Goal: Task Accomplishment & Management: Use online tool/utility

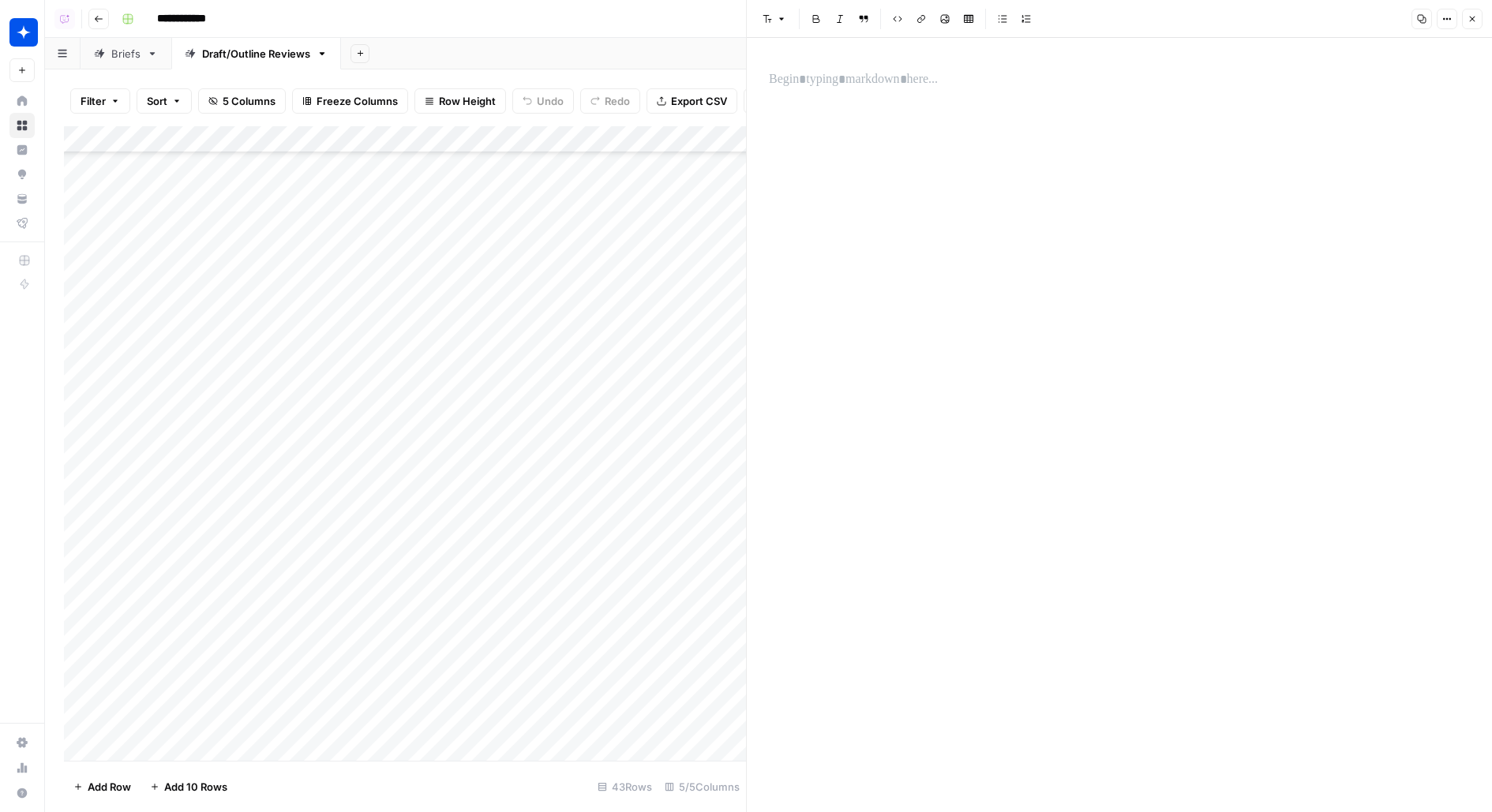
click at [328, 720] on div "Add Column" at bounding box center [405, 444] width 682 height 634
click at [945, 87] on p at bounding box center [1119, 79] width 700 height 21
click at [328, 695] on div "Add Column" at bounding box center [405, 444] width 682 height 634
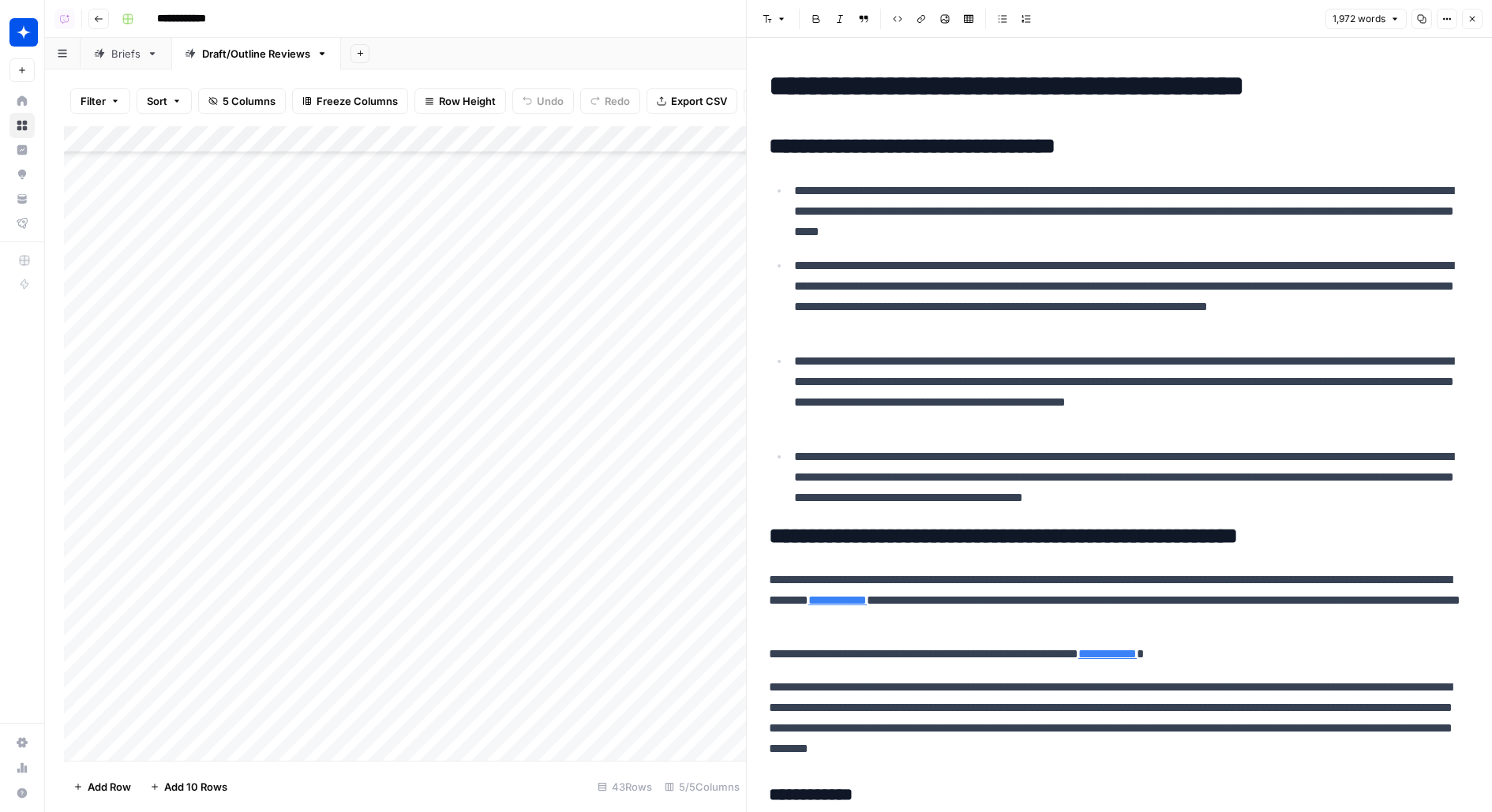
click at [1432, 23] on button "Copy" at bounding box center [1421, 18] width 21 height 21
click at [332, 719] on div "Add Column" at bounding box center [405, 444] width 682 height 634
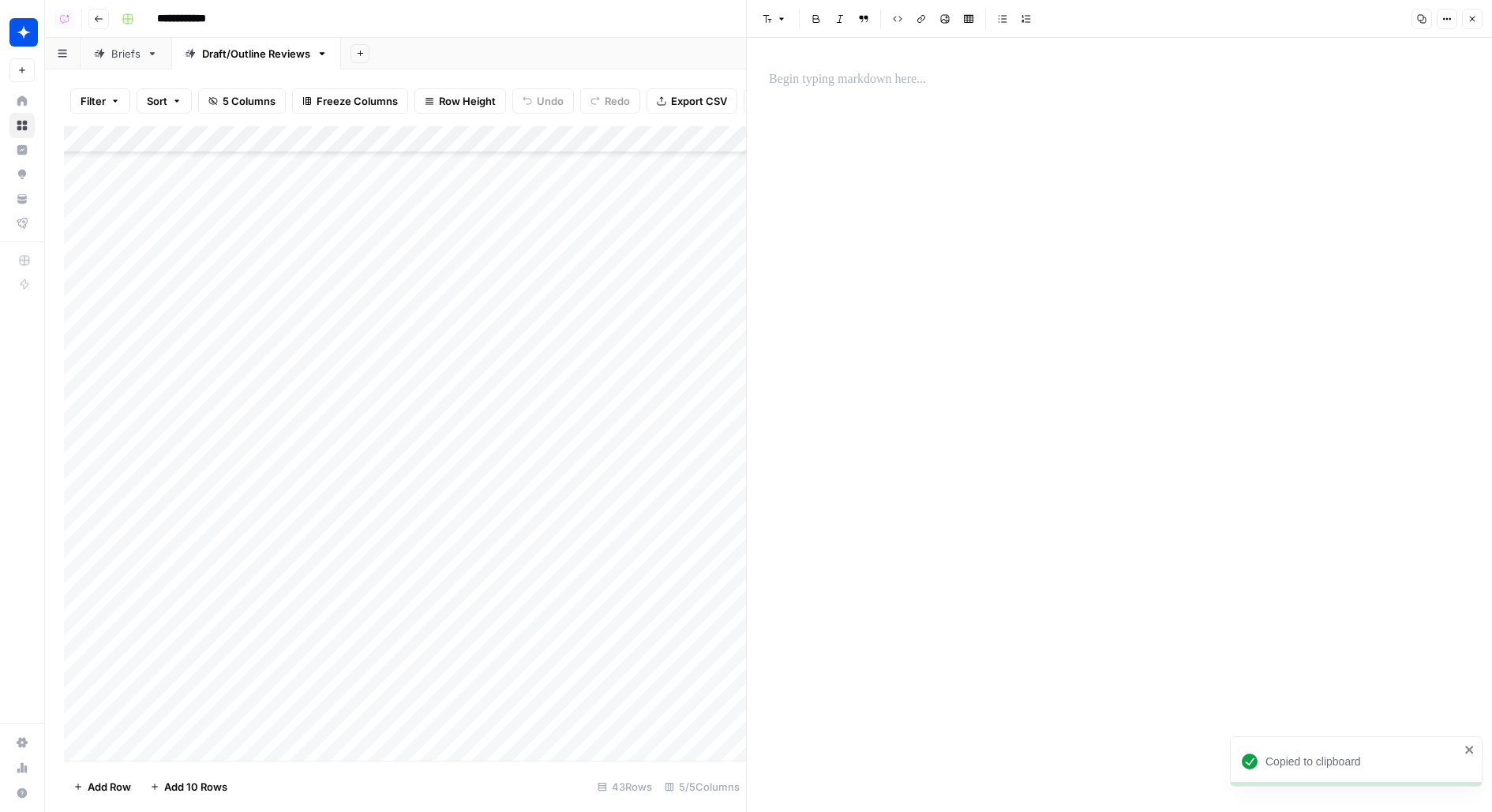
click at [903, 91] on div at bounding box center [1119, 79] width 720 height 33
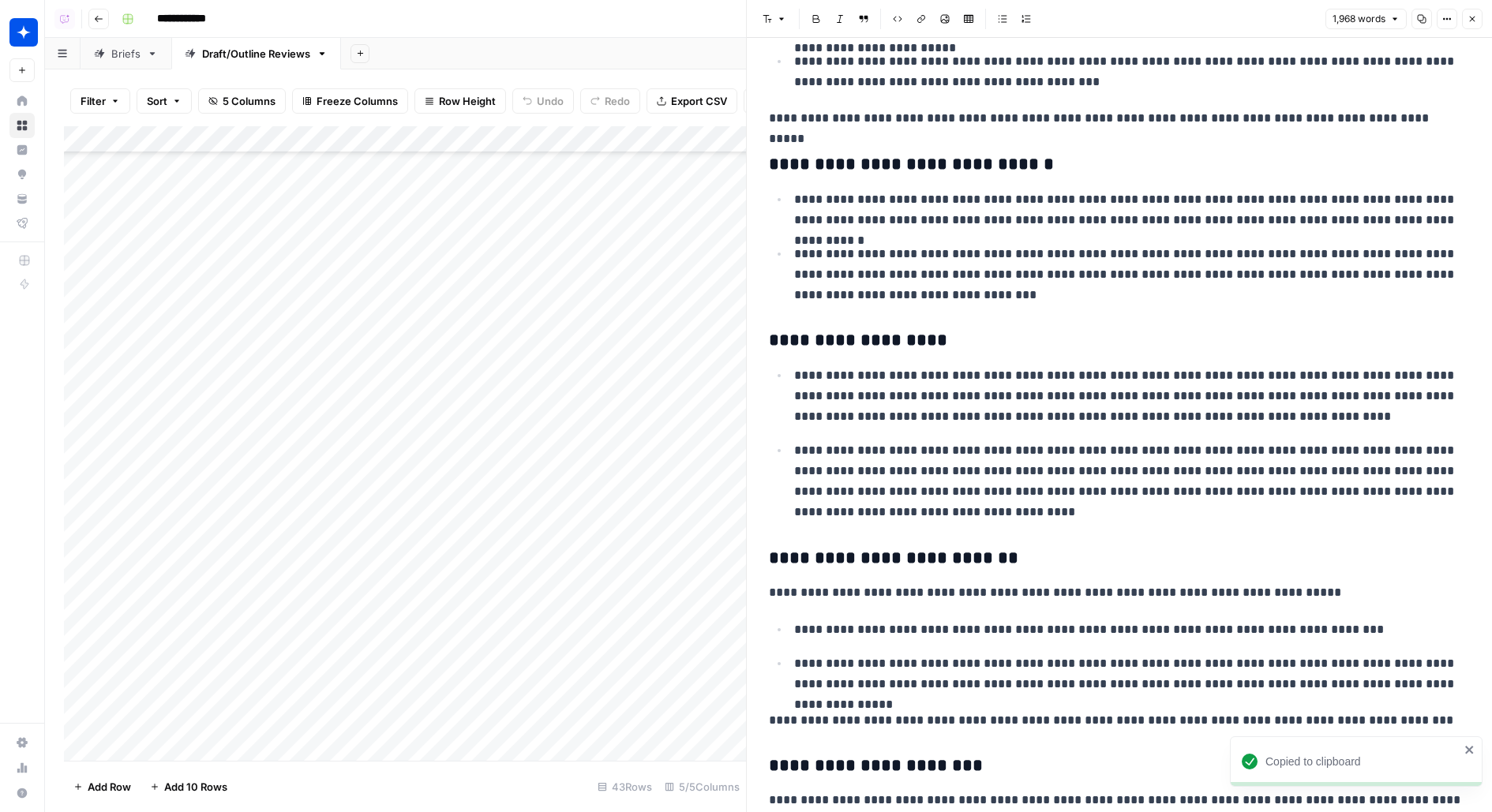
scroll to position [2933, 0]
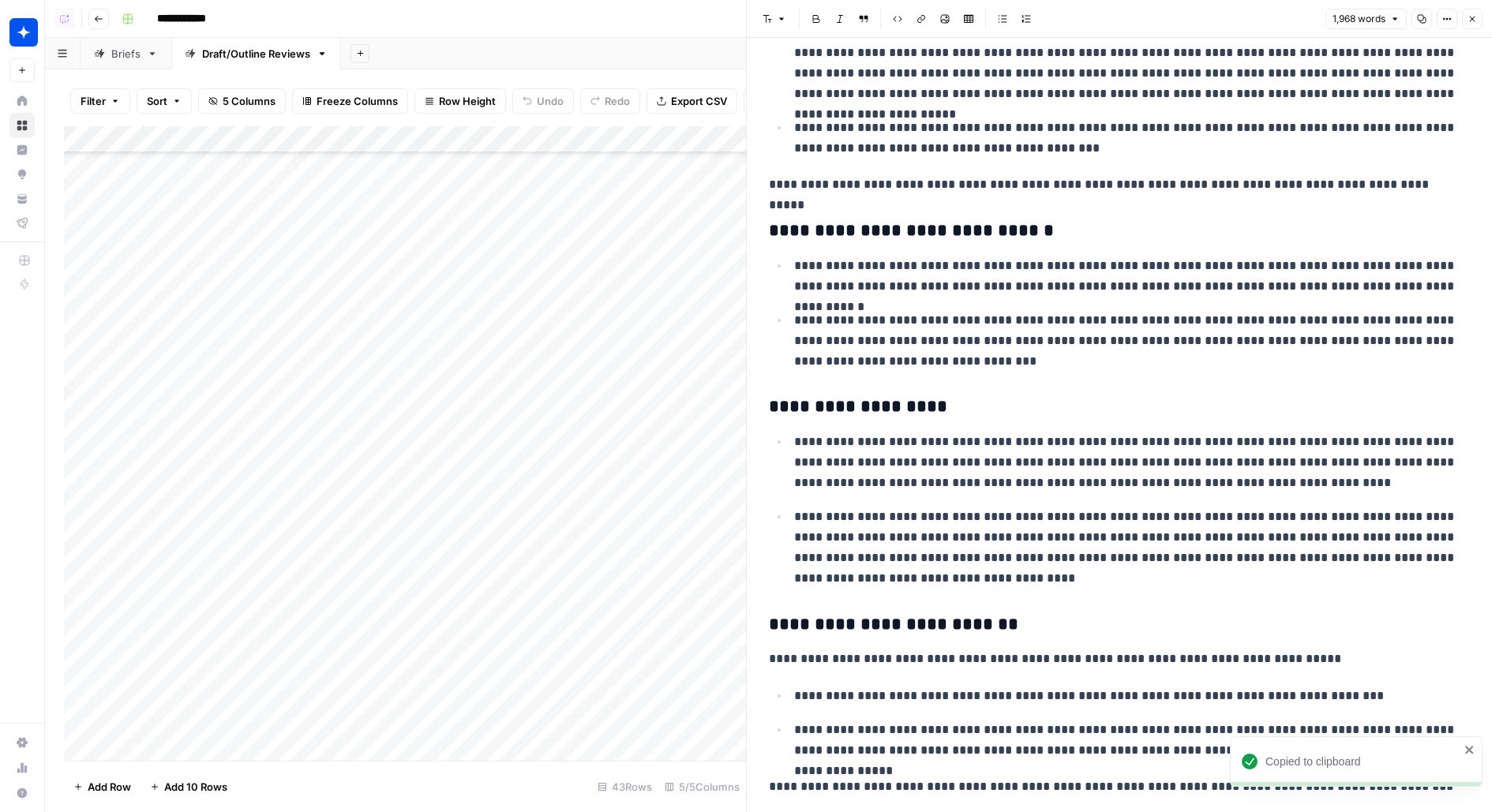
click at [980, 313] on p "**********" at bounding box center [1132, 341] width 676 height 61
click at [1473, 24] on button "Close" at bounding box center [1471, 18] width 21 height 21
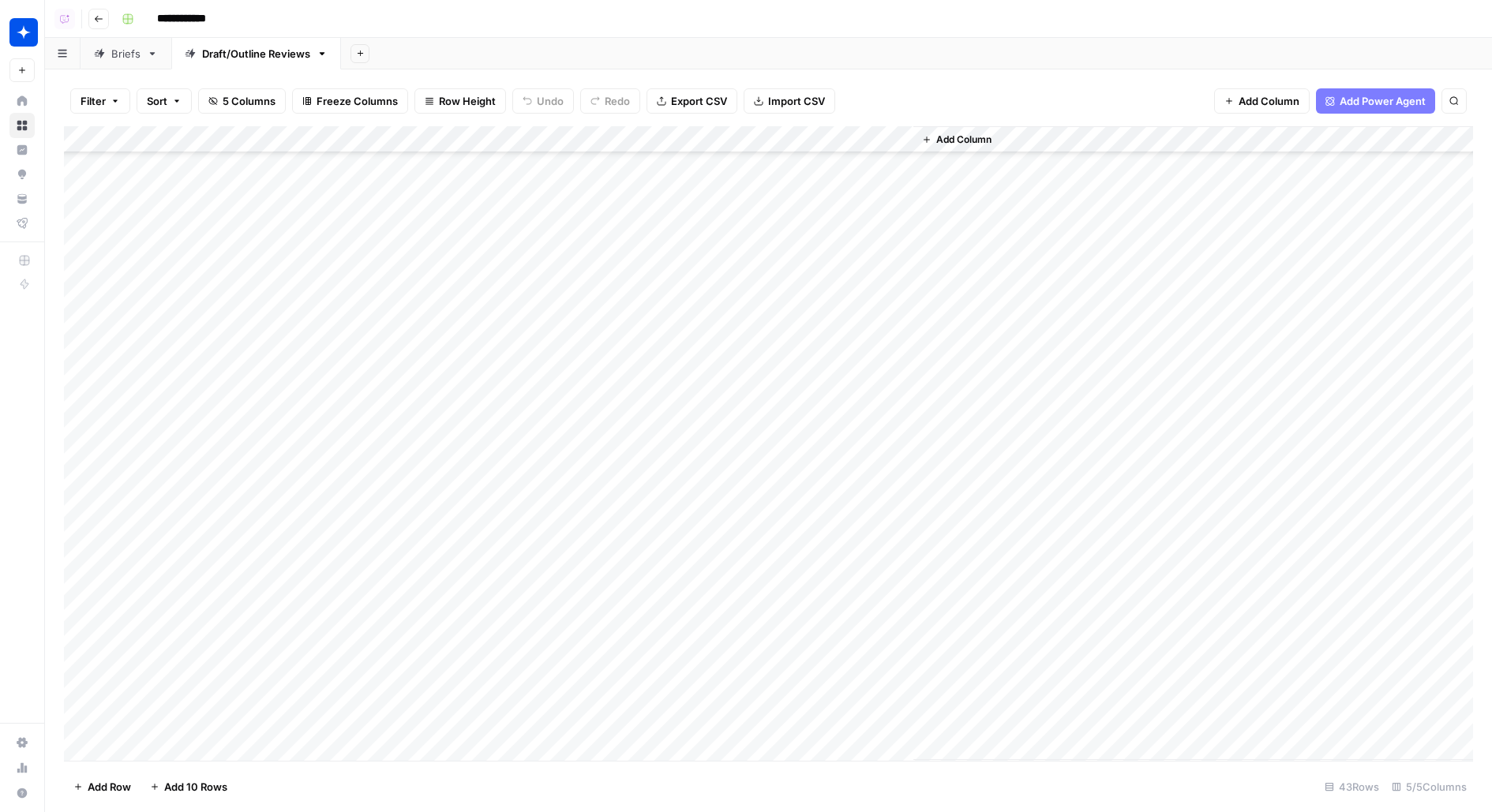
click at [697, 721] on div "Add Column" at bounding box center [768, 444] width 1409 height 634
click at [310, 723] on div "Add Column" at bounding box center [768, 444] width 1409 height 634
click at [327, 721] on div "Add Column" at bounding box center [768, 444] width 1409 height 634
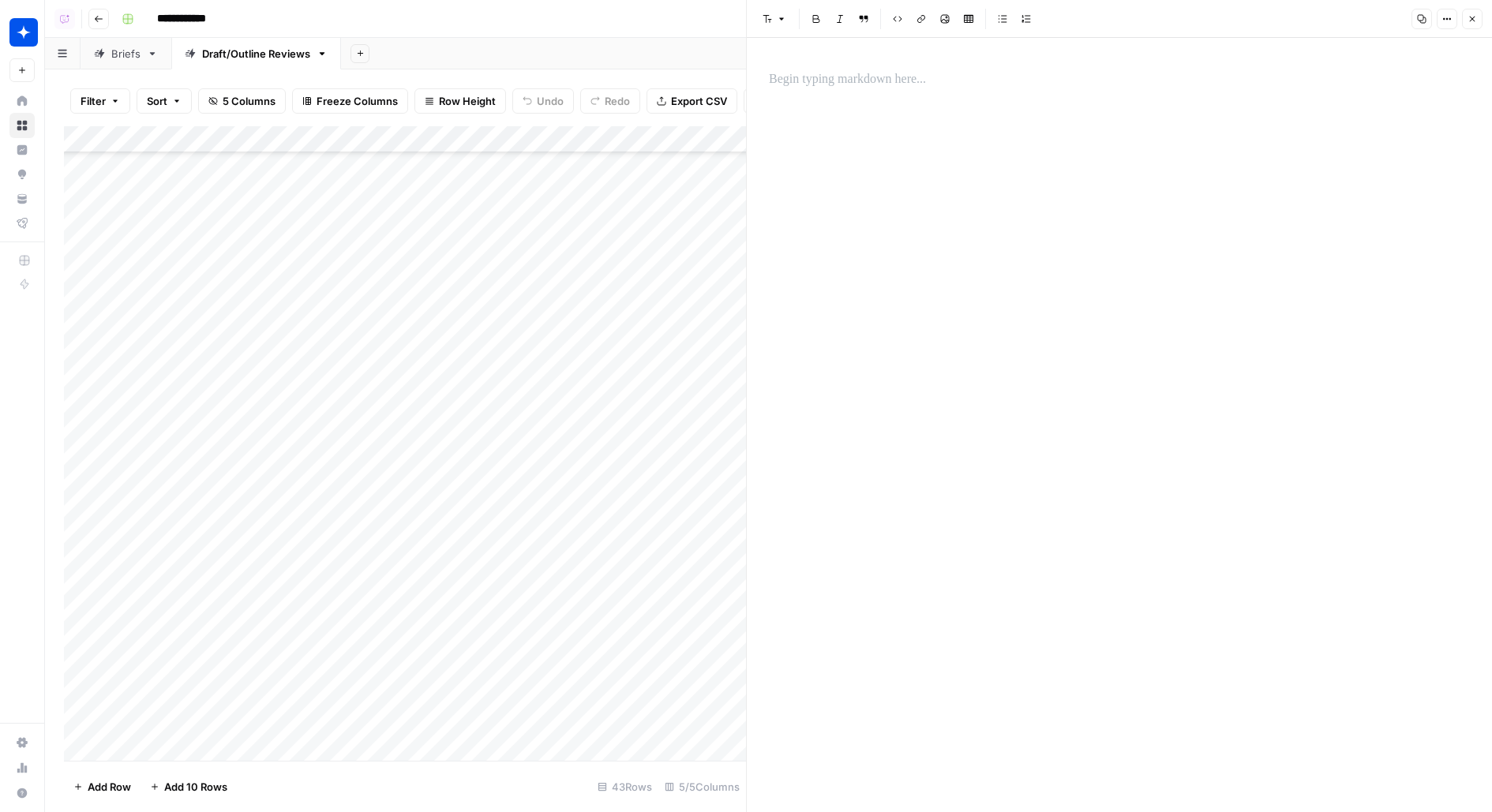
click at [788, 103] on div at bounding box center [1119, 425] width 720 height 774
click at [788, 86] on p at bounding box center [1119, 79] width 700 height 21
click at [1149, 92] on div "***" at bounding box center [1119, 96] width 720 height 66
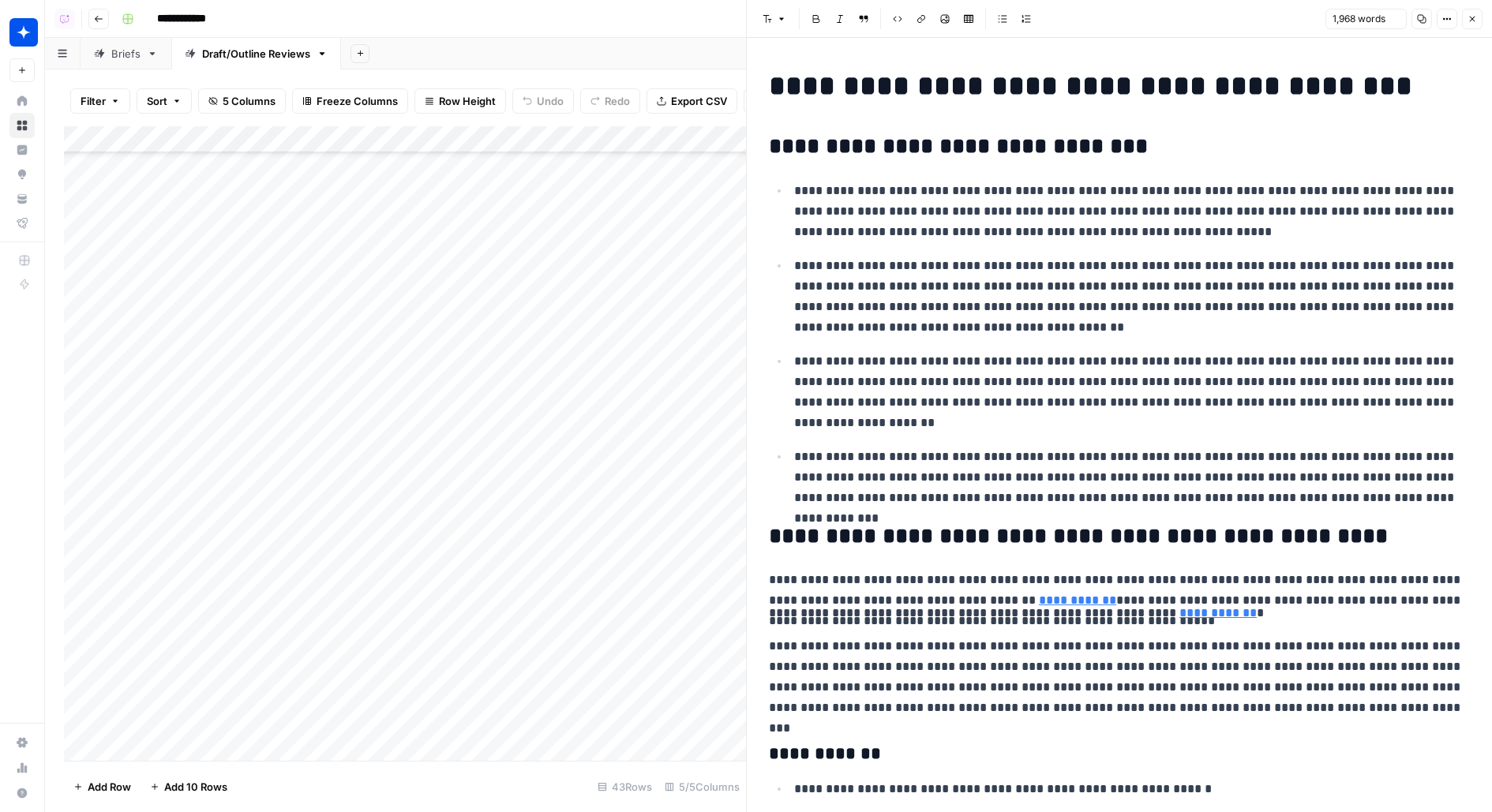
scroll to position [4100, 0]
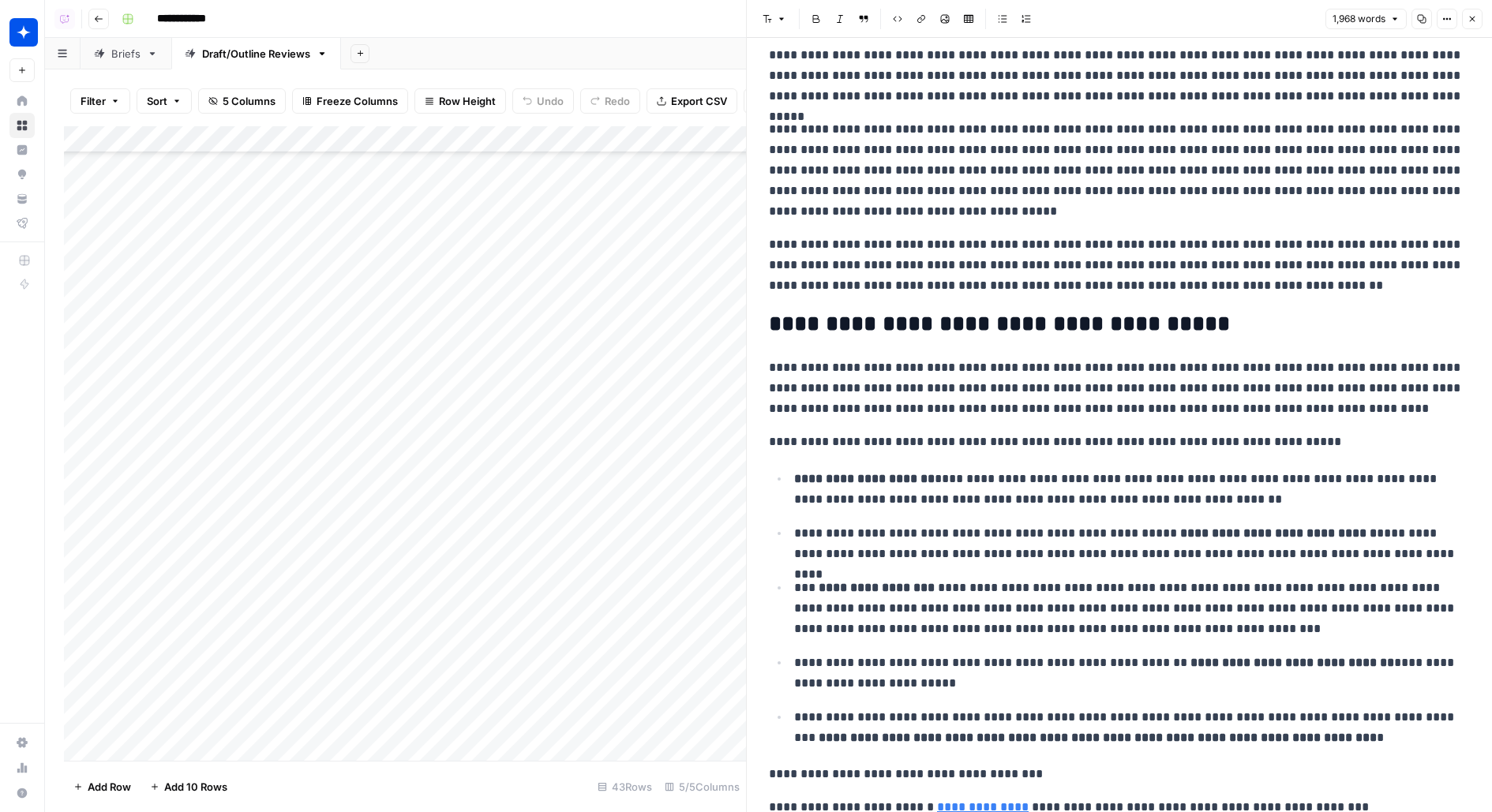
click at [1196, 235] on p "**********" at bounding box center [1119, 265] width 700 height 61
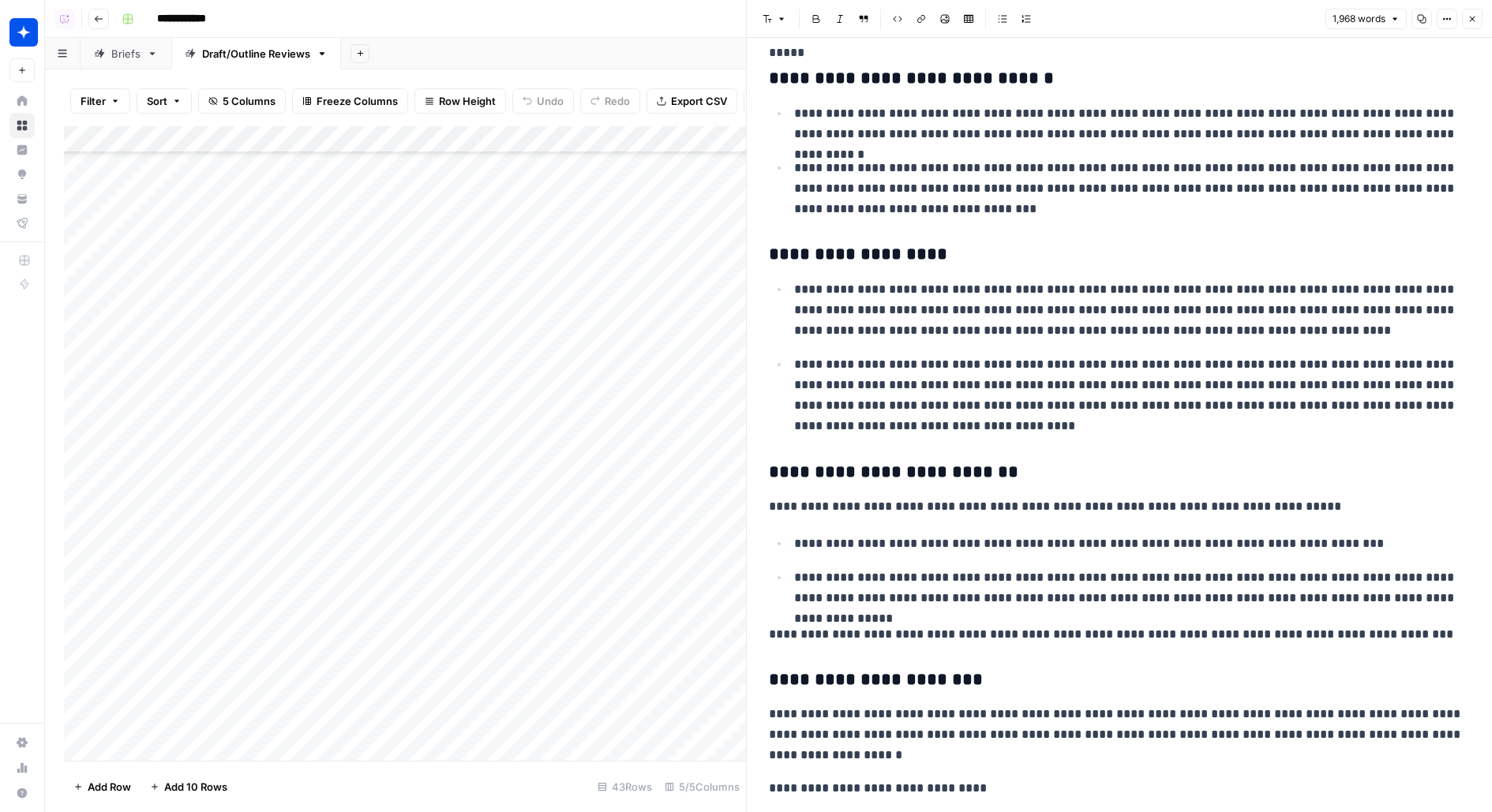
scroll to position [3076, 0]
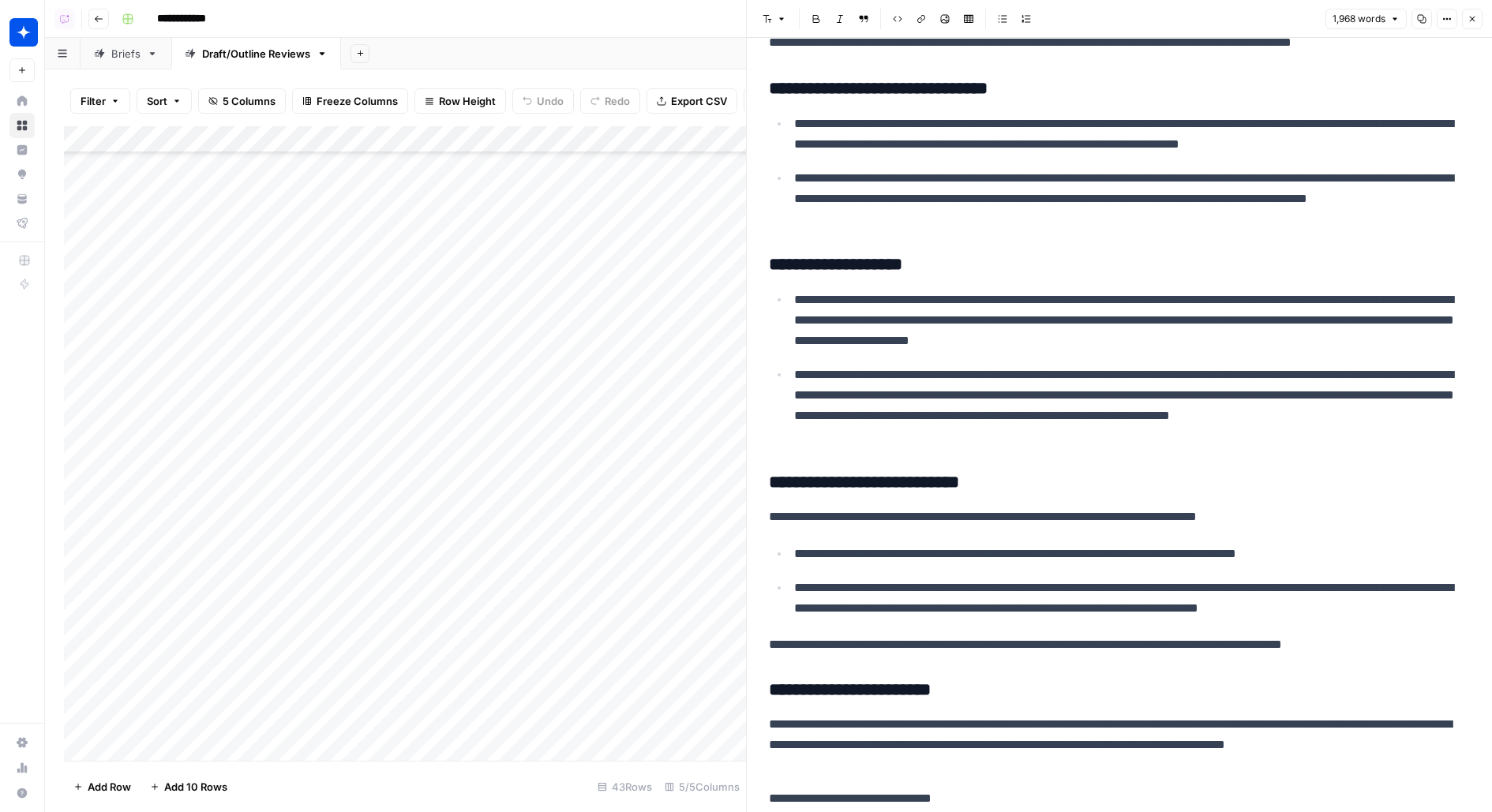
click at [1150, 202] on p "**********" at bounding box center [1132, 199] width 676 height 61
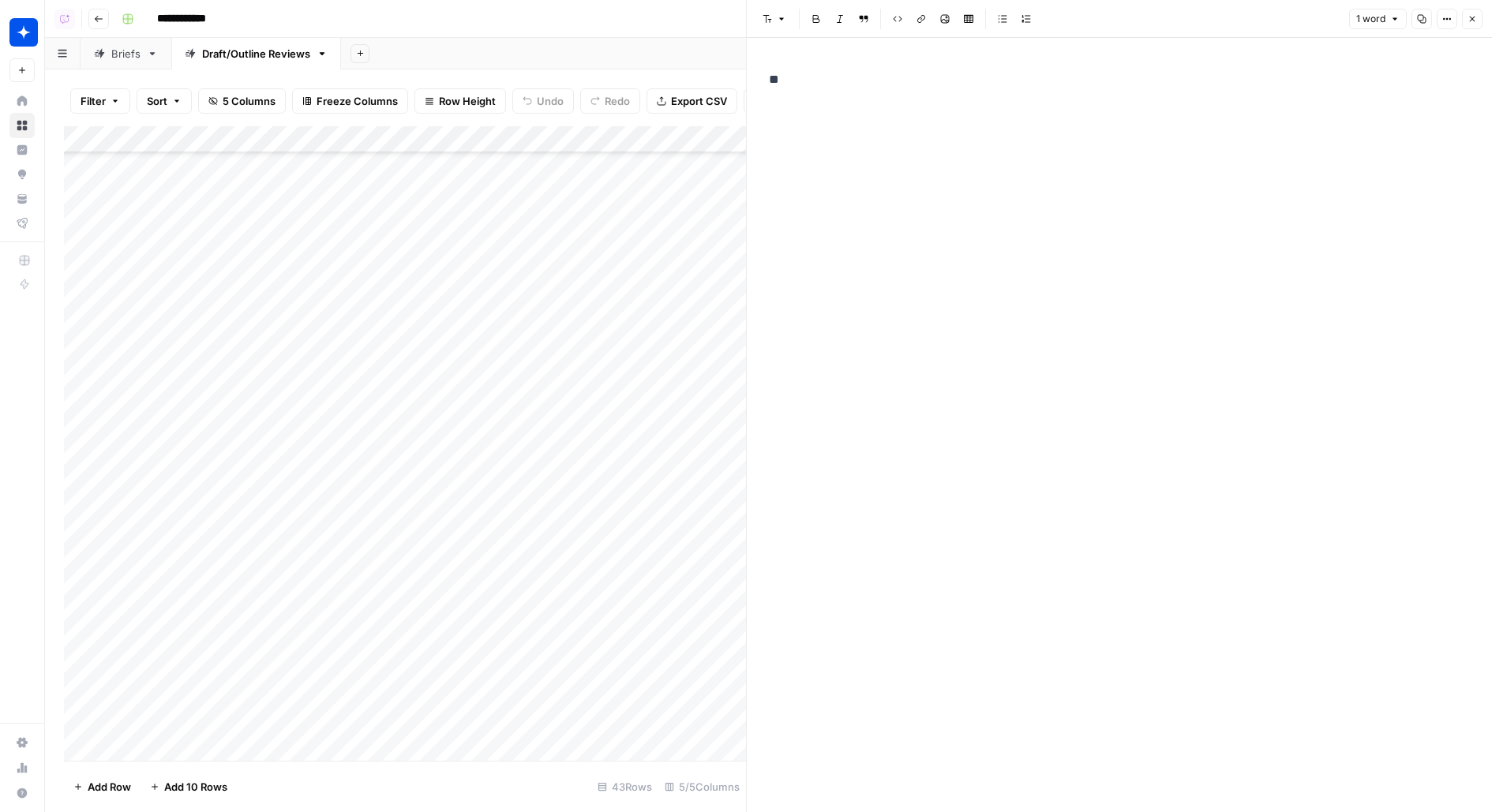
click at [1249, 329] on div "**" at bounding box center [1119, 425] width 720 height 774
click at [974, 95] on div "**" at bounding box center [1119, 79] width 720 height 33
click at [1476, 17] on icon "button" at bounding box center [1471, 18] width 9 height 9
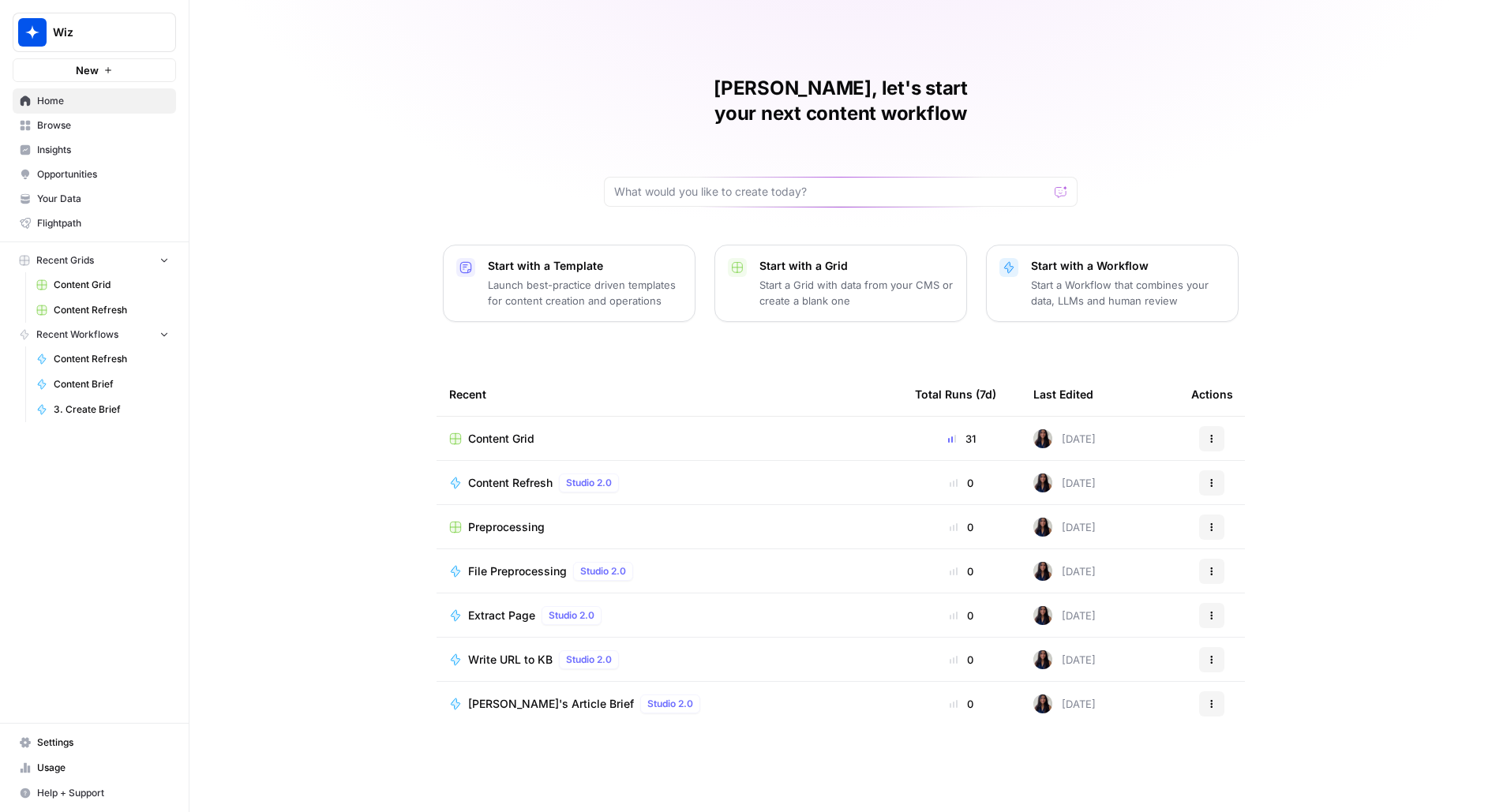
click at [62, 190] on link "Your Data" at bounding box center [94, 199] width 163 height 26
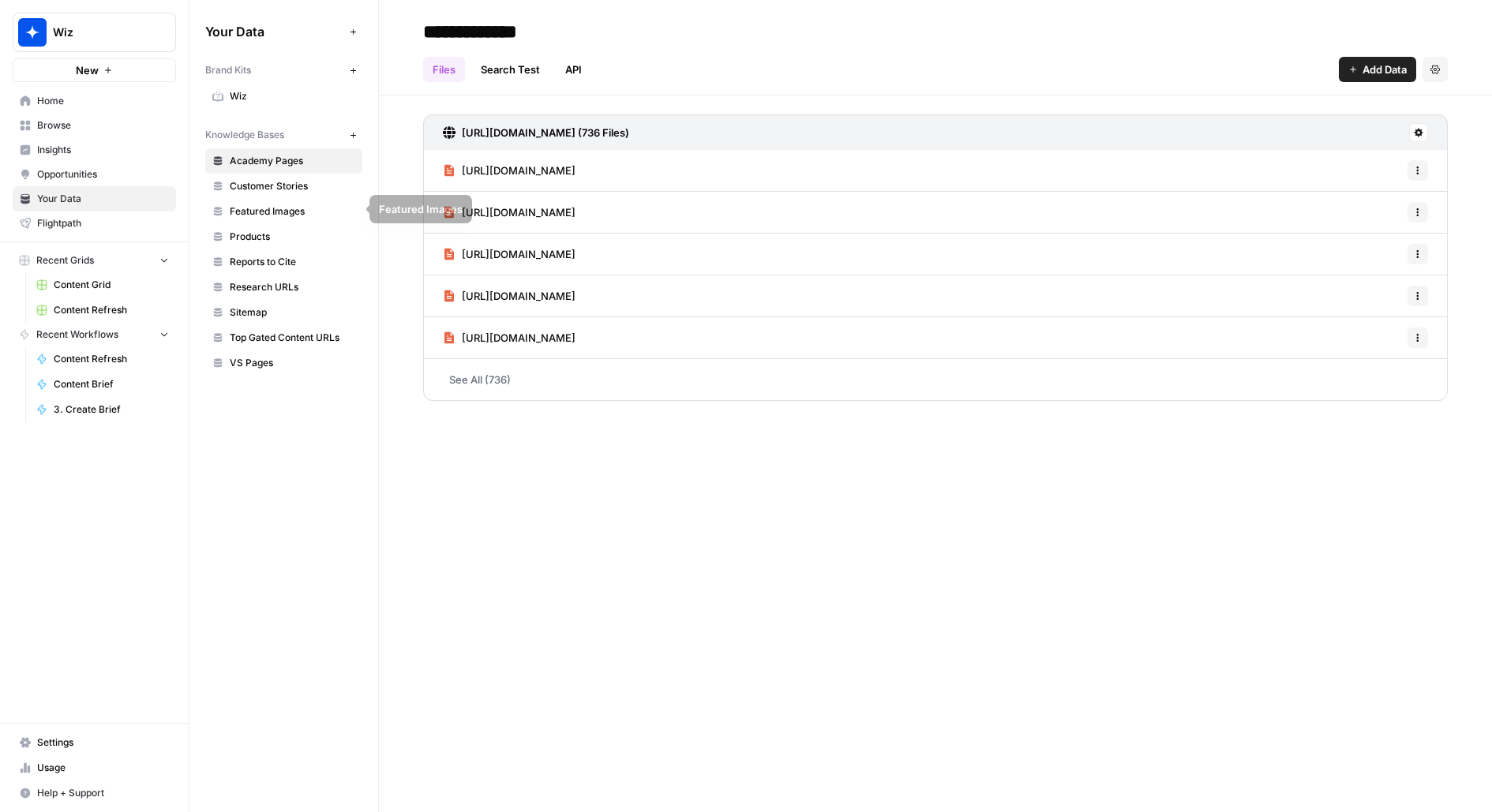
click at [306, 192] on link "Customer Stories" at bounding box center [284, 186] width 157 height 26
click at [255, 335] on span "Top Gated Content URLs" at bounding box center [292, 337] width 126 height 14
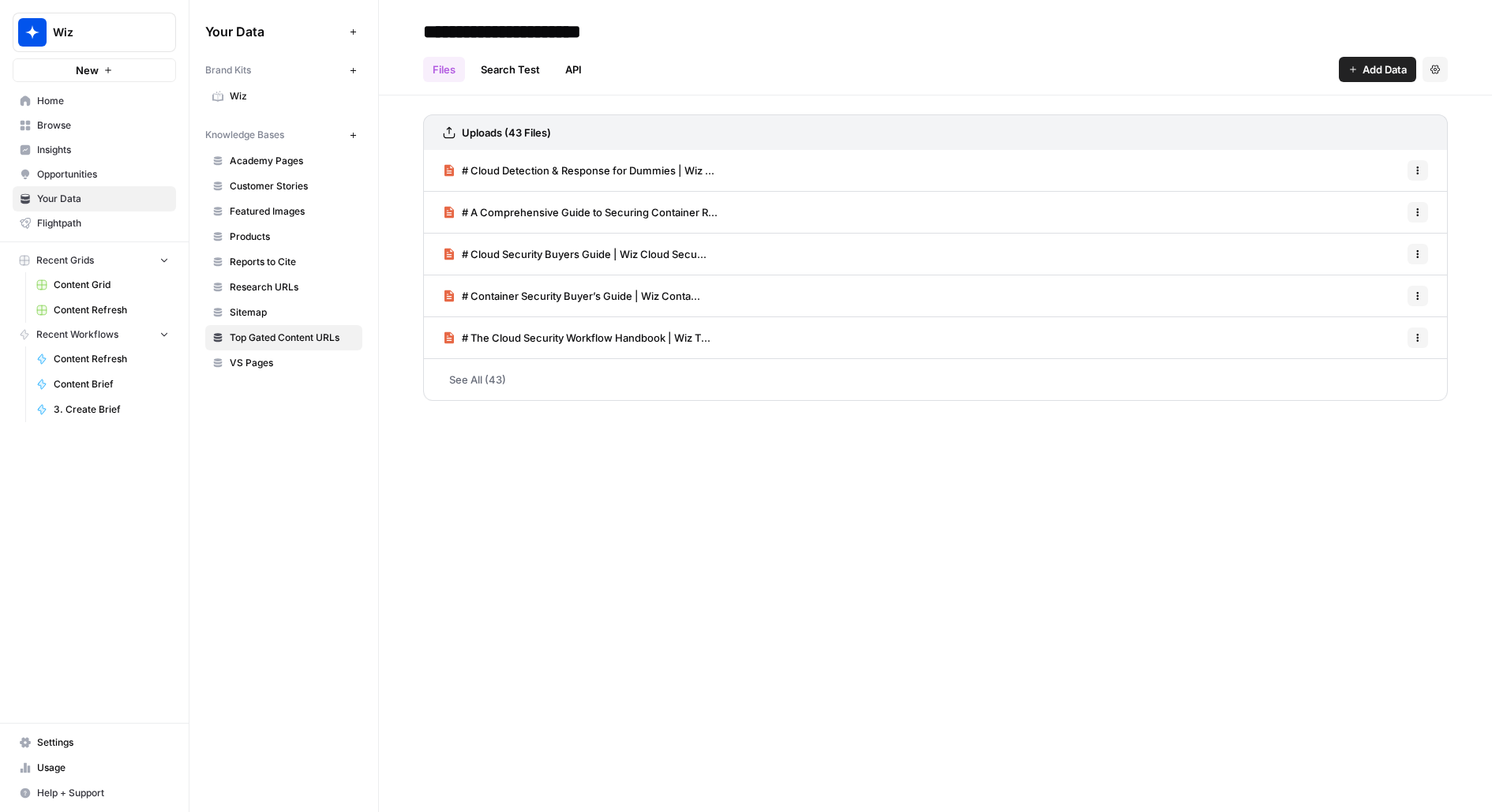
click at [474, 396] on link "See All (43)" at bounding box center [935, 380] width 1024 height 41
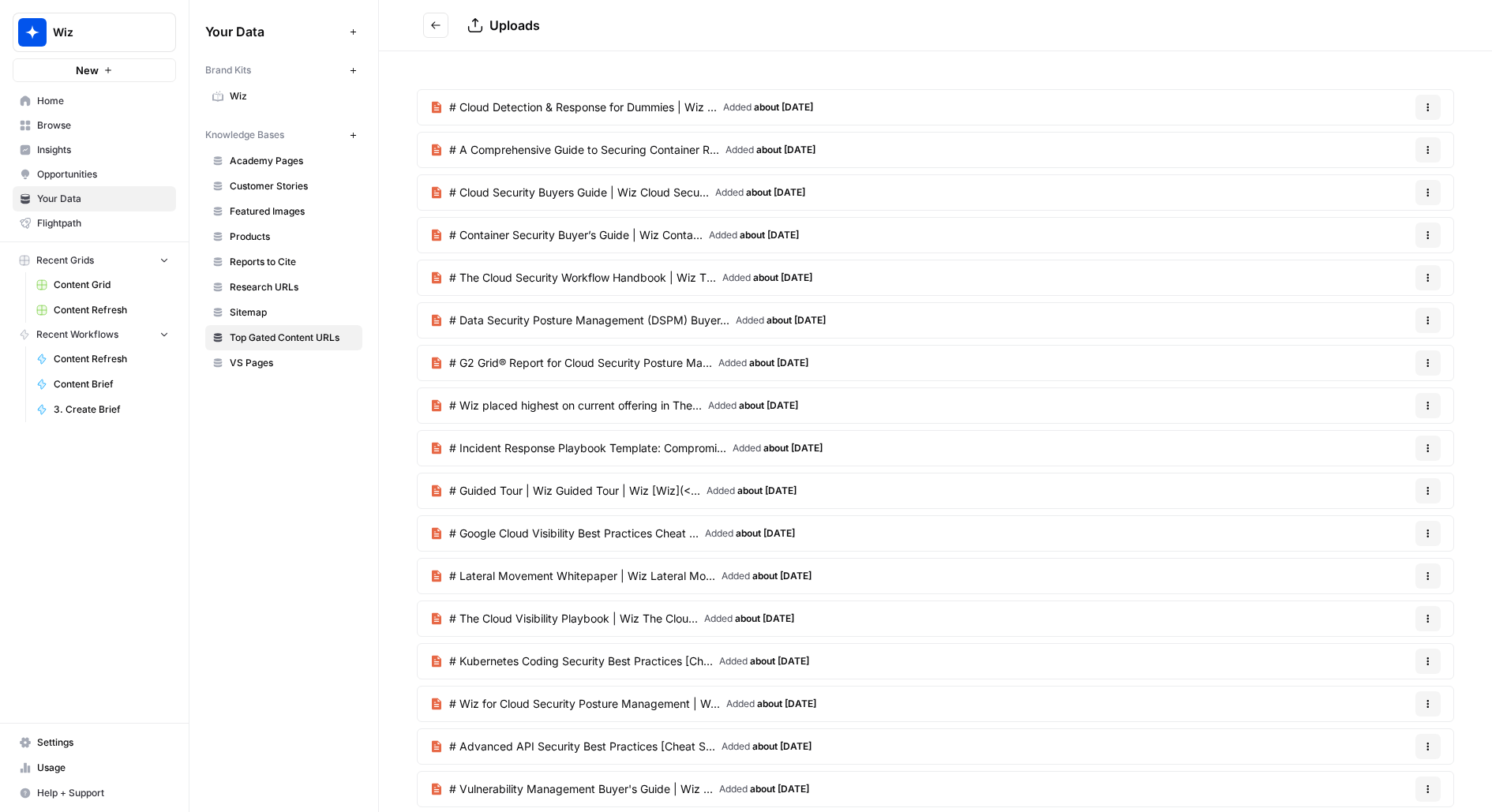
click at [103, 287] on span "Content Grid" at bounding box center [111, 285] width 115 height 14
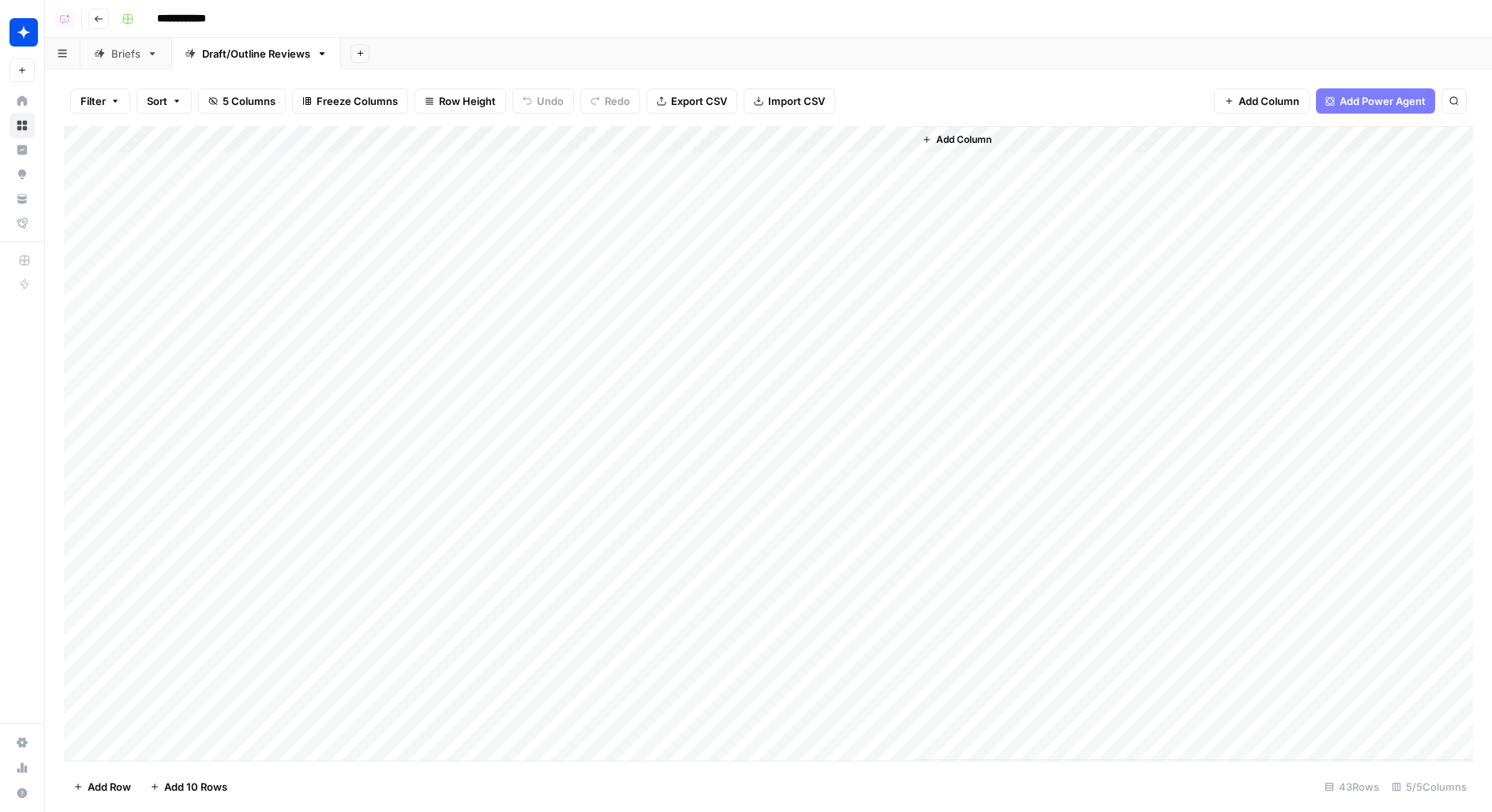
click at [111, 60] on div "Briefs" at bounding box center [125, 53] width 29 height 16
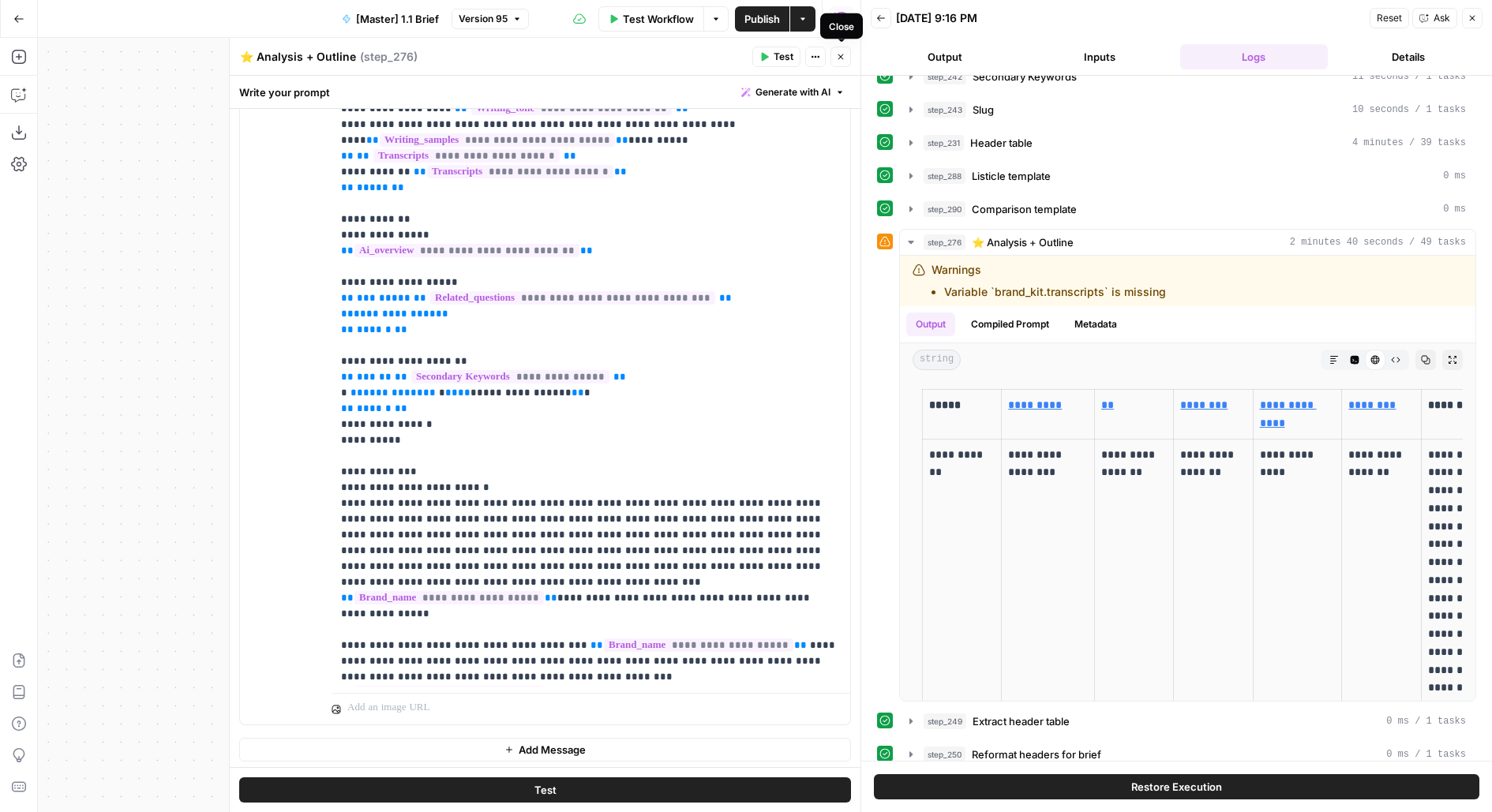
click at [841, 57] on icon "button" at bounding box center [840, 56] width 9 height 9
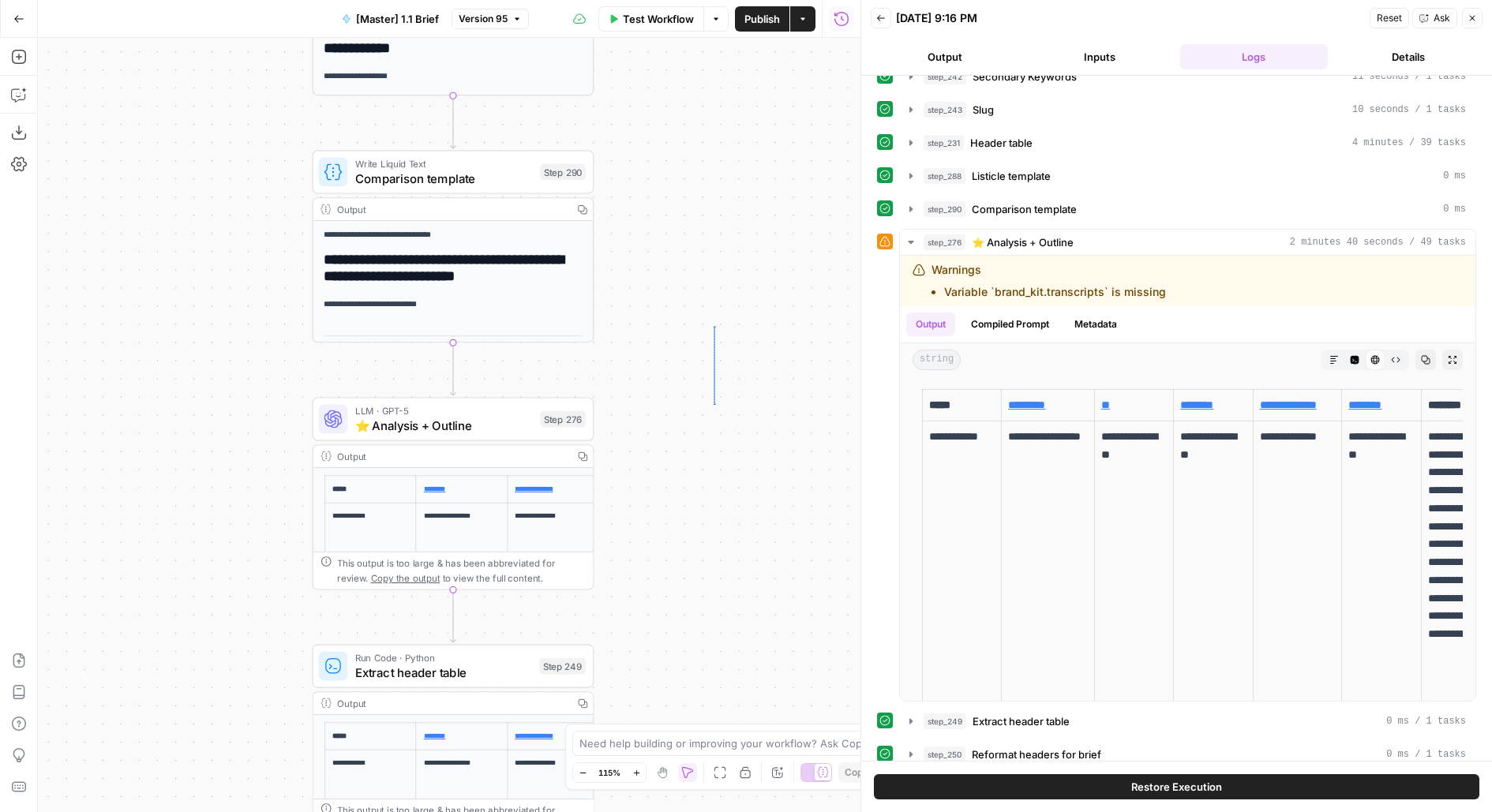
drag, startPoint x: 713, startPoint y: 404, endPoint x: 715, endPoint y: 102, distance: 302.0
click at [716, 102] on div "true false false true false true false true false true Workflow Set Inputs Inpu…" at bounding box center [449, 425] width 822 height 774
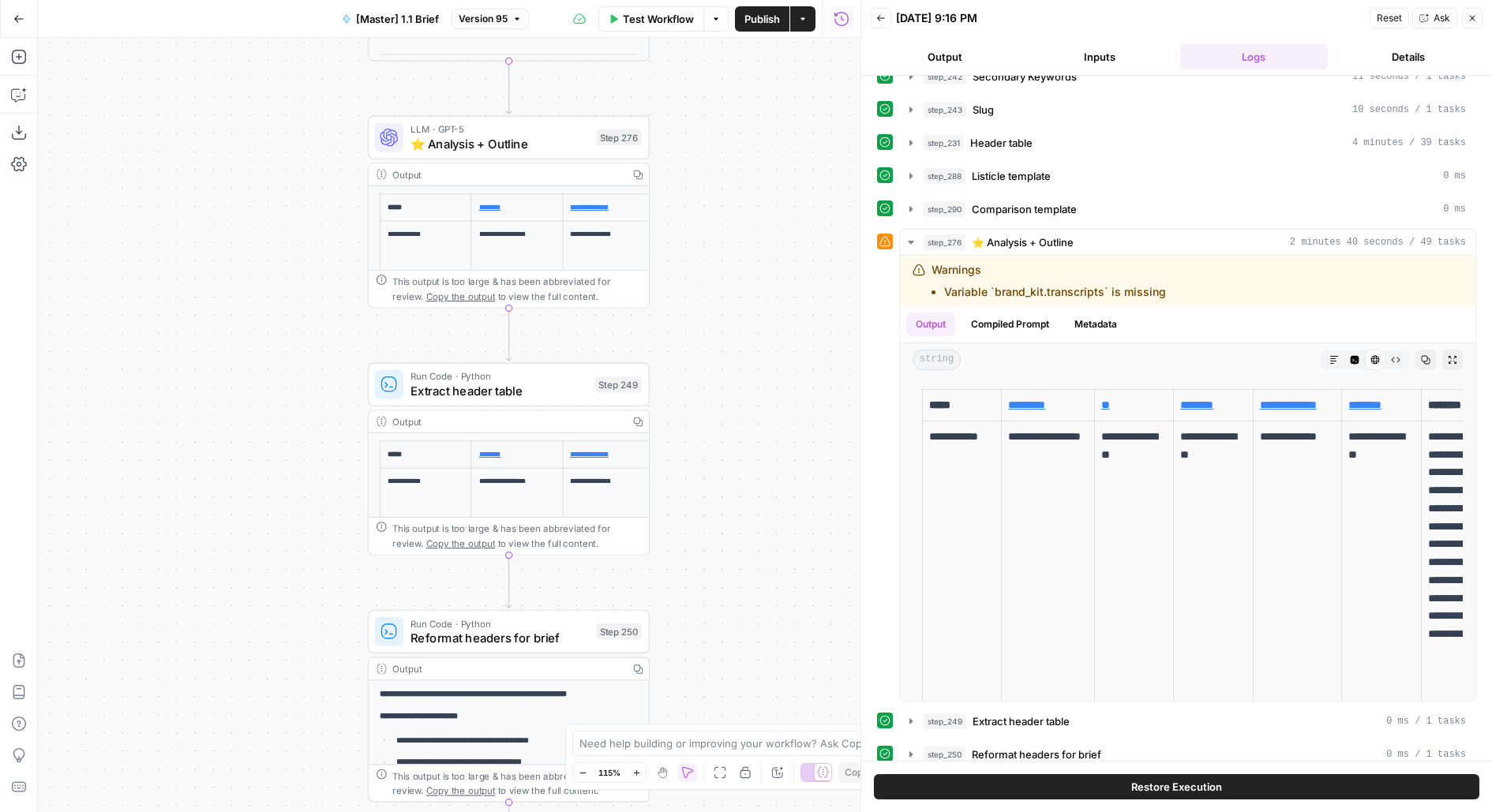
click at [565, 387] on span "Extract header table" at bounding box center [499, 391] width 177 height 18
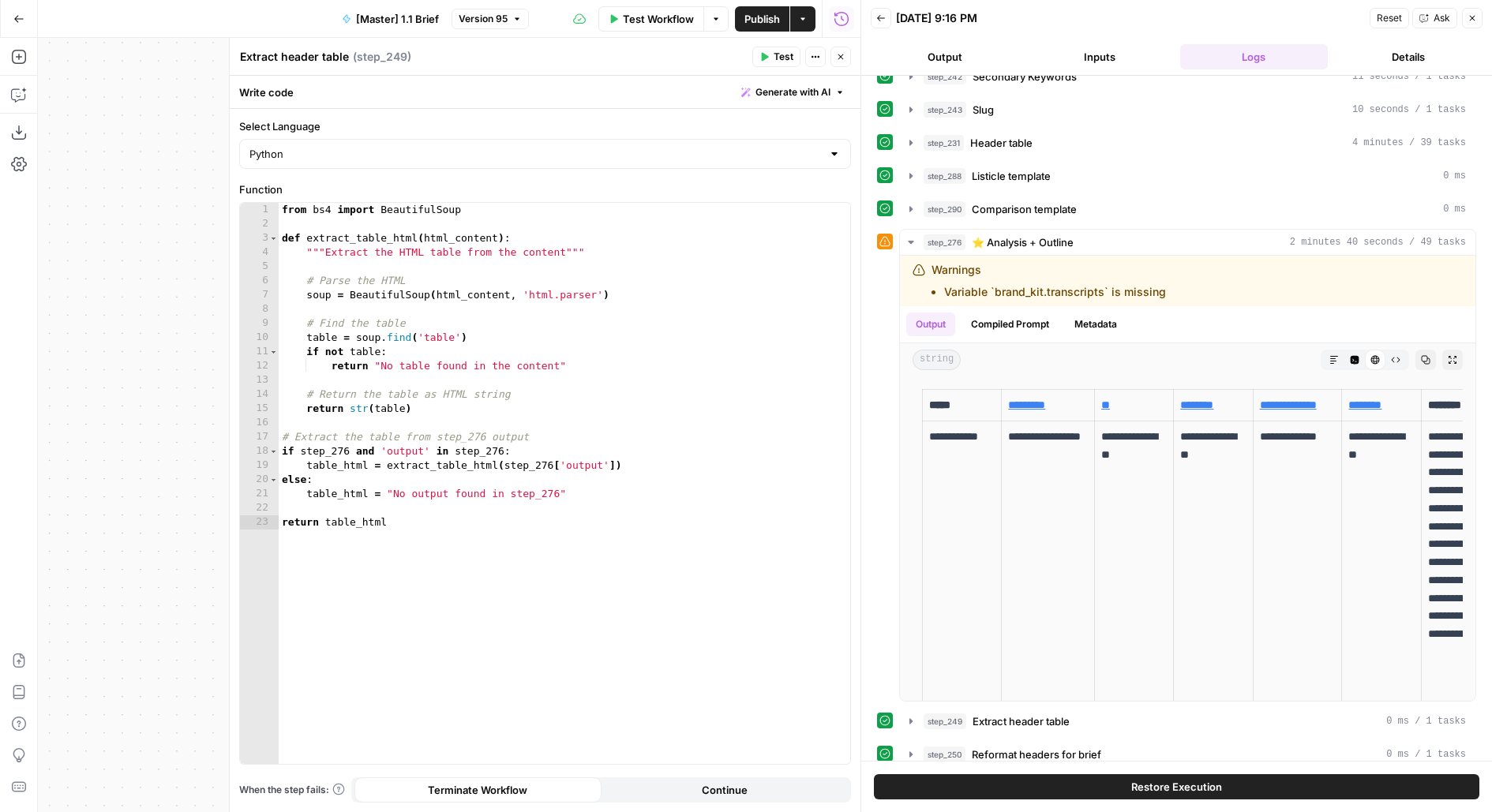
click at [841, 58] on icon "button" at bounding box center [840, 57] width 6 height 6
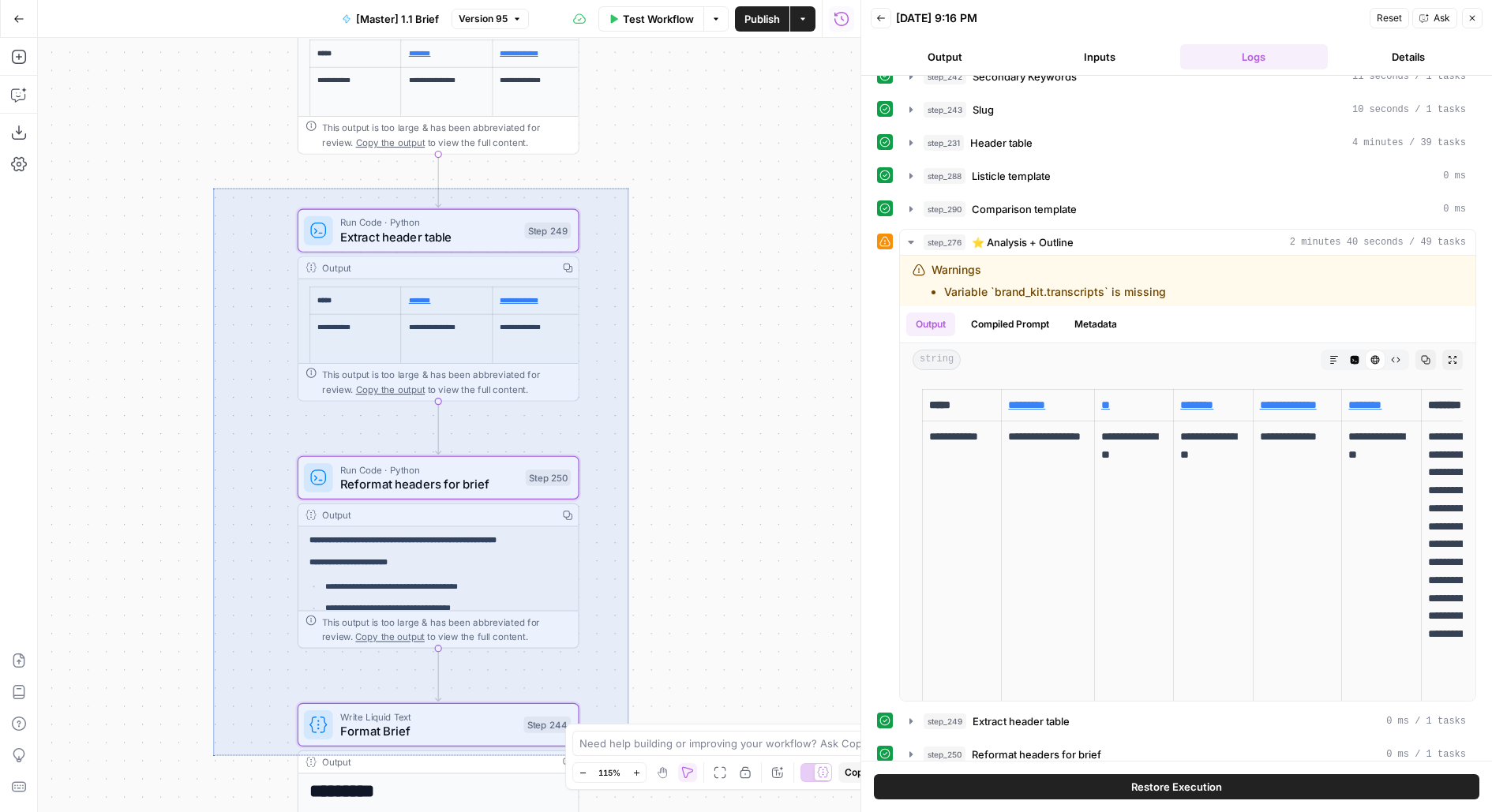
drag, startPoint x: 390, startPoint y: 353, endPoint x: 628, endPoint y: 755, distance: 467.2
click at [628, 755] on div "true false false true false true false true false true Workflow Set Inputs Inpu…" at bounding box center [449, 425] width 822 height 774
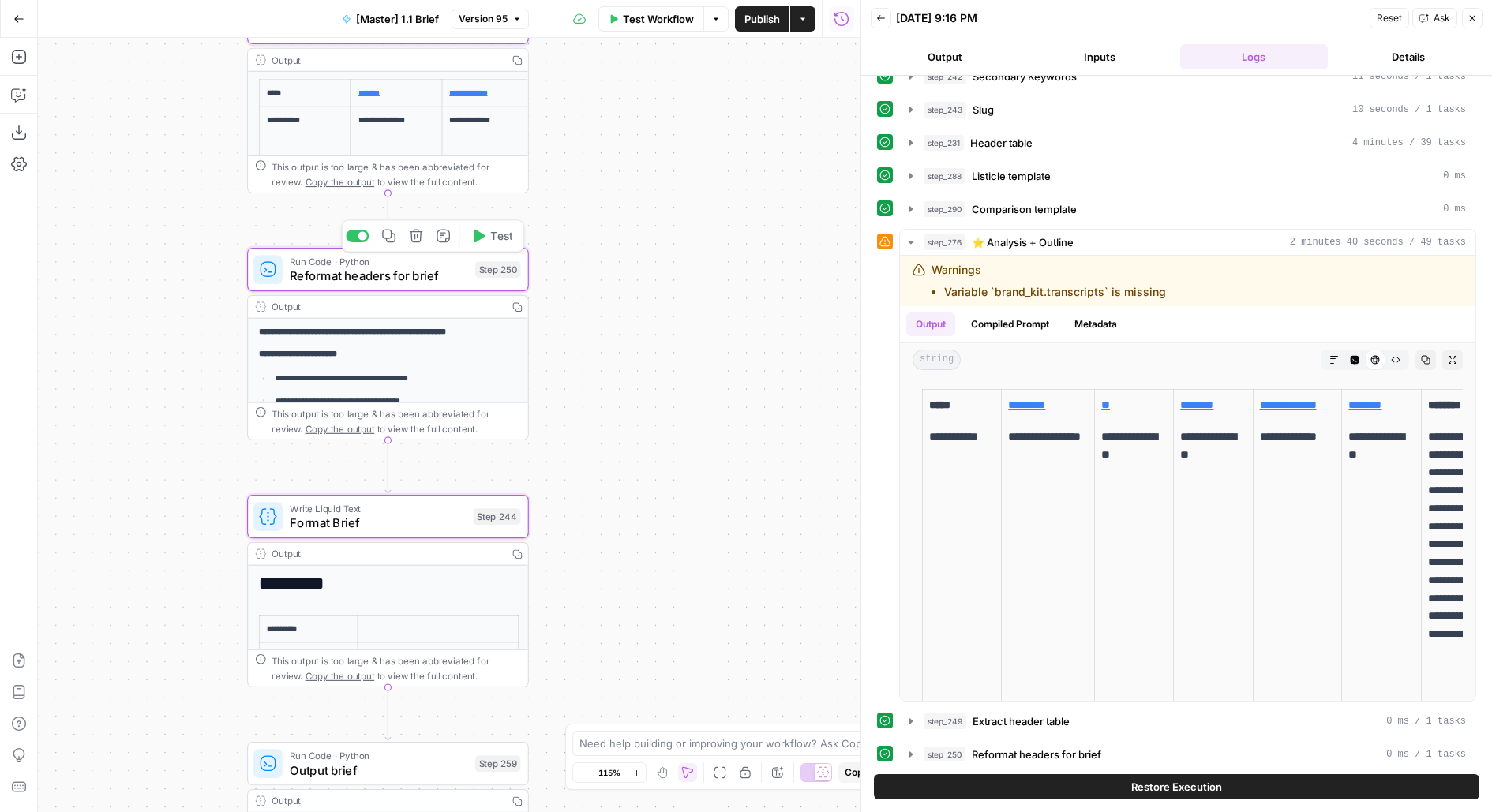
click at [481, 257] on div "Run Code · Python Reformat headers for brief Step 250 Copy step Delete step Add…" at bounding box center [387, 269] width 267 height 31
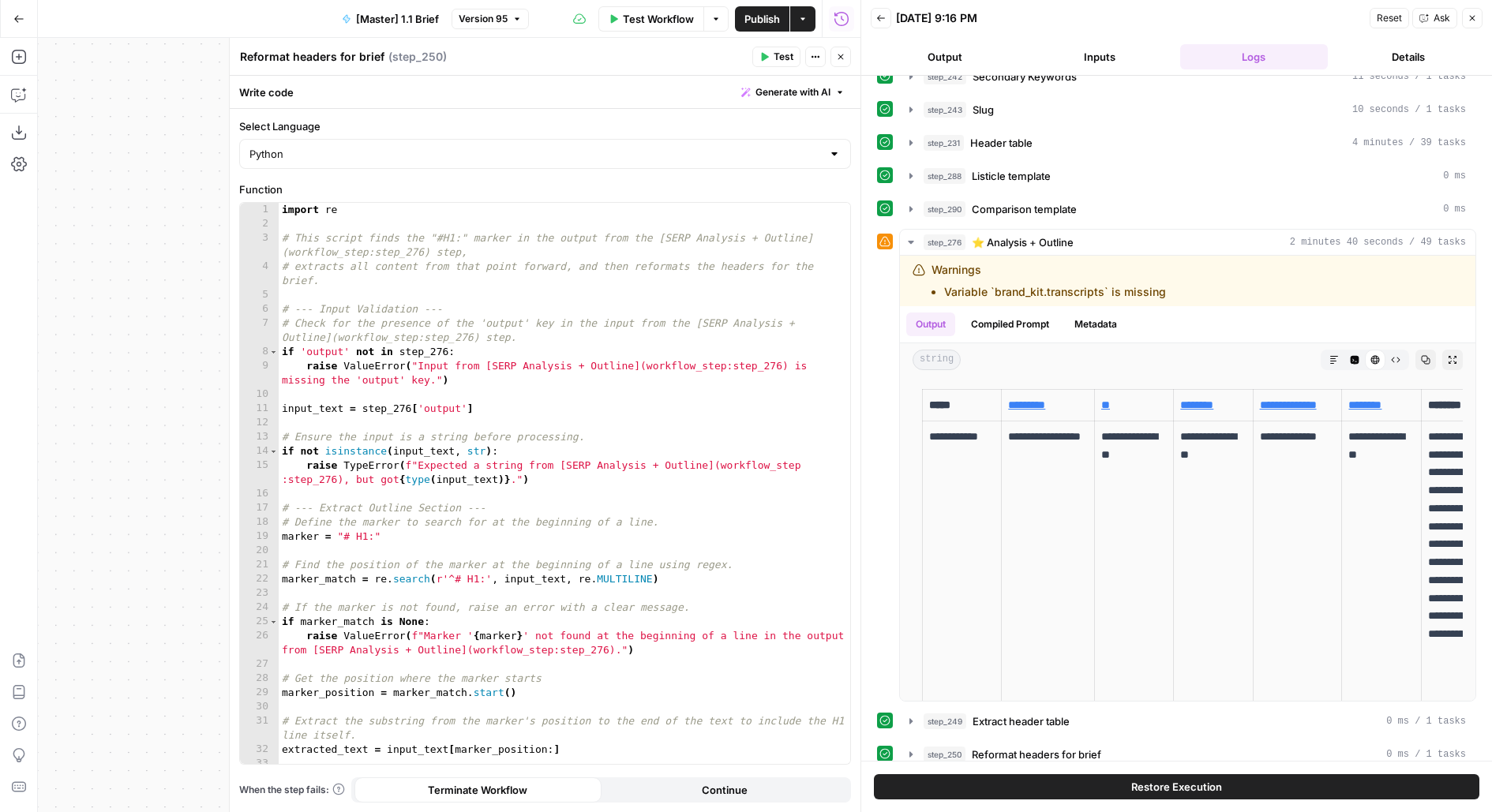
click at [840, 58] on icon "button" at bounding box center [840, 56] width 9 height 9
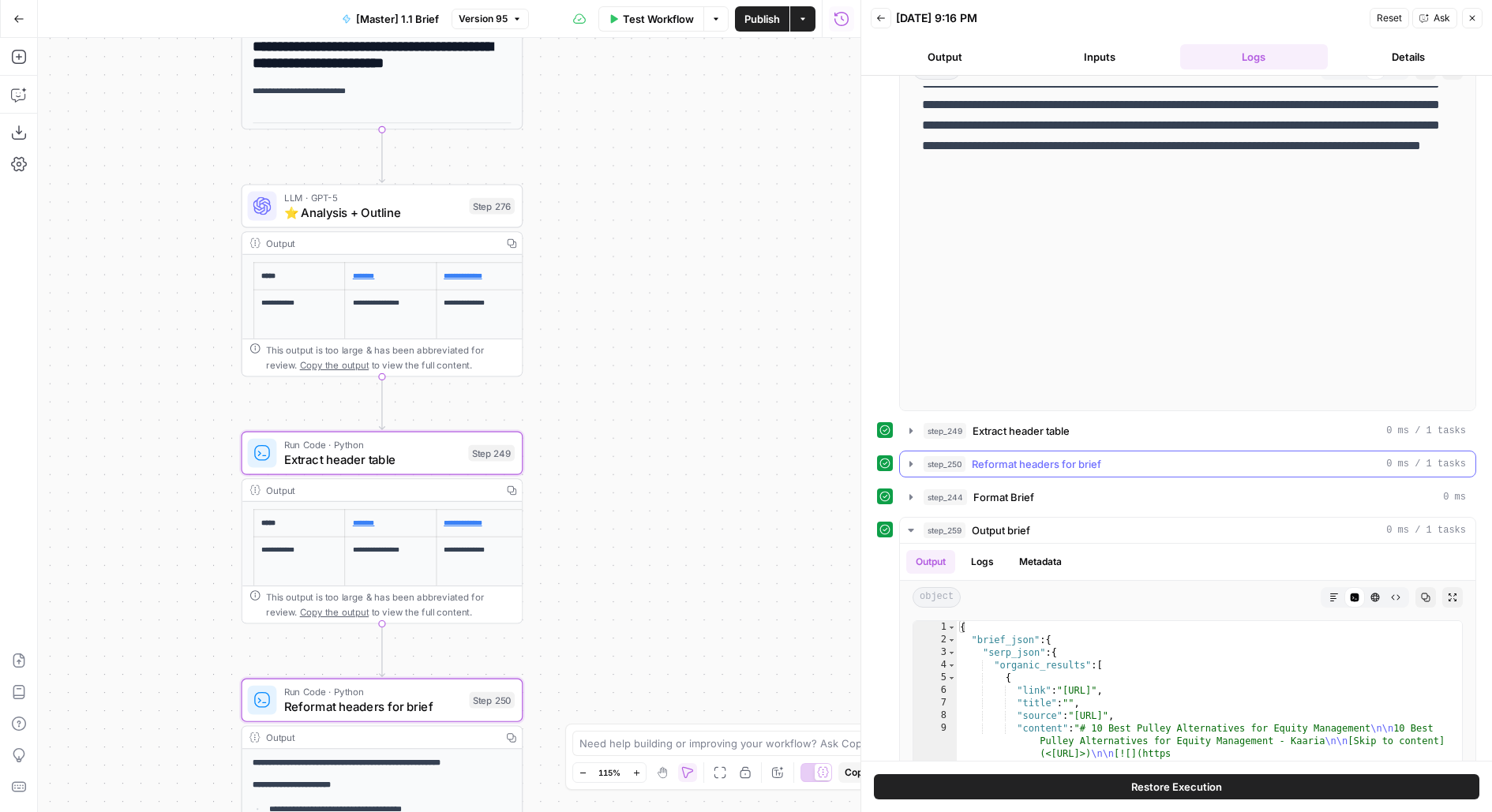
scroll to position [613, 0]
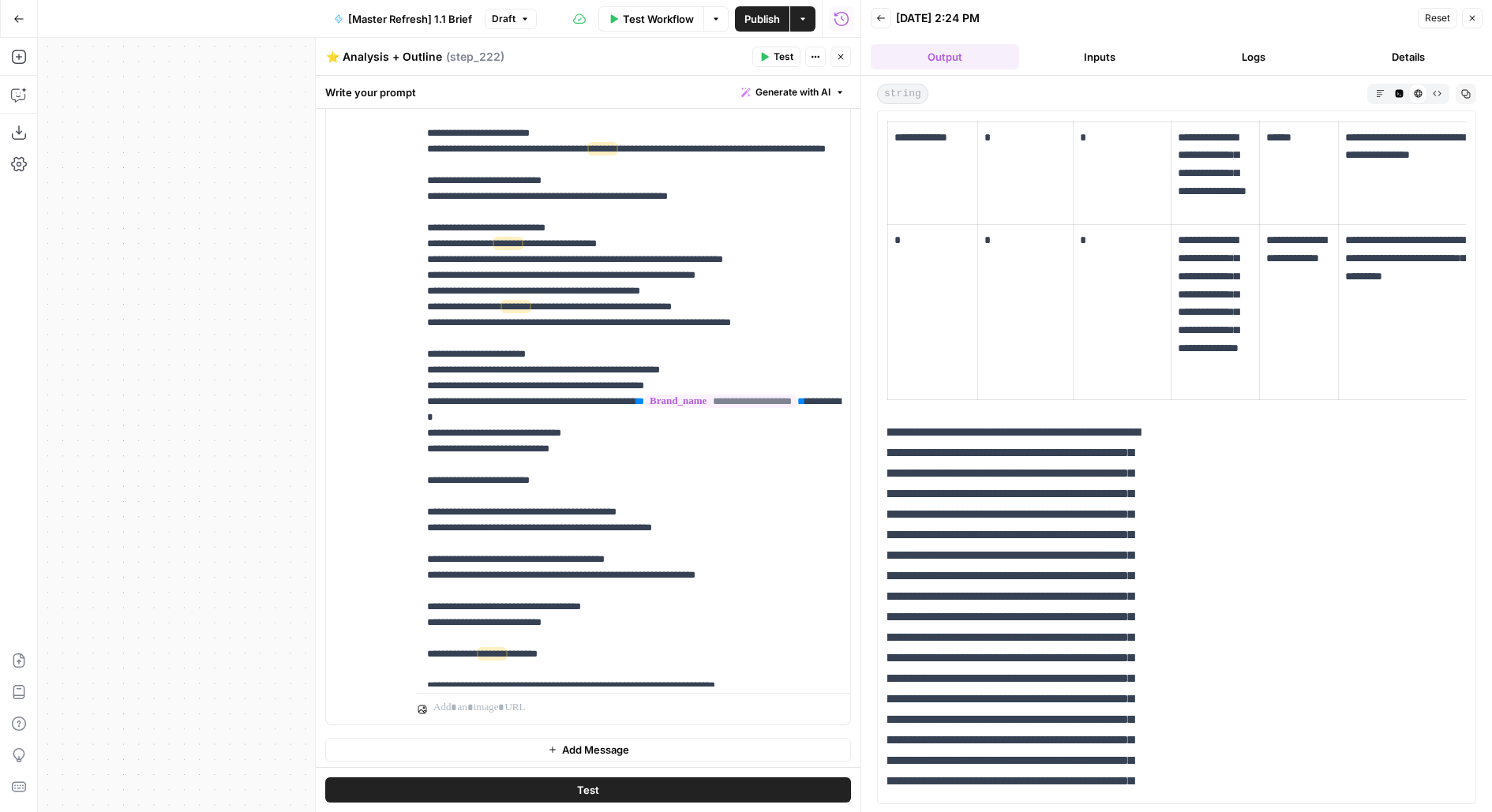
scroll to position [2513, 0]
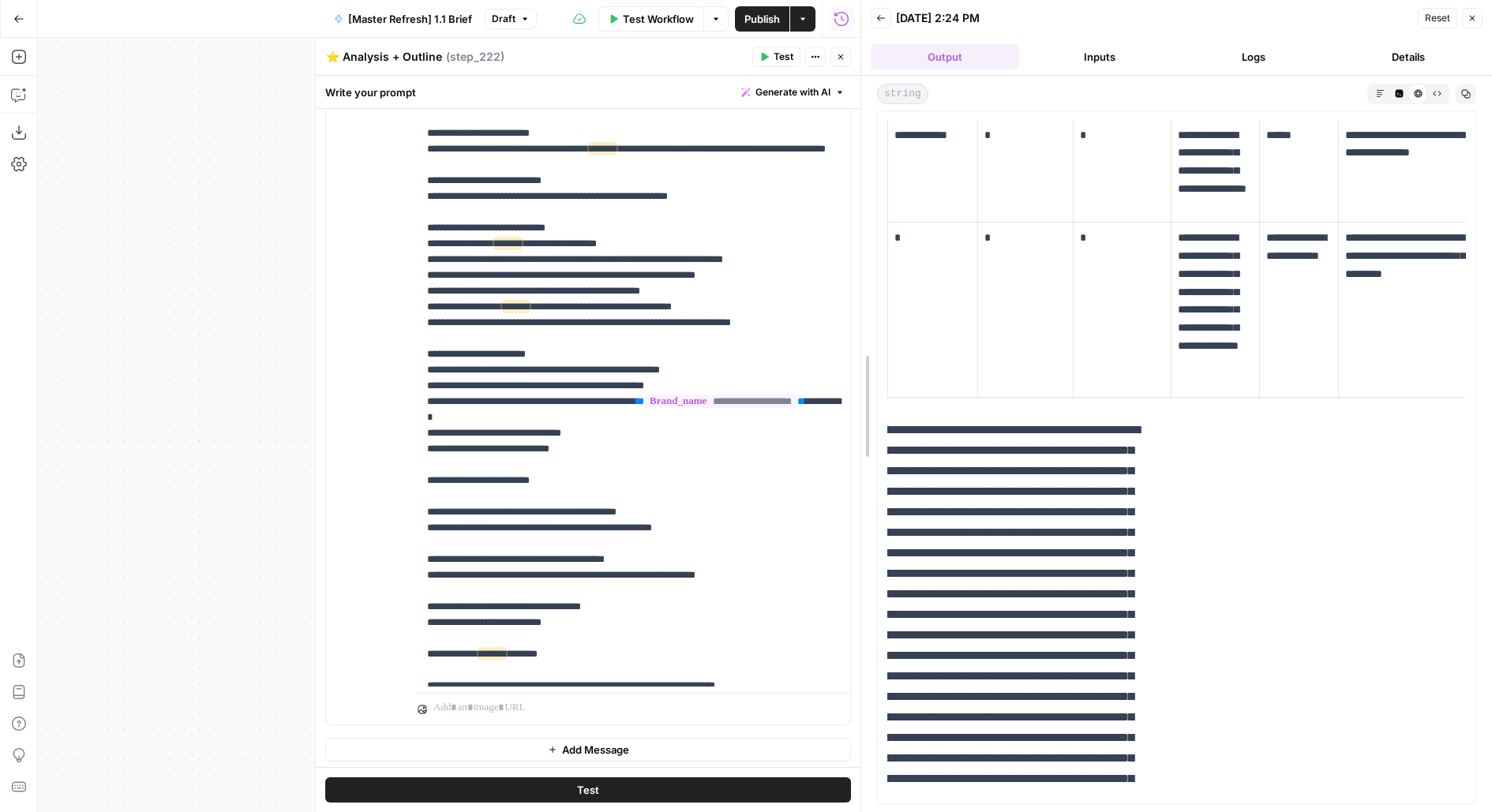
drag, startPoint x: 860, startPoint y: 173, endPoint x: 612, endPoint y: 171, distance: 248.0
click at [612, 171] on body "AirOps Builders New Home Browse Insights Opportunities Your Data Flightpath Rec…" at bounding box center [746, 406] width 1492 height 812
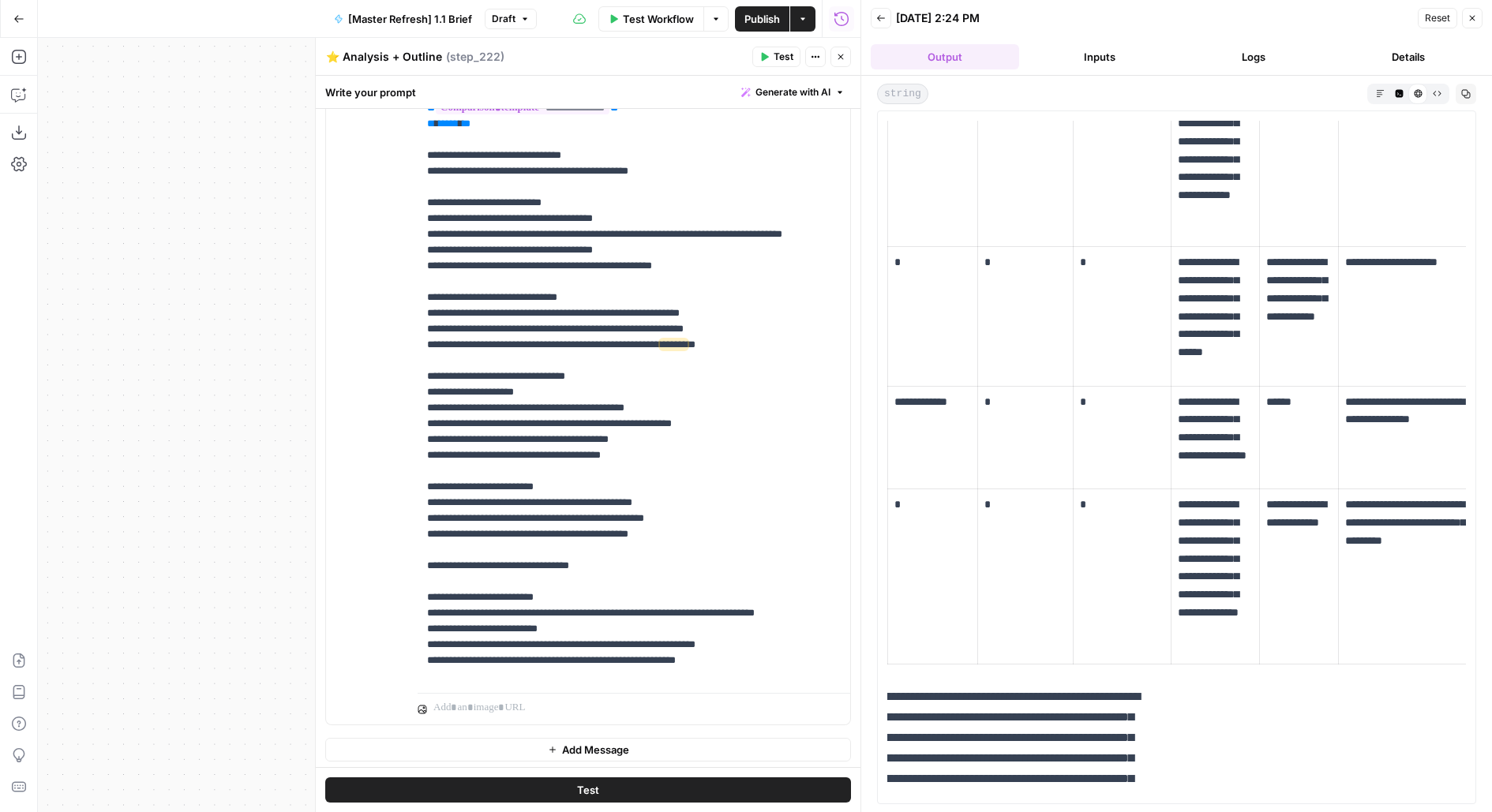
scroll to position [2257, 0]
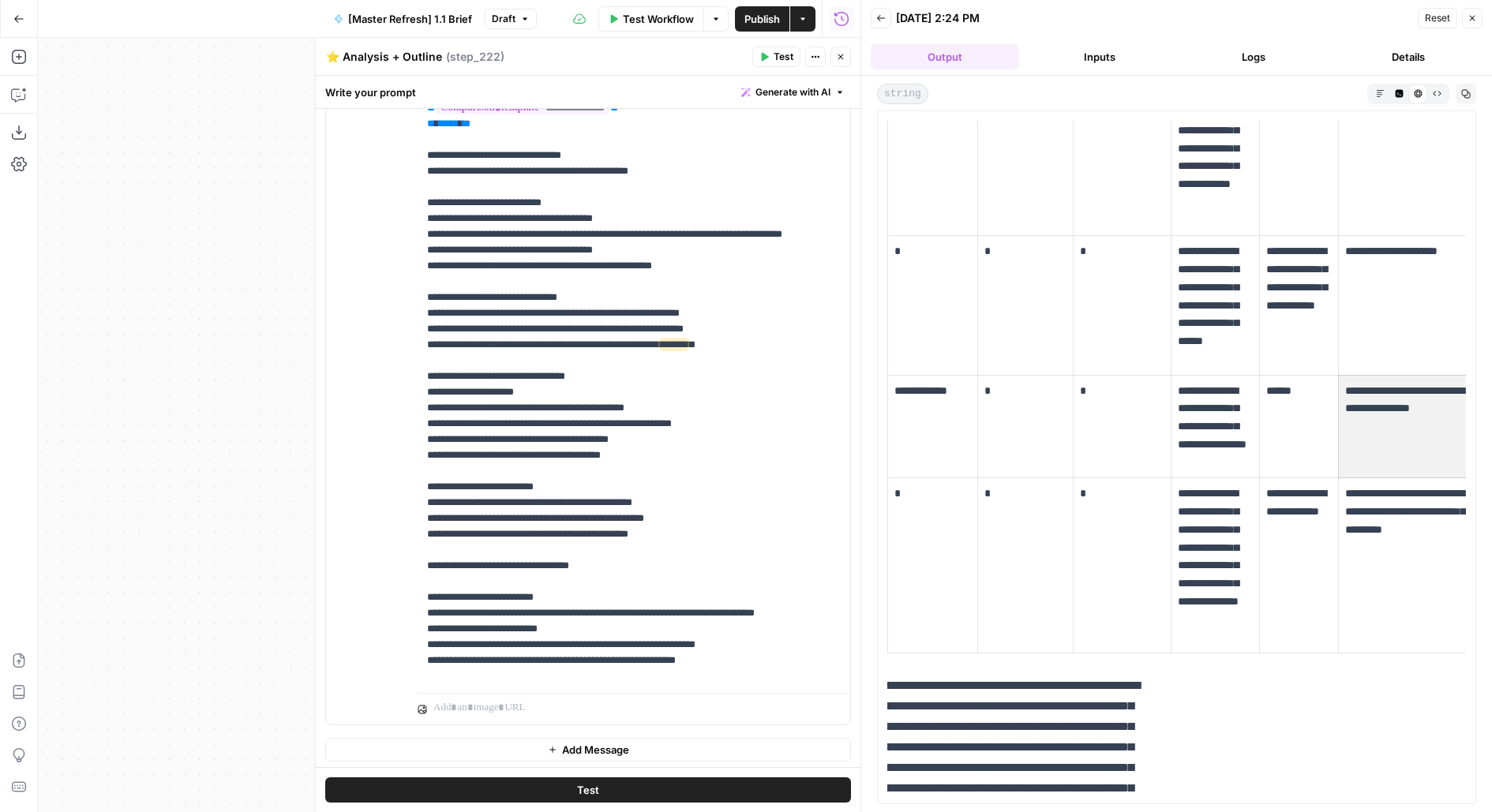
drag, startPoint x: 1405, startPoint y: 441, endPoint x: 1412, endPoint y: 449, distance: 10.6
click at [1412, 449] on td "**********" at bounding box center [1404, 426] width 131 height 103
click at [1412, 448] on td "**********" at bounding box center [1404, 426] width 131 height 103
click at [1394, 500] on p "**********" at bounding box center [1403, 520] width 118 height 72
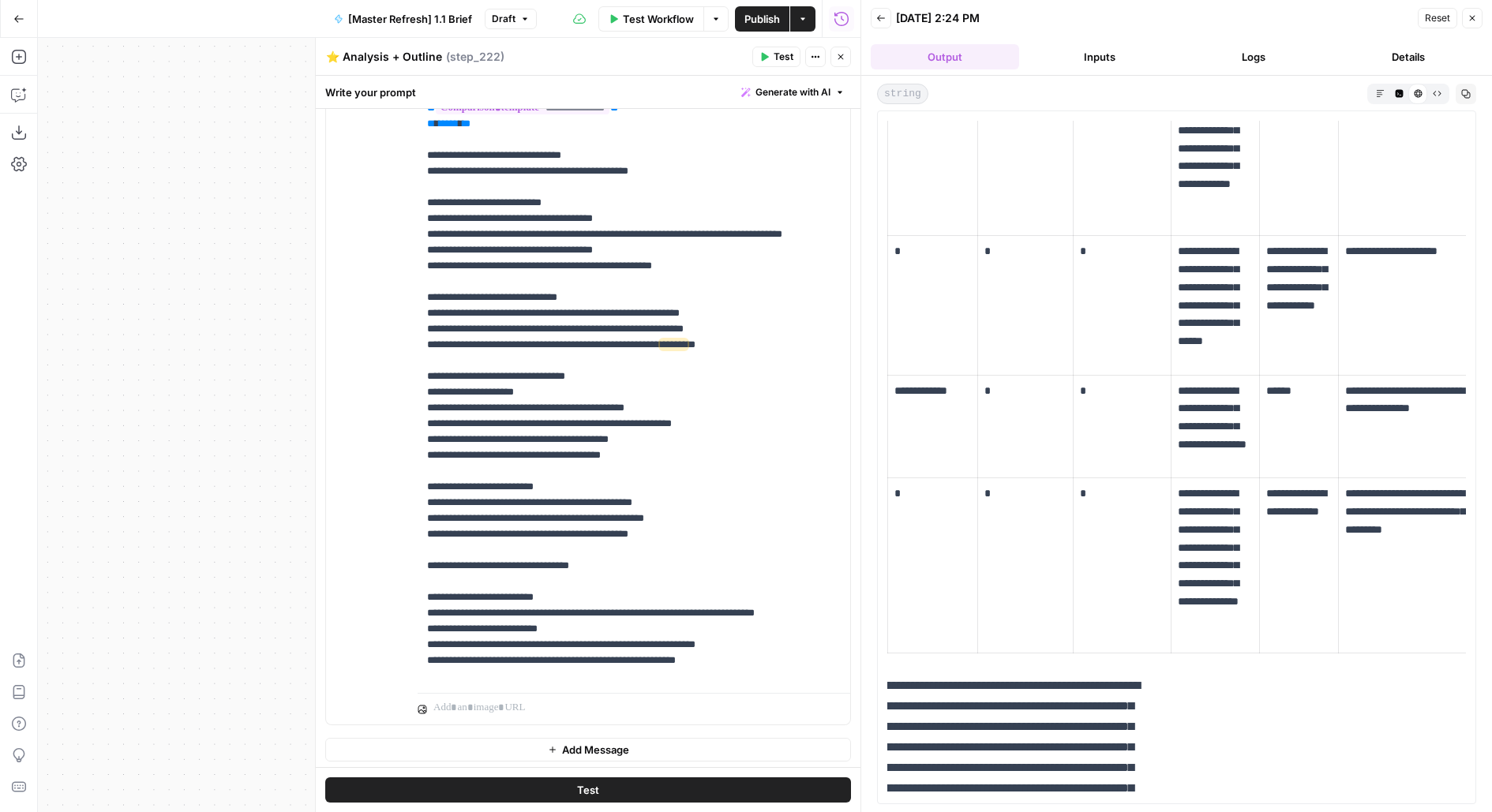
click at [1394, 500] on p "**********" at bounding box center [1403, 520] width 118 height 72
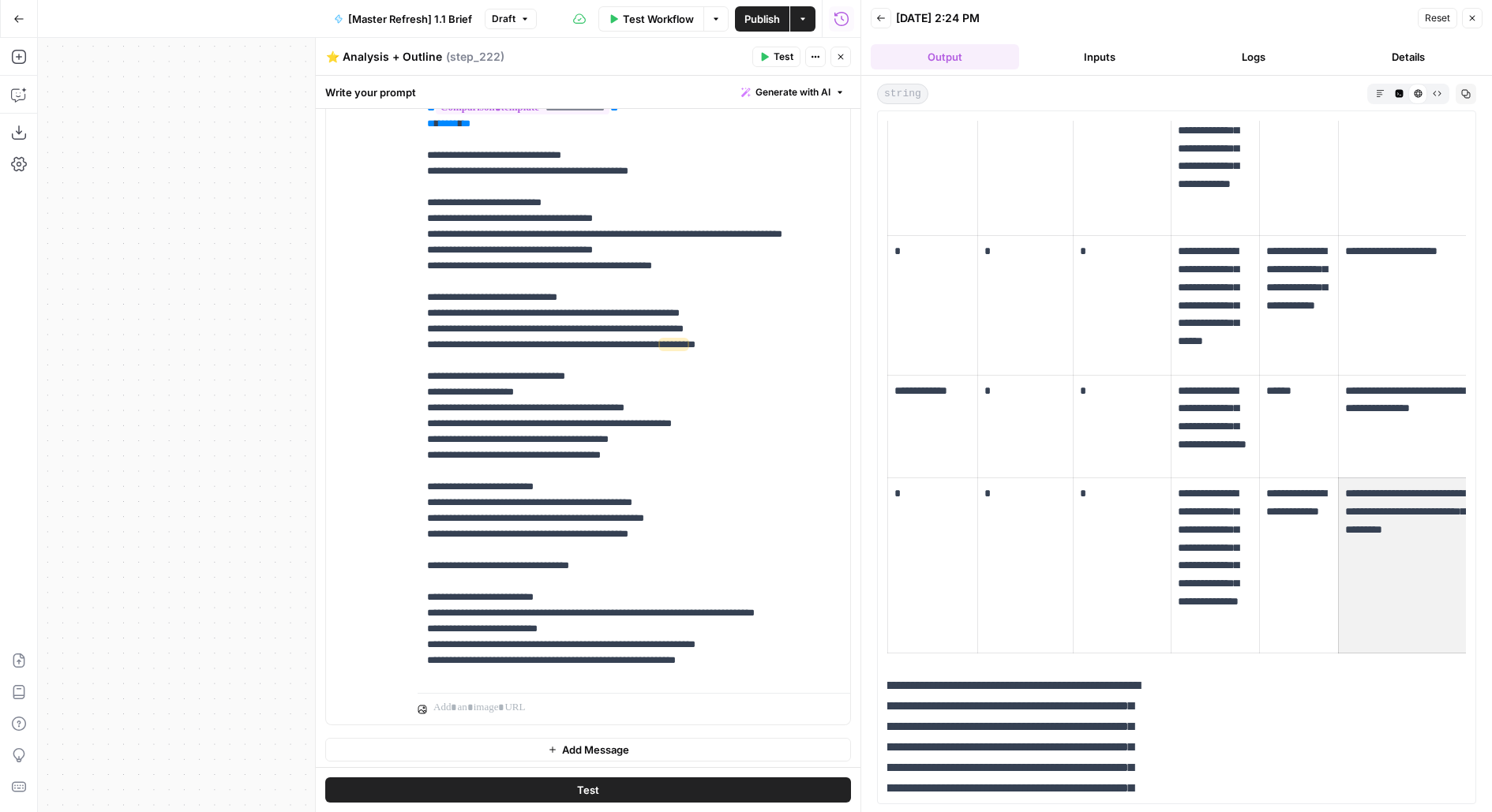
click at [1394, 500] on p "**********" at bounding box center [1403, 520] width 118 height 72
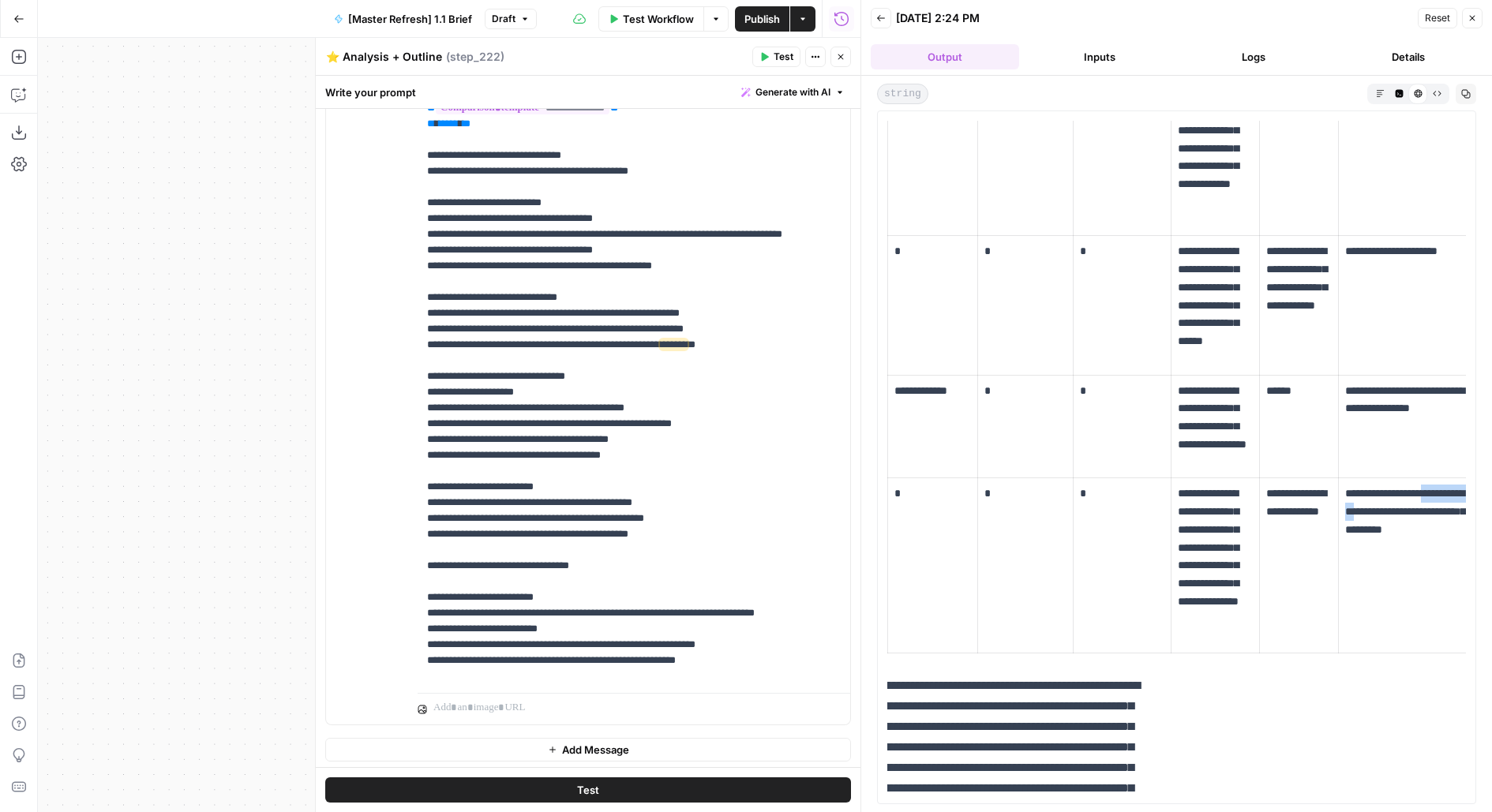
click at [1394, 500] on p "**********" at bounding box center [1403, 520] width 118 height 72
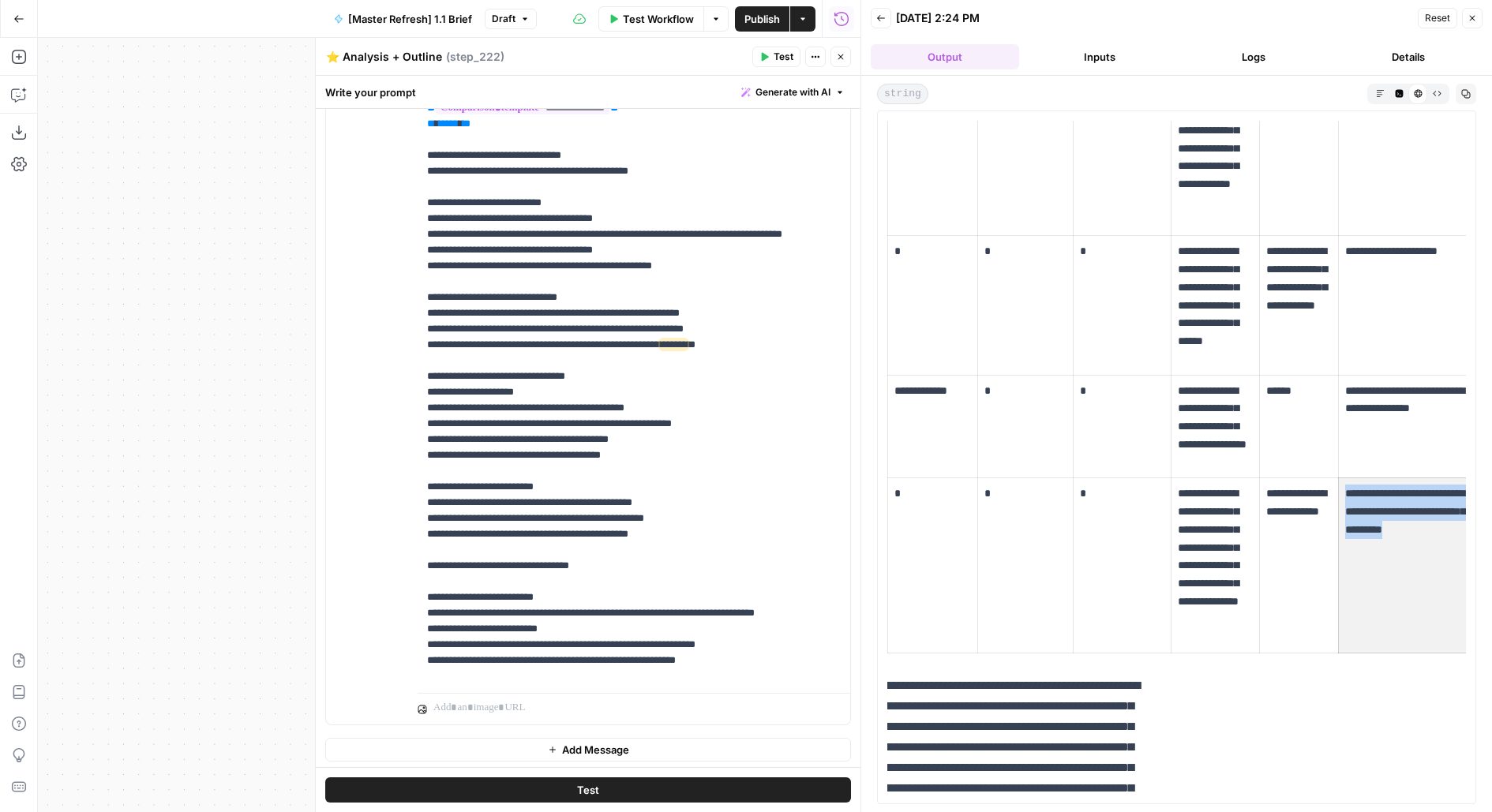
click at [1394, 500] on p "**********" at bounding box center [1403, 520] width 118 height 72
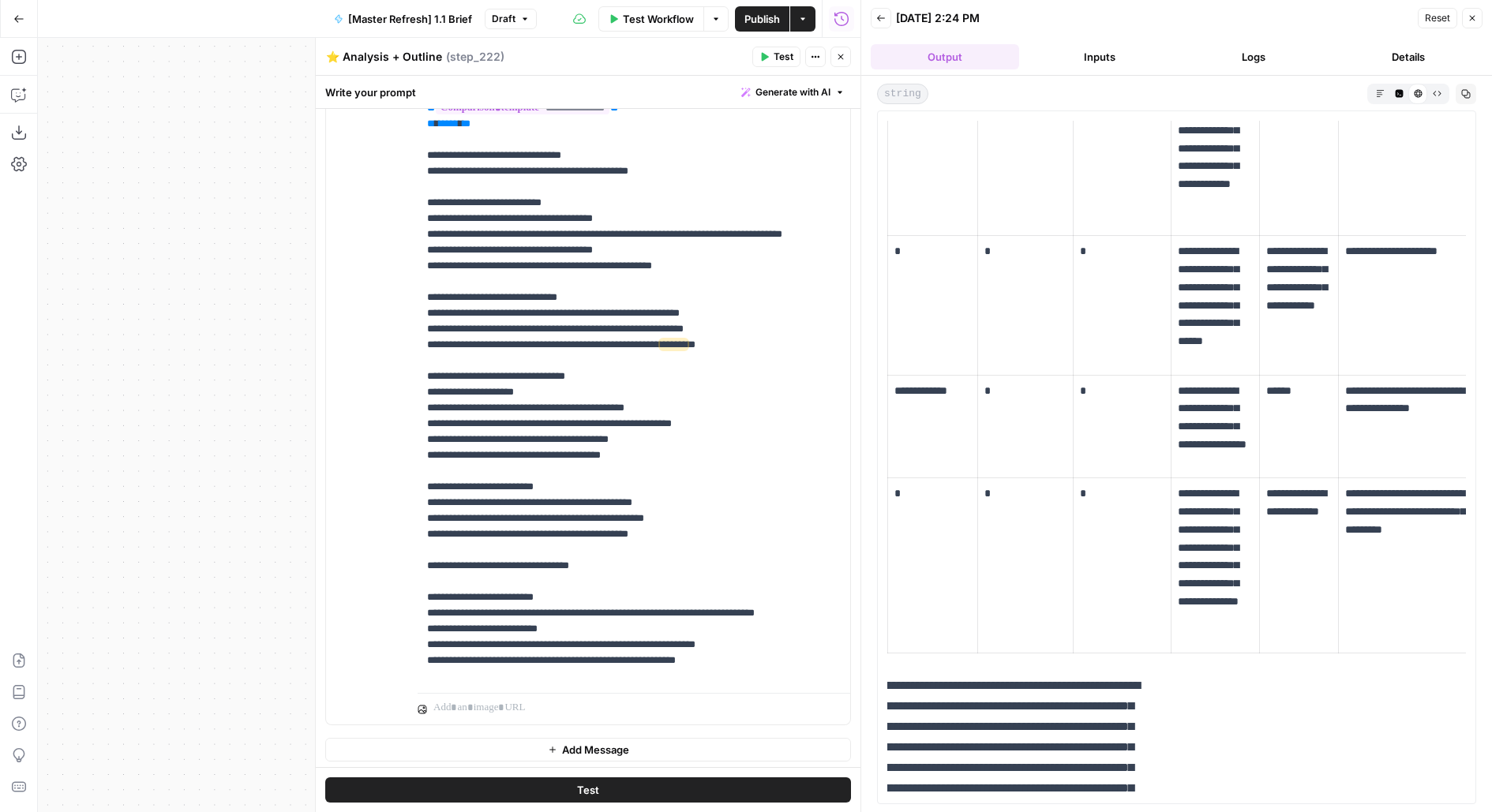
click at [1394, 501] on p "**********" at bounding box center [1403, 520] width 118 height 72
click at [1394, 502] on p "**********" at bounding box center [1403, 520] width 118 height 72
click at [1287, 392] on p "******" at bounding box center [1298, 391] width 65 height 18
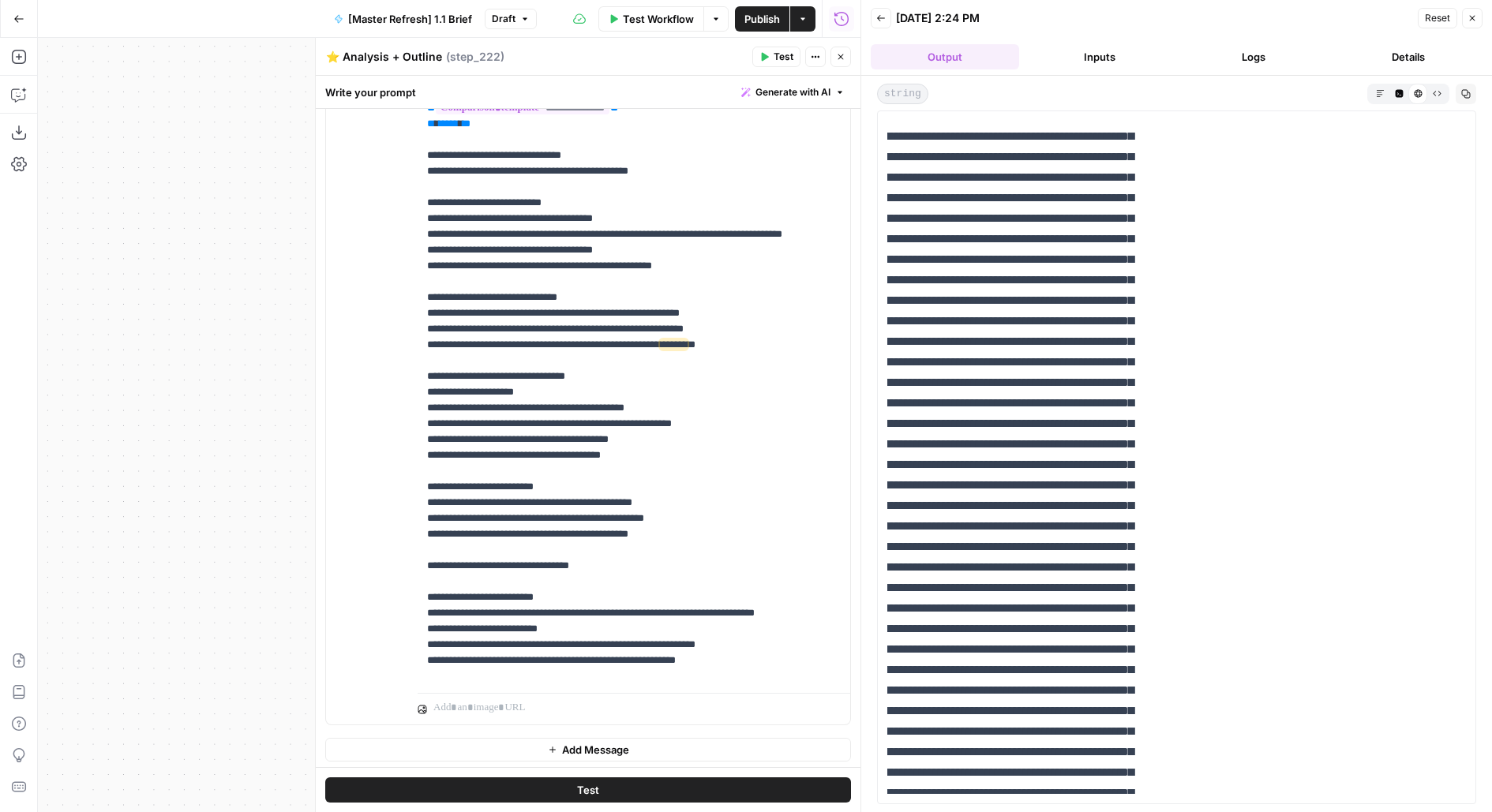
scroll to position [2835, 0]
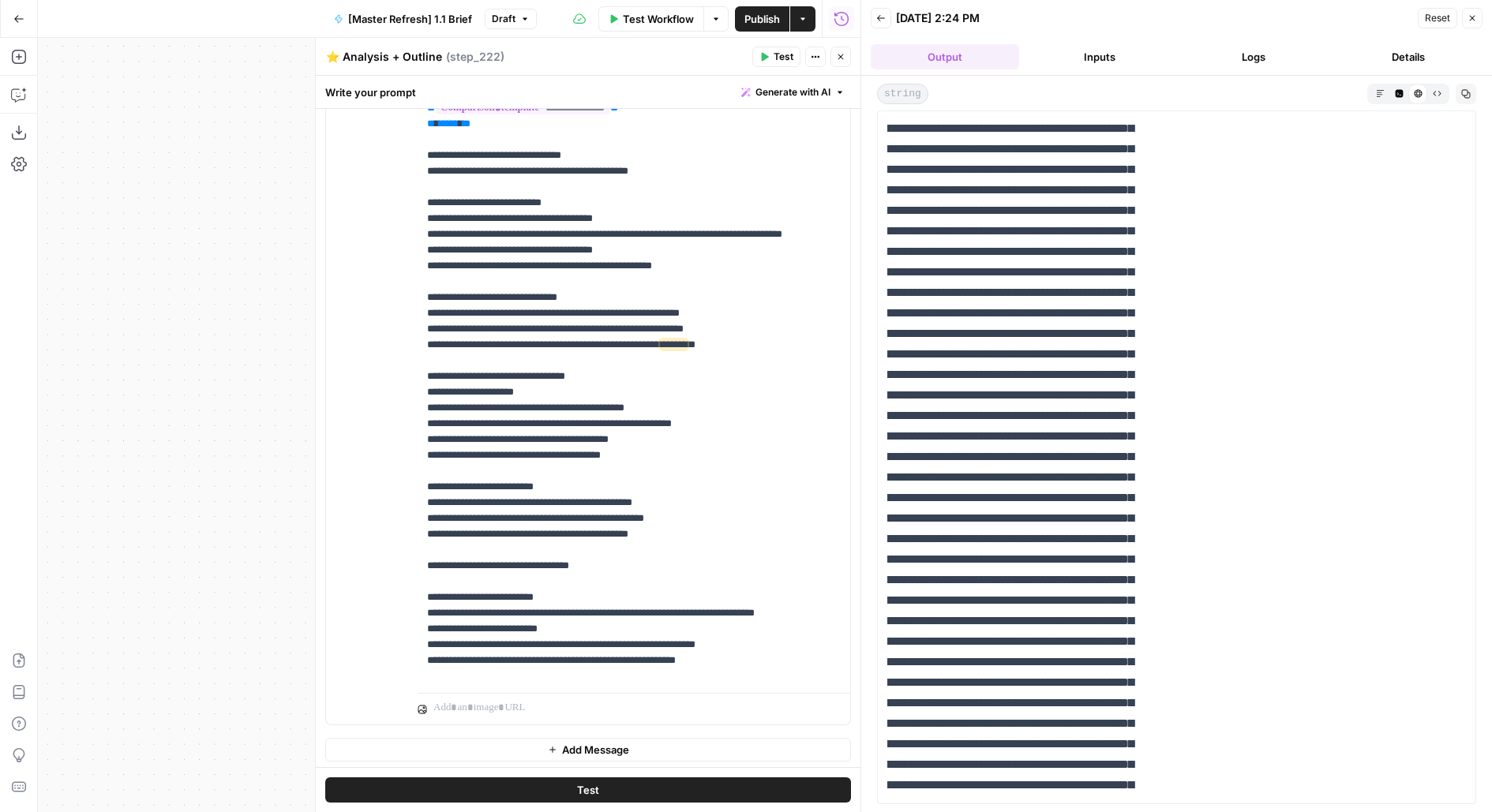
click at [840, 55] on icon "button" at bounding box center [840, 56] width 9 height 9
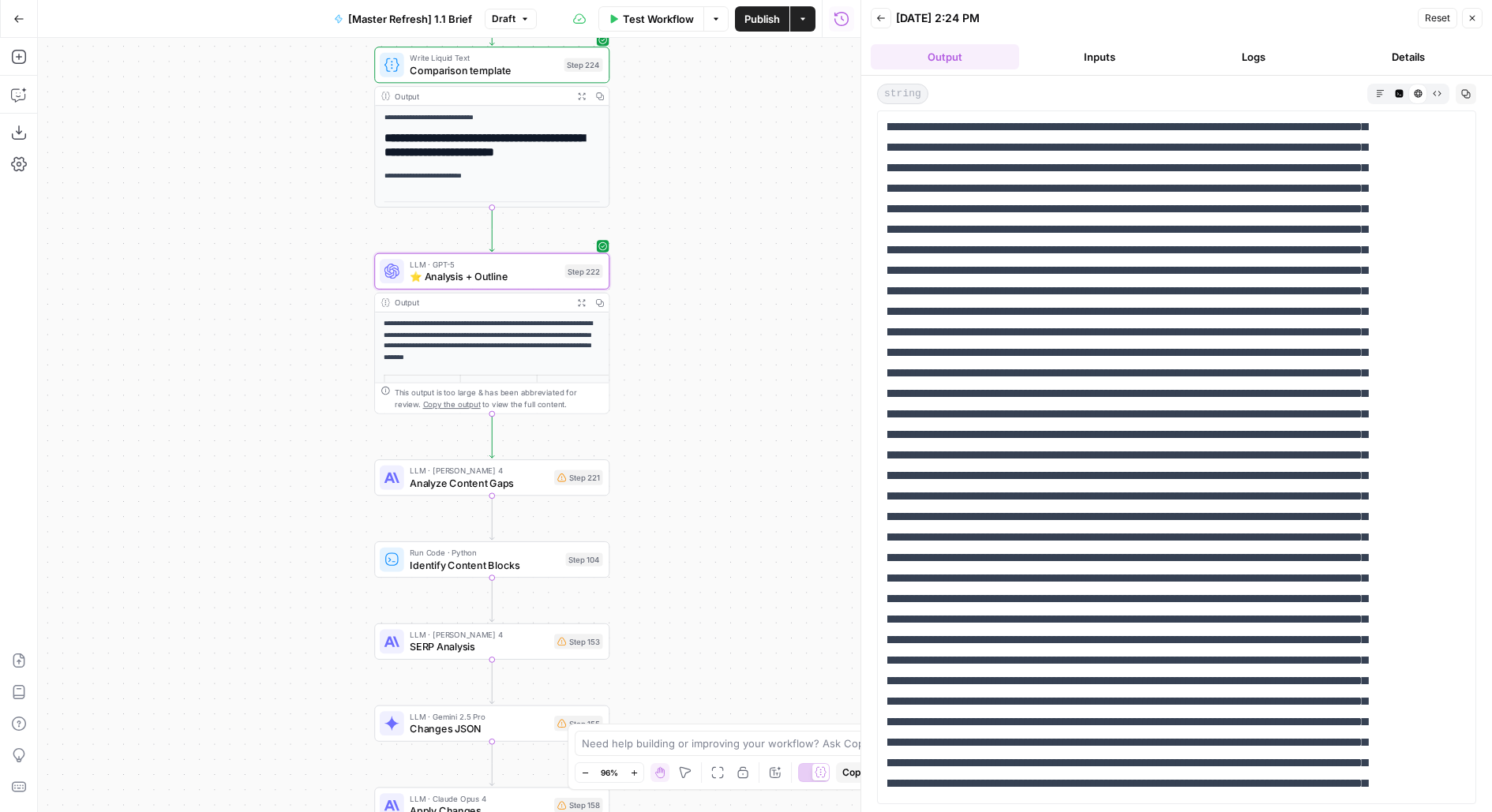
scroll to position [0, 0]
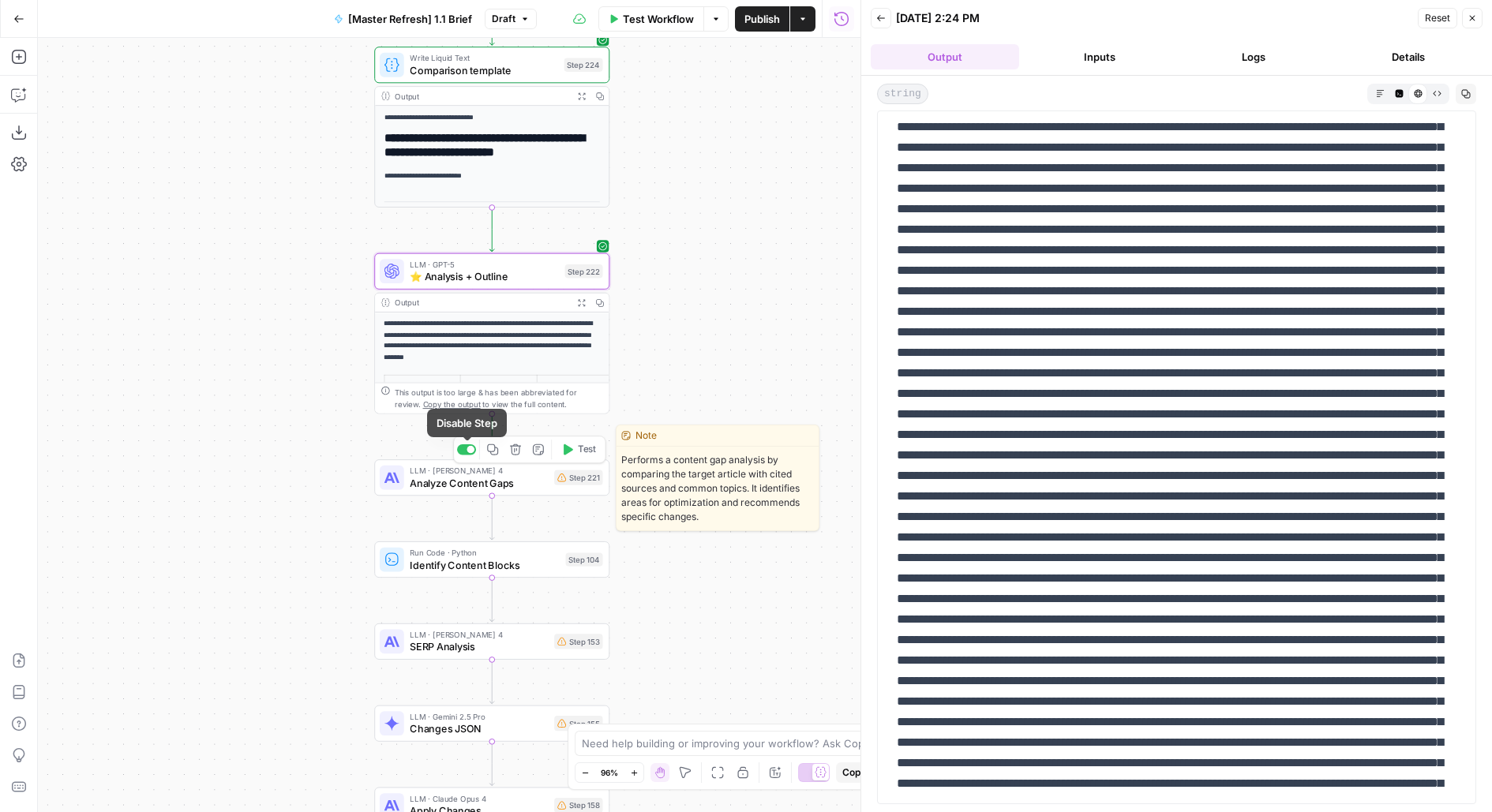
click at [469, 443] on div "Copy step Delete step Edit Note Test" at bounding box center [529, 449] width 152 height 27
click at [466, 448] on div at bounding box center [466, 449] width 19 height 10
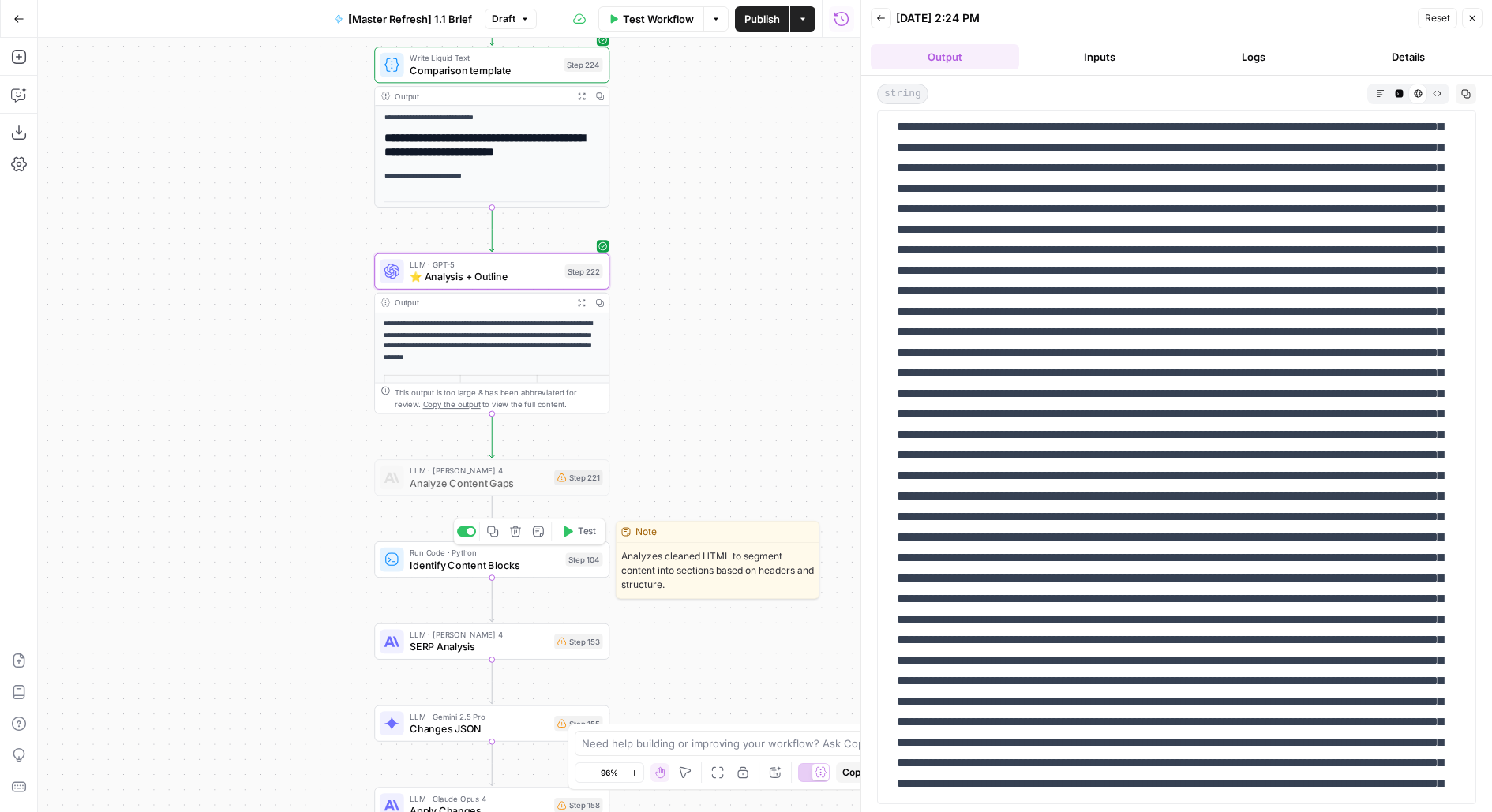
click at [464, 531] on div at bounding box center [466, 531] width 19 height 10
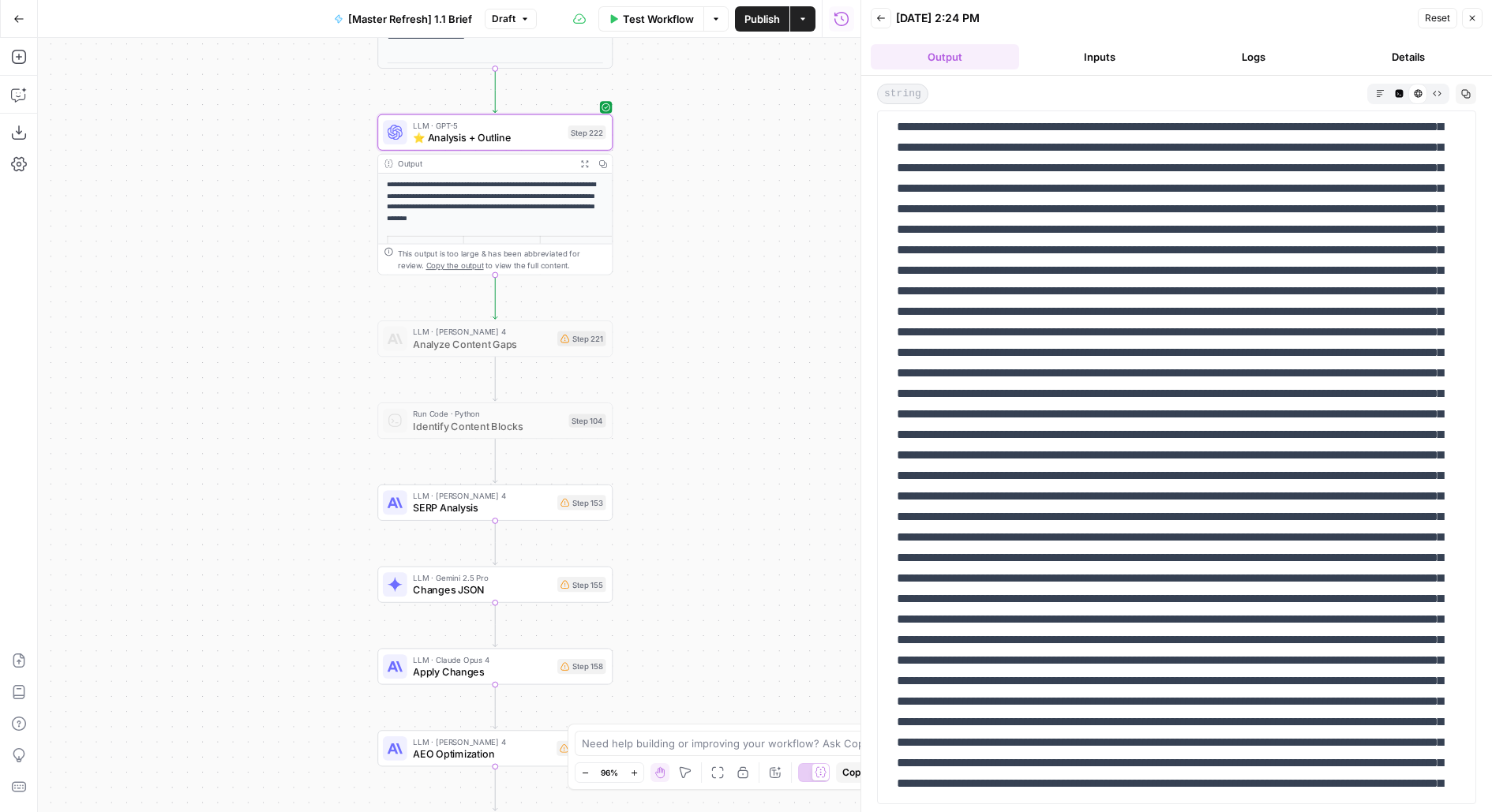
drag, startPoint x: 728, startPoint y: 647, endPoint x: 729, endPoint y: 353, distance: 294.0
click at [730, 356] on div "true false false true false true false false true false true false true true Wo…" at bounding box center [449, 425] width 822 height 774
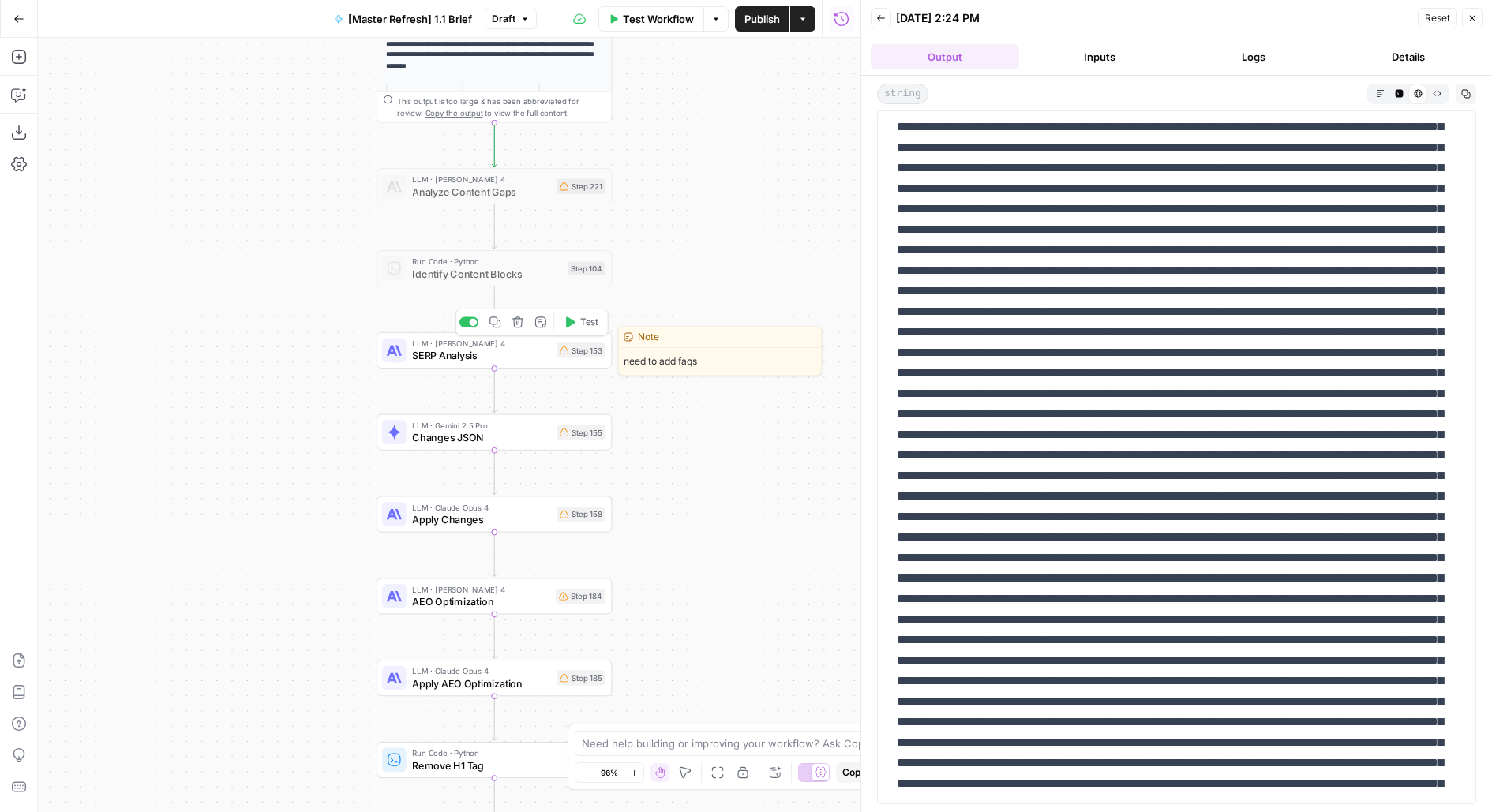
click at [467, 318] on div at bounding box center [469, 322] width 19 height 10
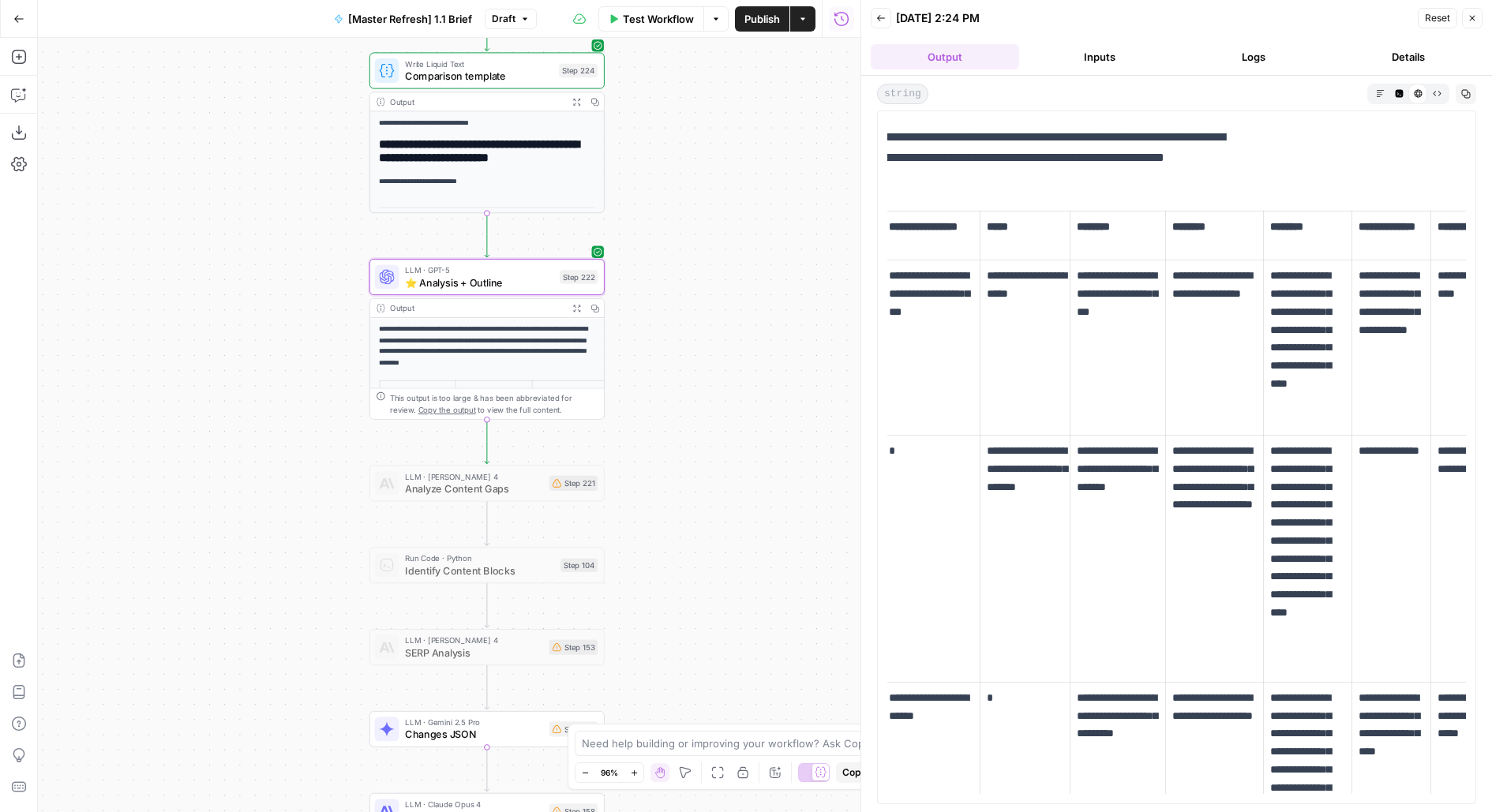
scroll to position [0, 310]
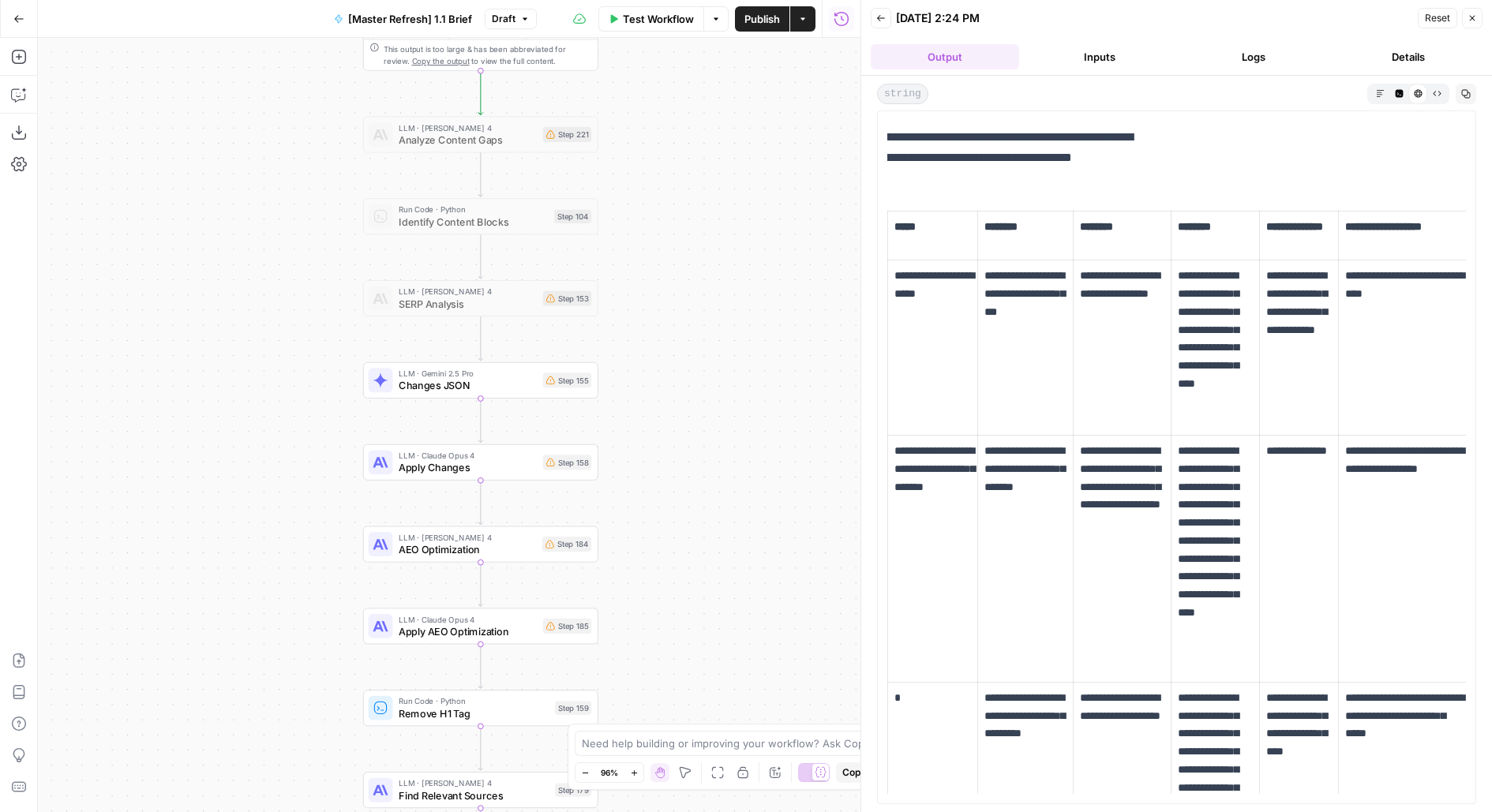
drag, startPoint x: 684, startPoint y: 206, endPoint x: 676, endPoint y: 179, distance: 28.2
click at [676, 180] on div "true false false true false true false false true false true false true true Wo…" at bounding box center [449, 425] width 822 height 774
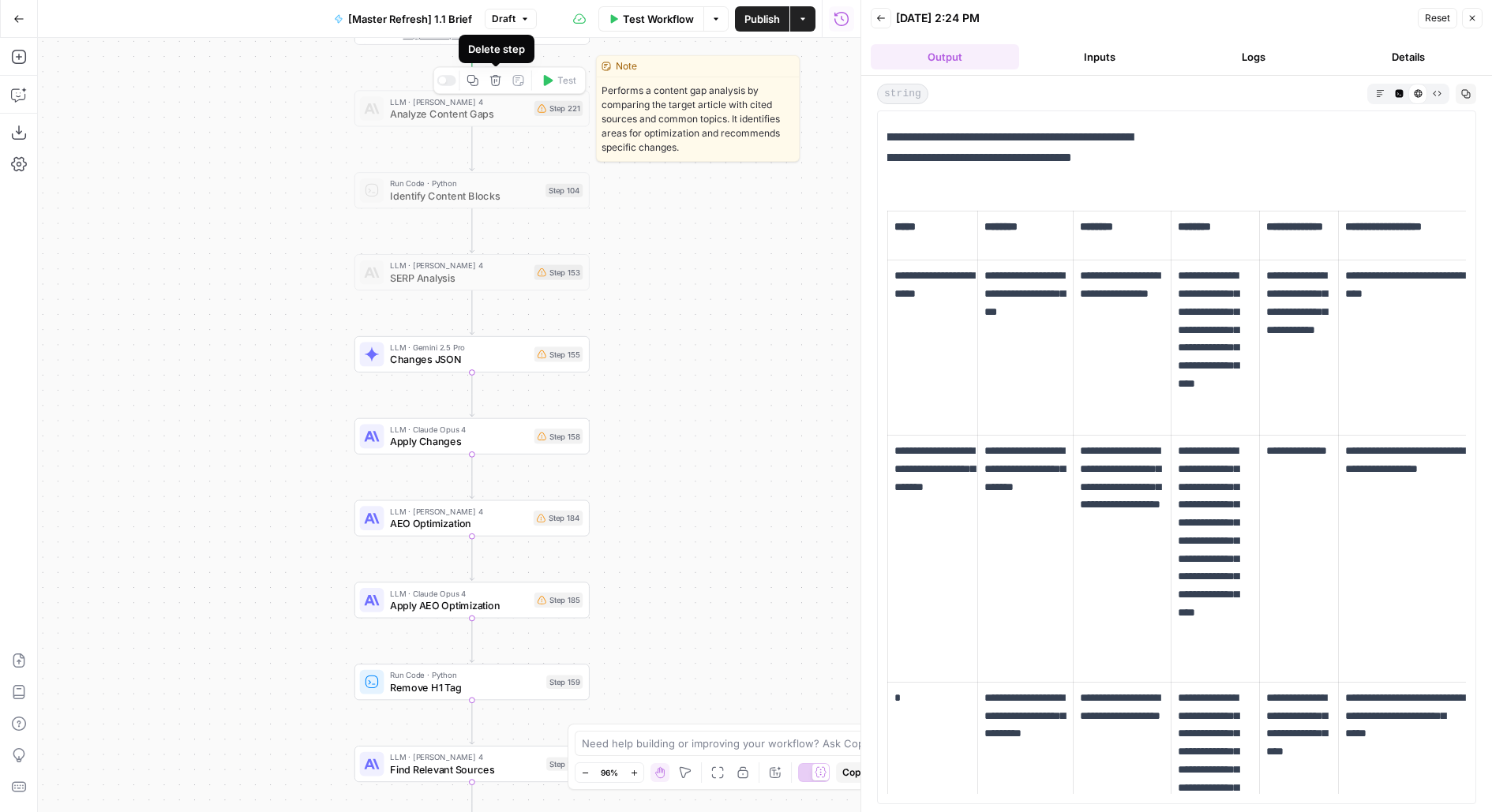
click at [493, 80] on icon "button" at bounding box center [495, 80] width 12 height 12
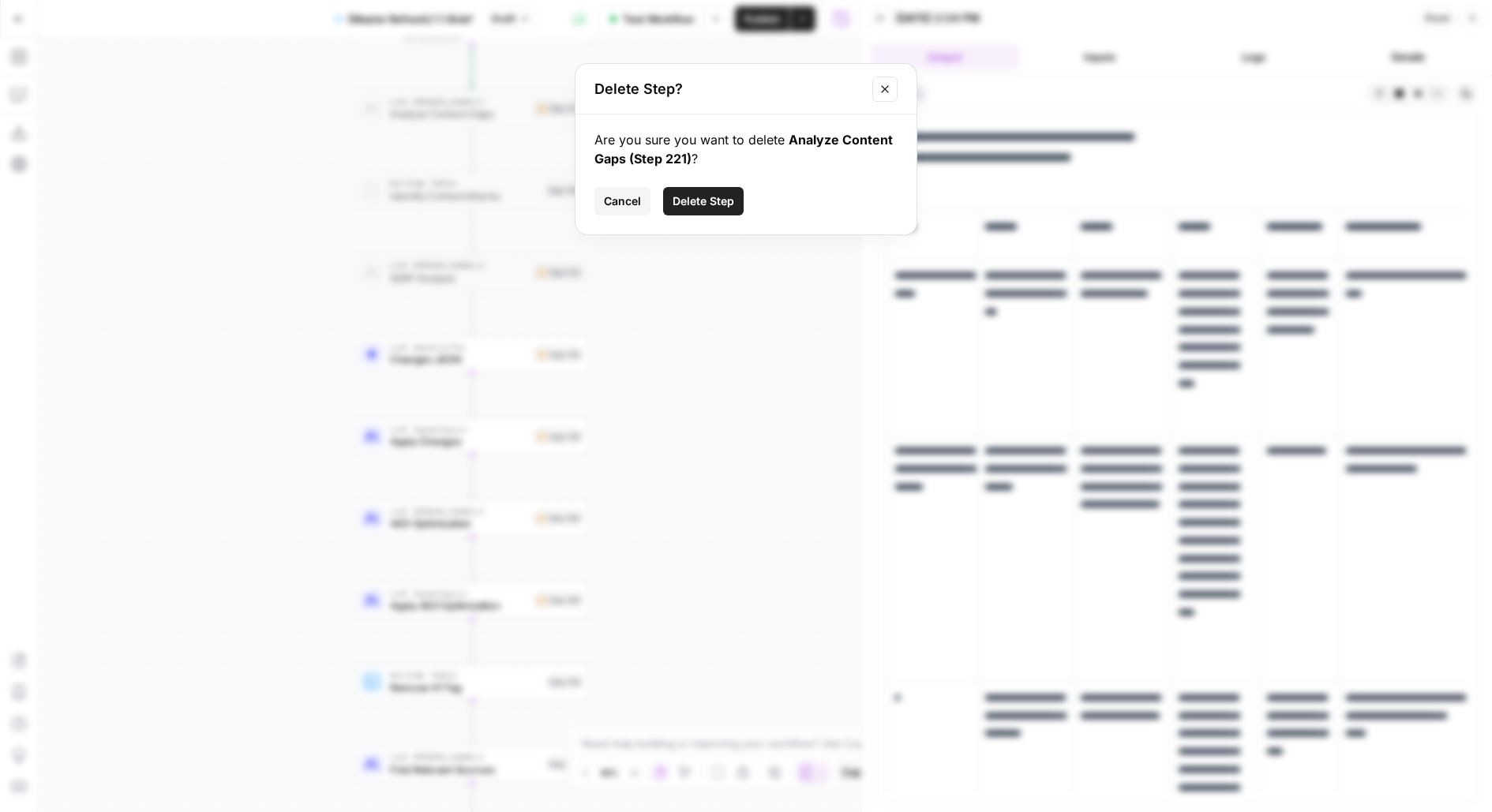
click at [699, 202] on span "Delete Step" at bounding box center [703, 201] width 61 height 16
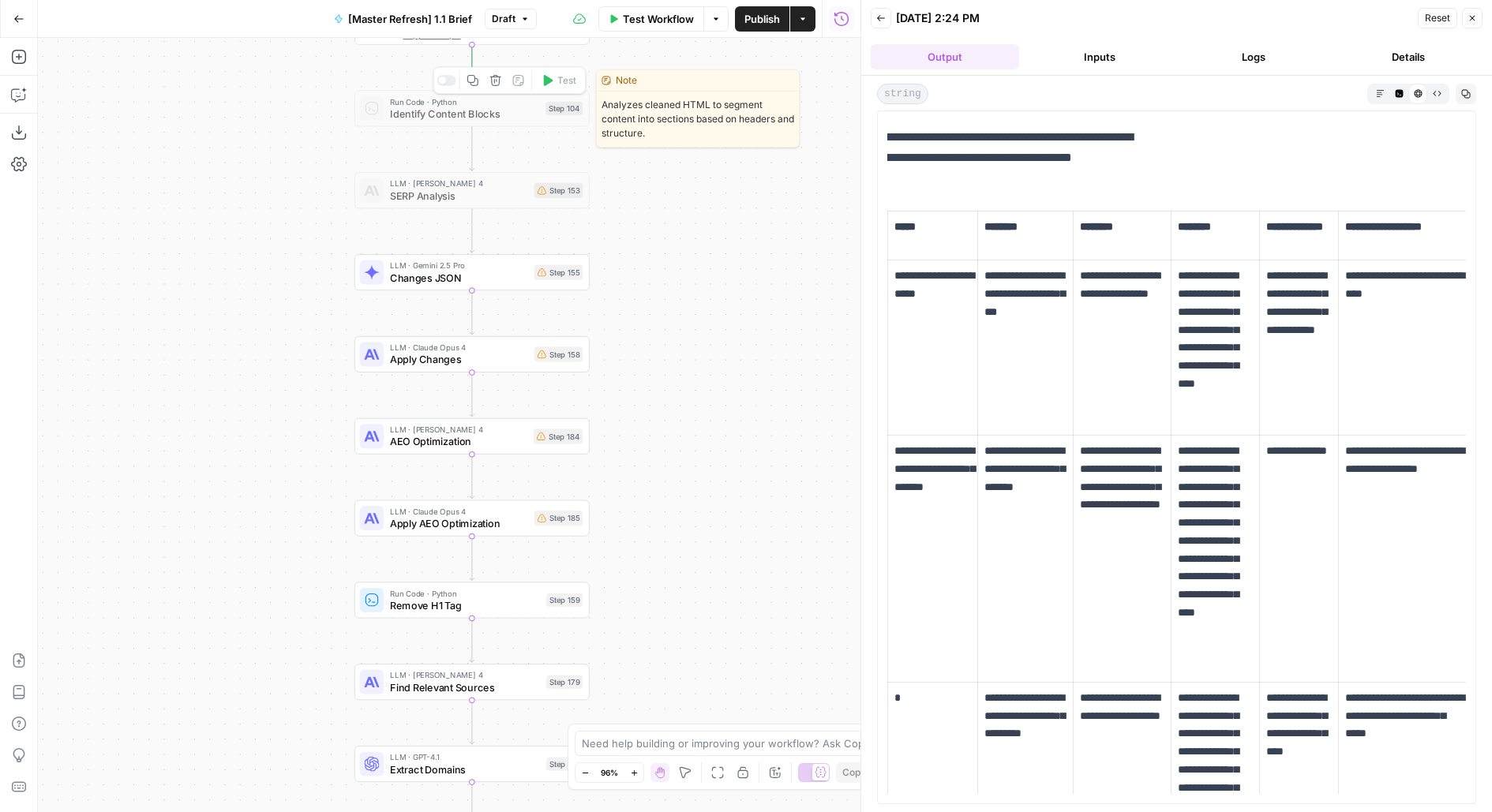
click at [490, 85] on icon "button" at bounding box center [495, 80] width 12 height 12
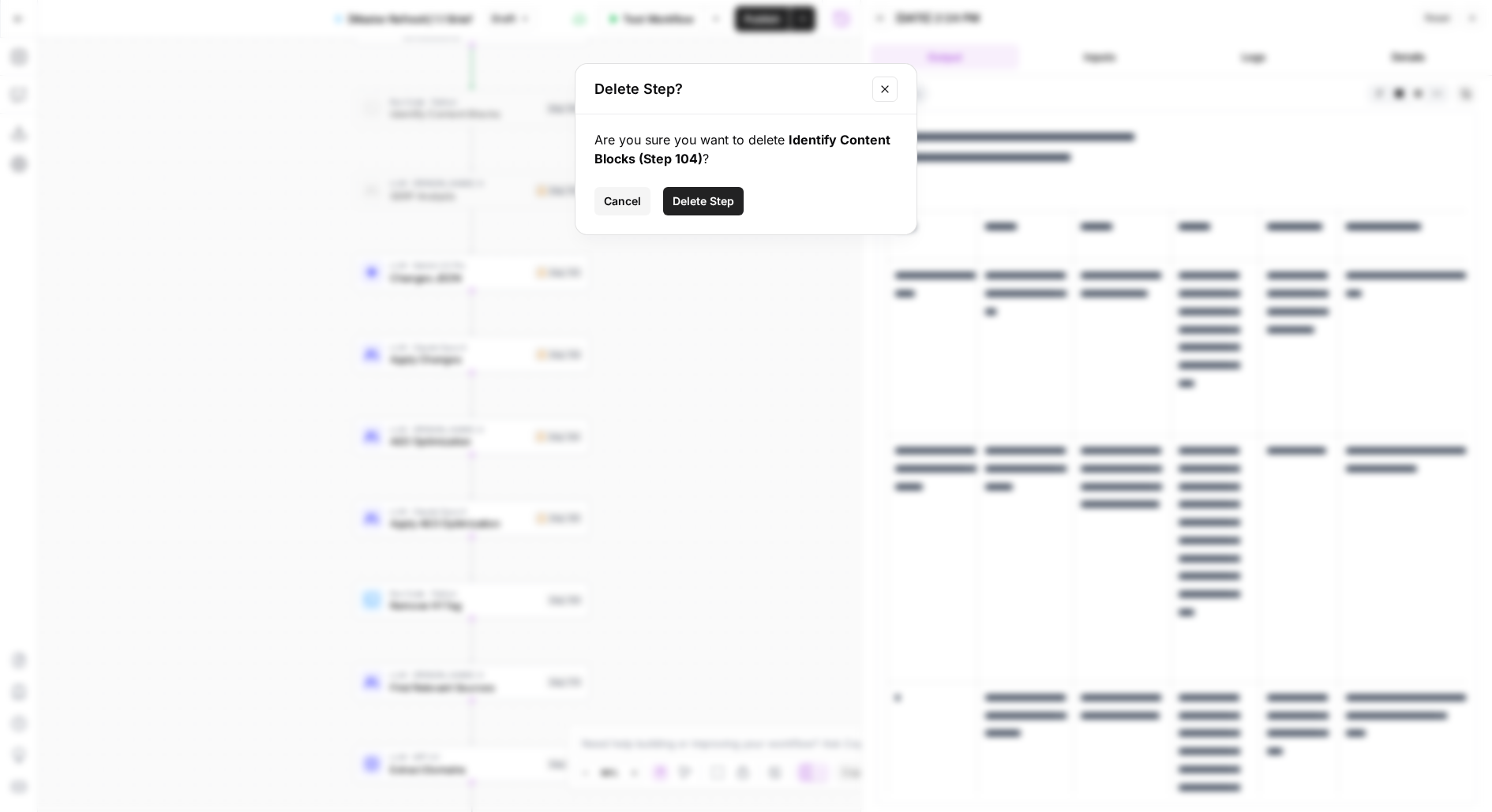
click at [729, 196] on span "Delete Step" at bounding box center [703, 201] width 61 height 16
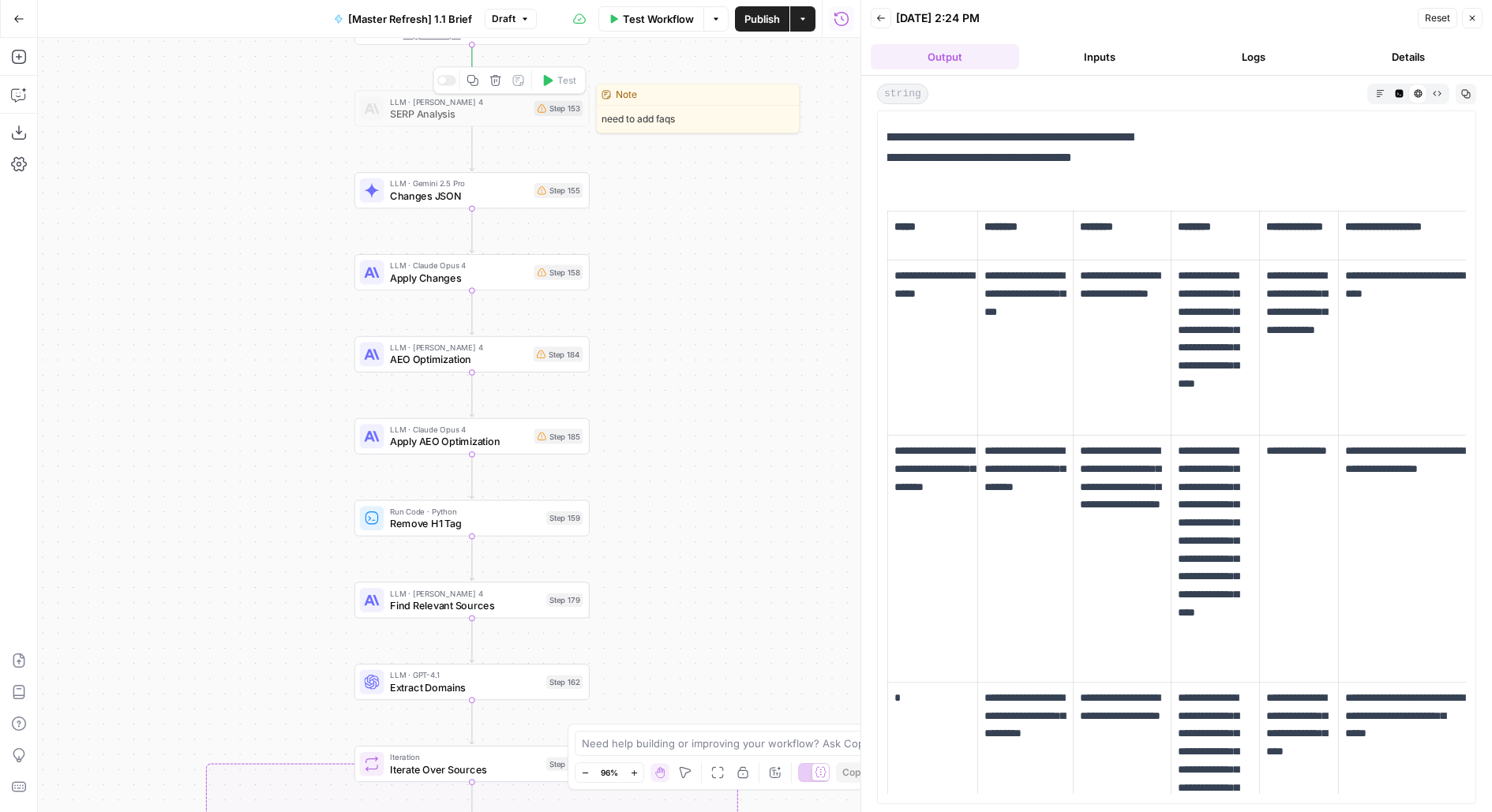
click at [497, 77] on icon "button" at bounding box center [495, 80] width 12 height 12
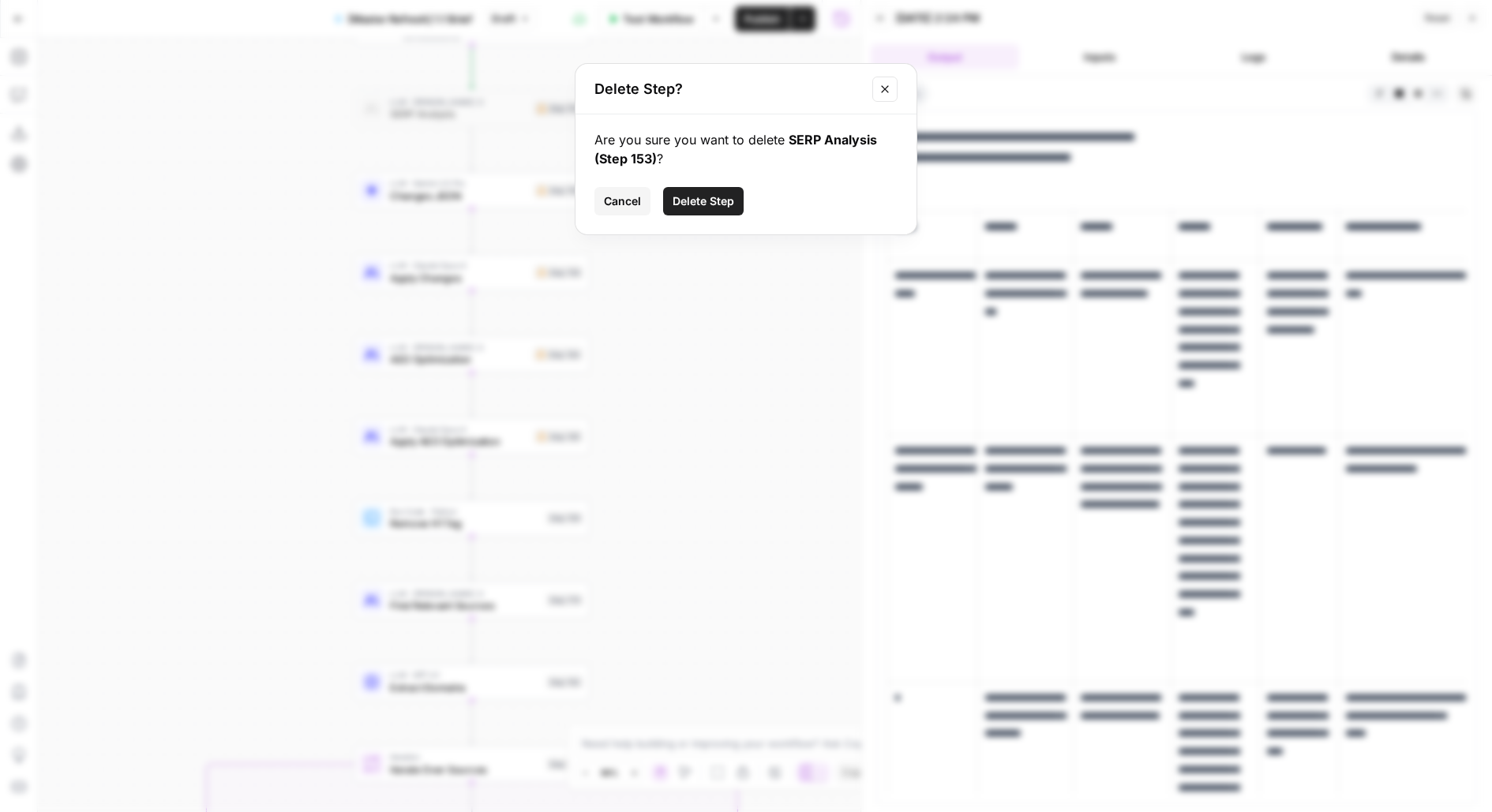
click at [699, 185] on div "Are you sure you want to delete SERP Analysis (Step 153) ? Cancel Delete Step" at bounding box center [746, 174] width 341 height 120
click at [719, 200] on span "Delete Step" at bounding box center [703, 201] width 61 height 16
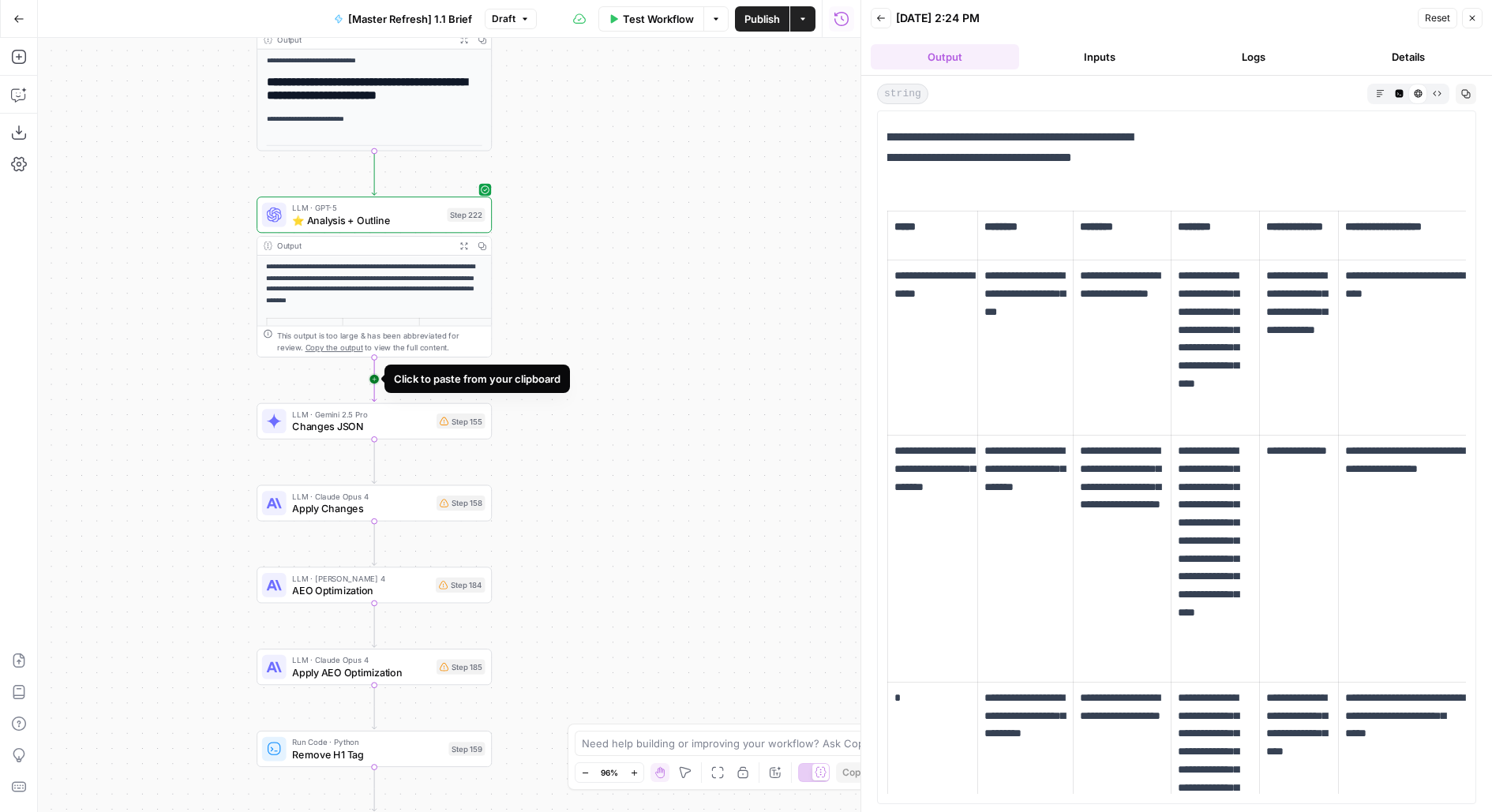
click at [376, 377] on icon "Edge from step_222 to step_155" at bounding box center [374, 378] width 5 height 44
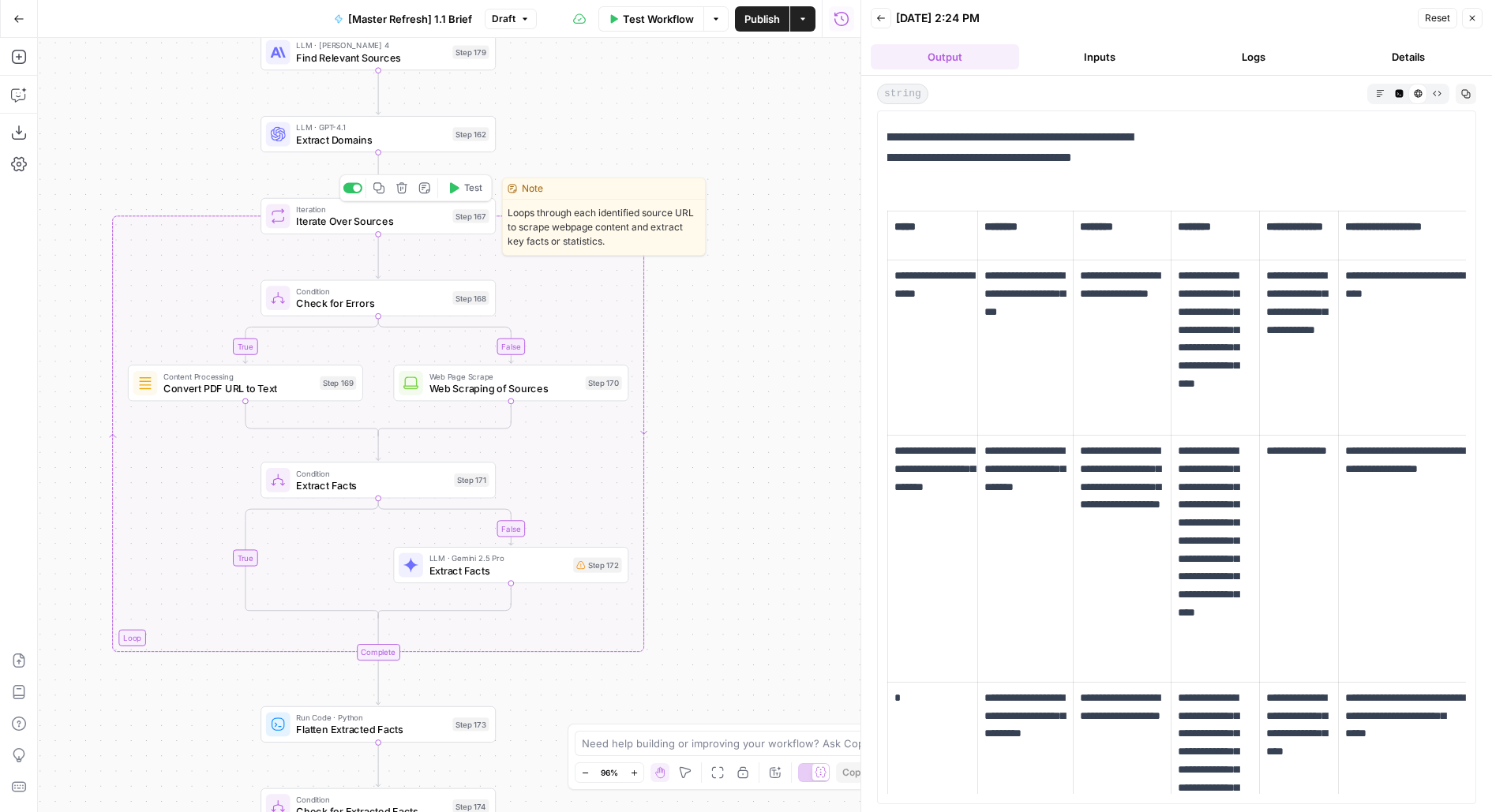
click at [404, 189] on icon "button" at bounding box center [402, 188] width 12 height 12
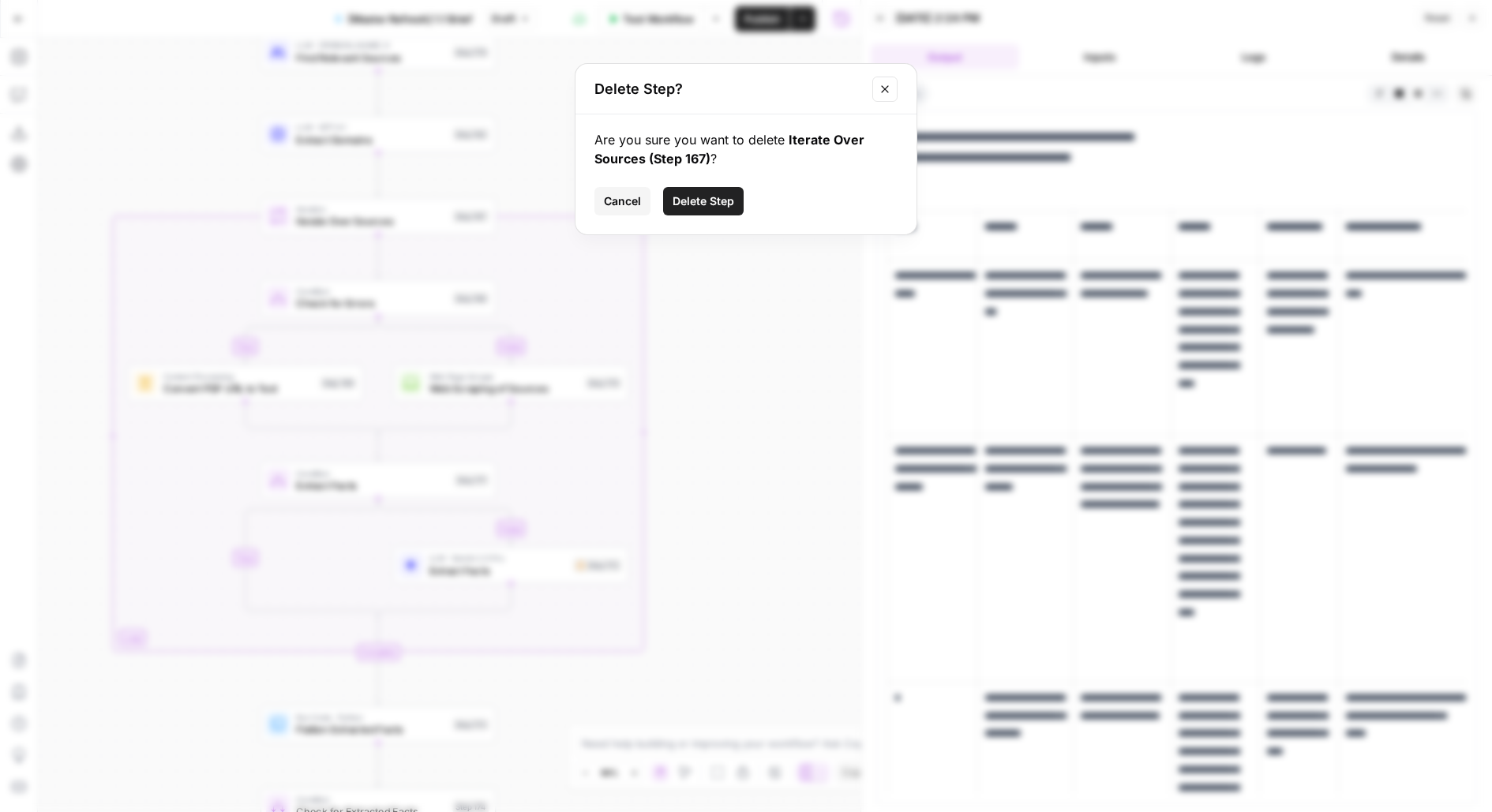
click at [706, 209] on button "Delete Step" at bounding box center [703, 201] width 80 height 28
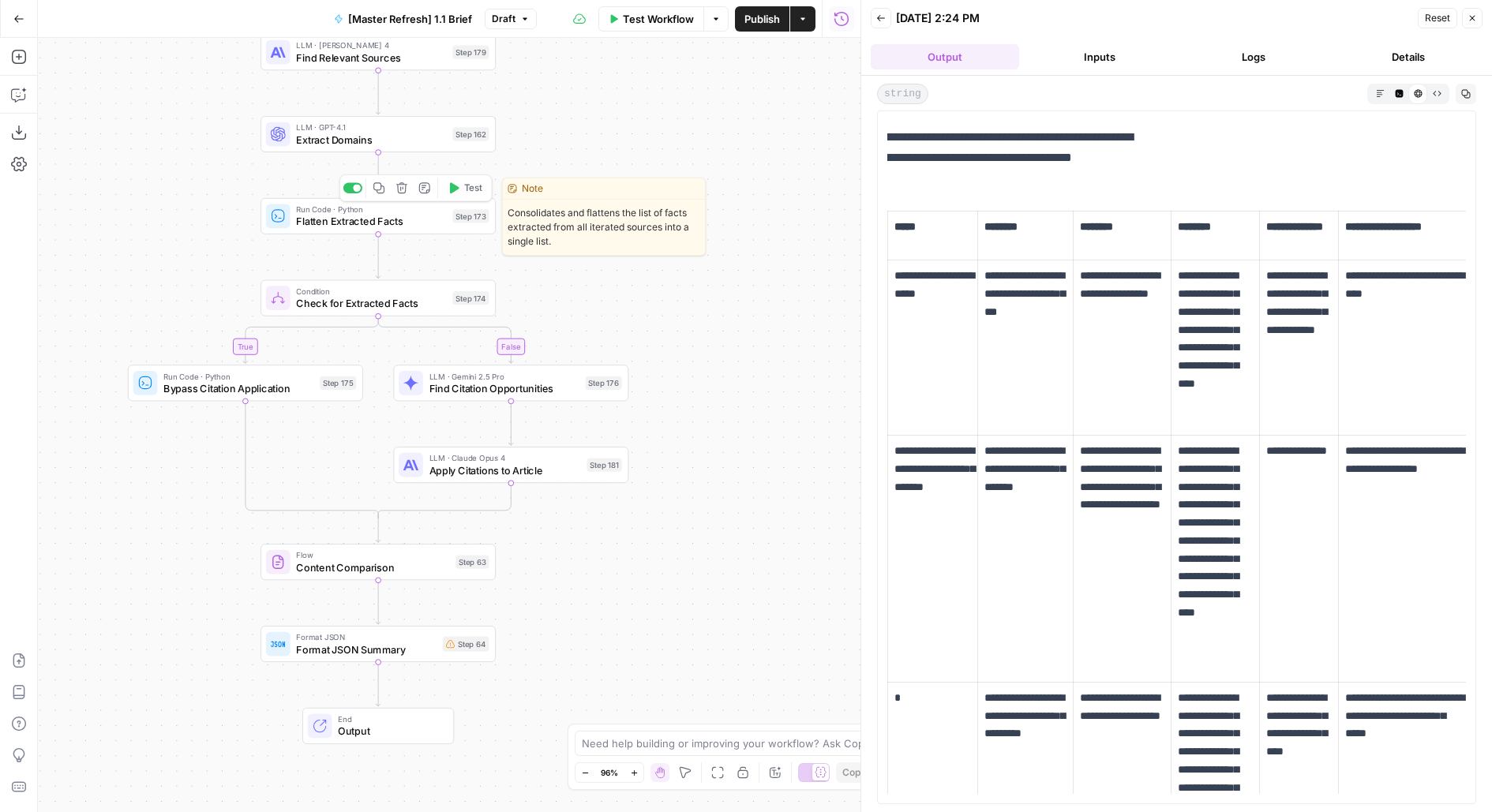
click at [409, 190] on button "Delete step" at bounding box center [402, 188] width 20 height 20
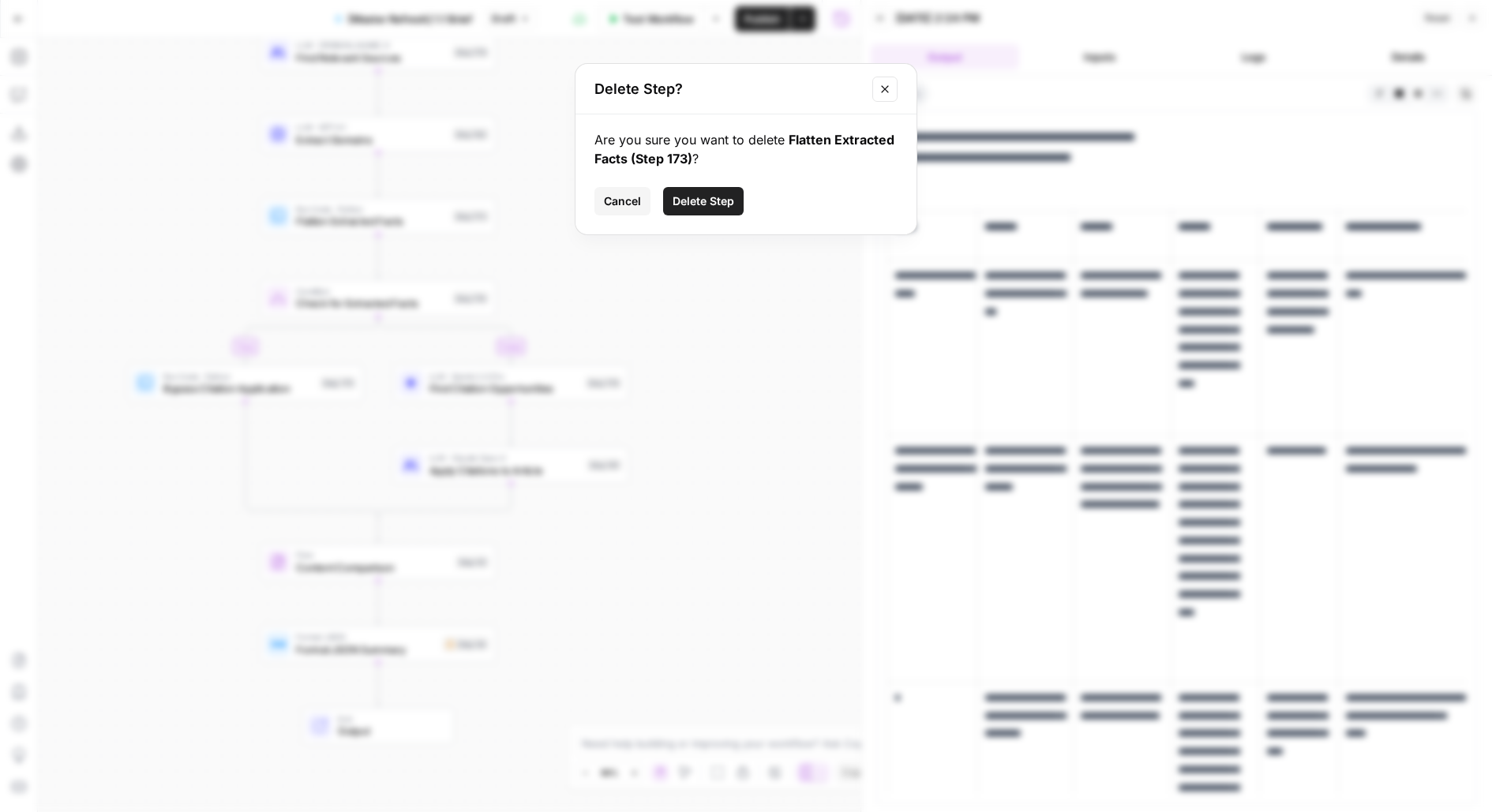
click at [685, 214] on button "Delete Step" at bounding box center [703, 201] width 80 height 28
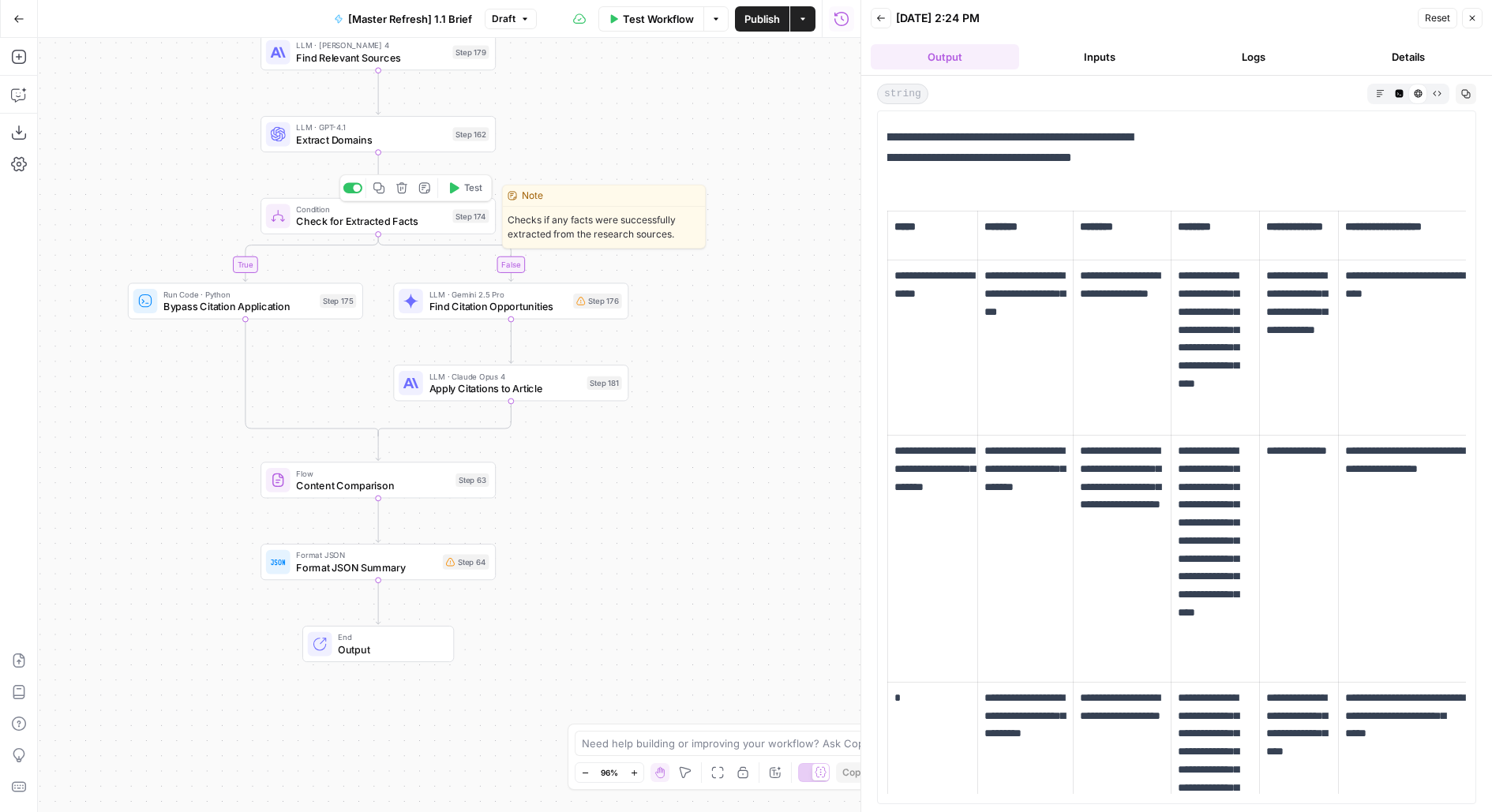
click at [402, 192] on icon "button" at bounding box center [402, 188] width 12 height 12
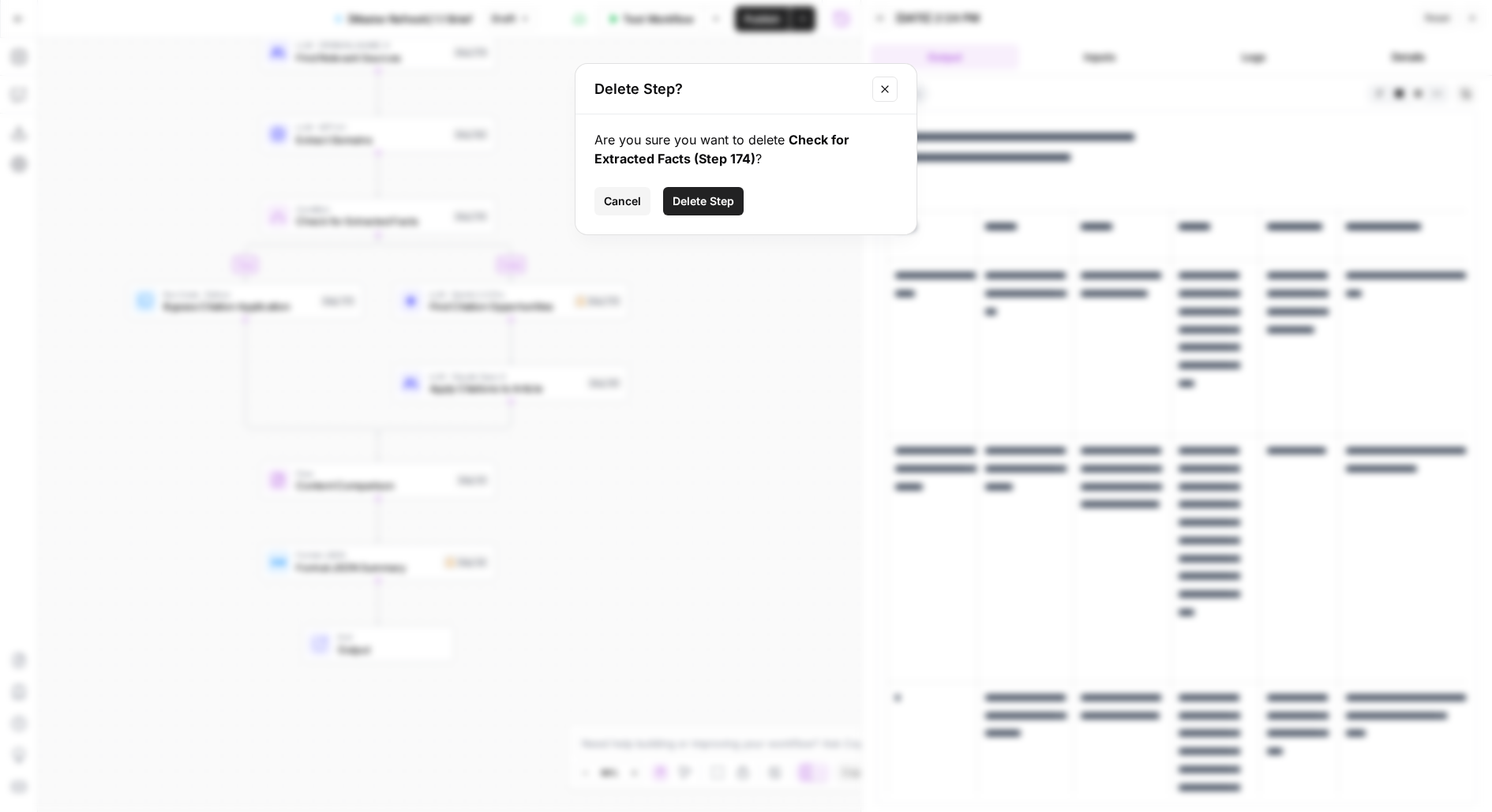
click at [730, 195] on span "Delete Step" at bounding box center [703, 201] width 61 height 16
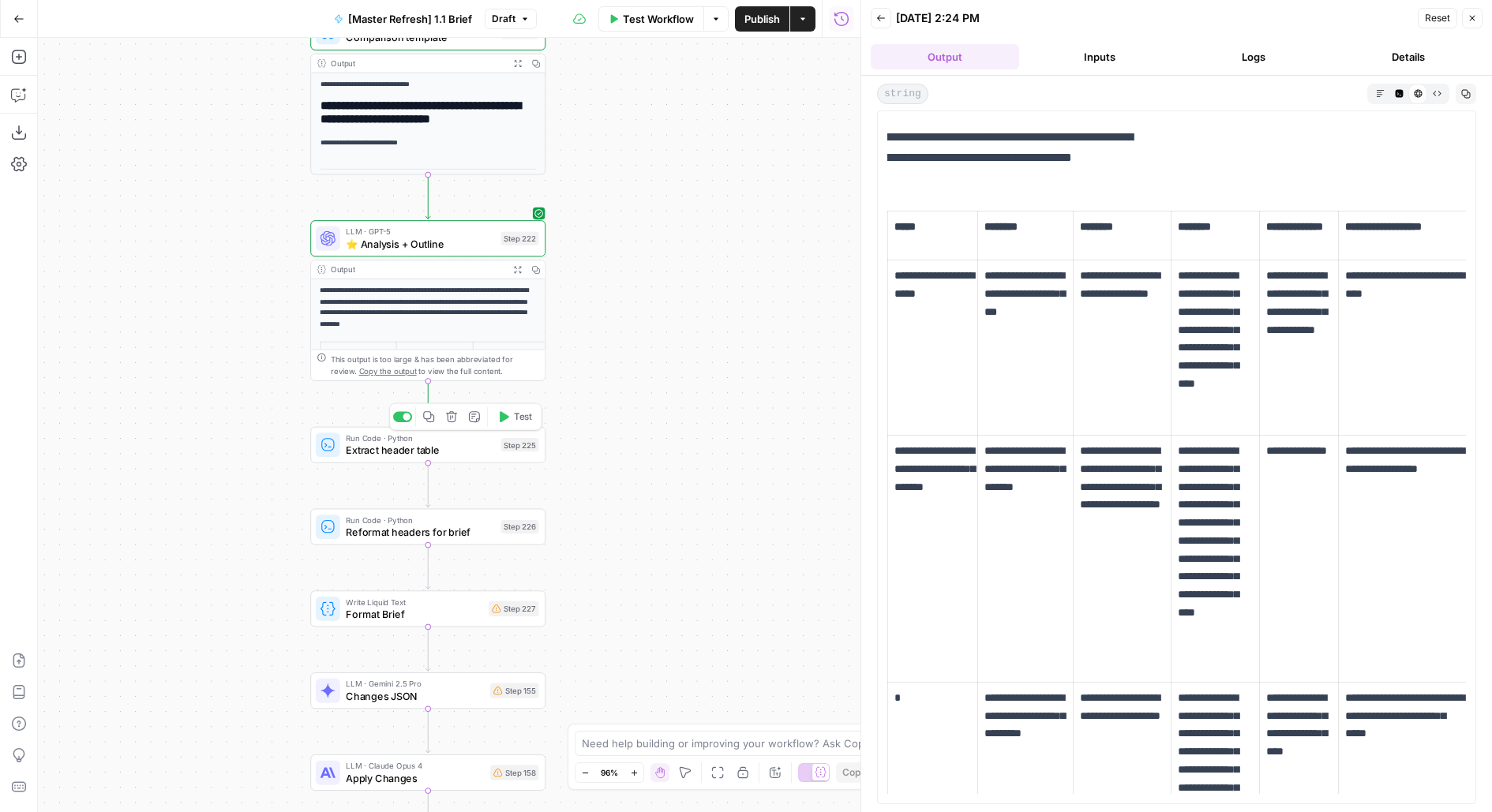
click at [460, 453] on span "Extract header table" at bounding box center [420, 450] width 148 height 15
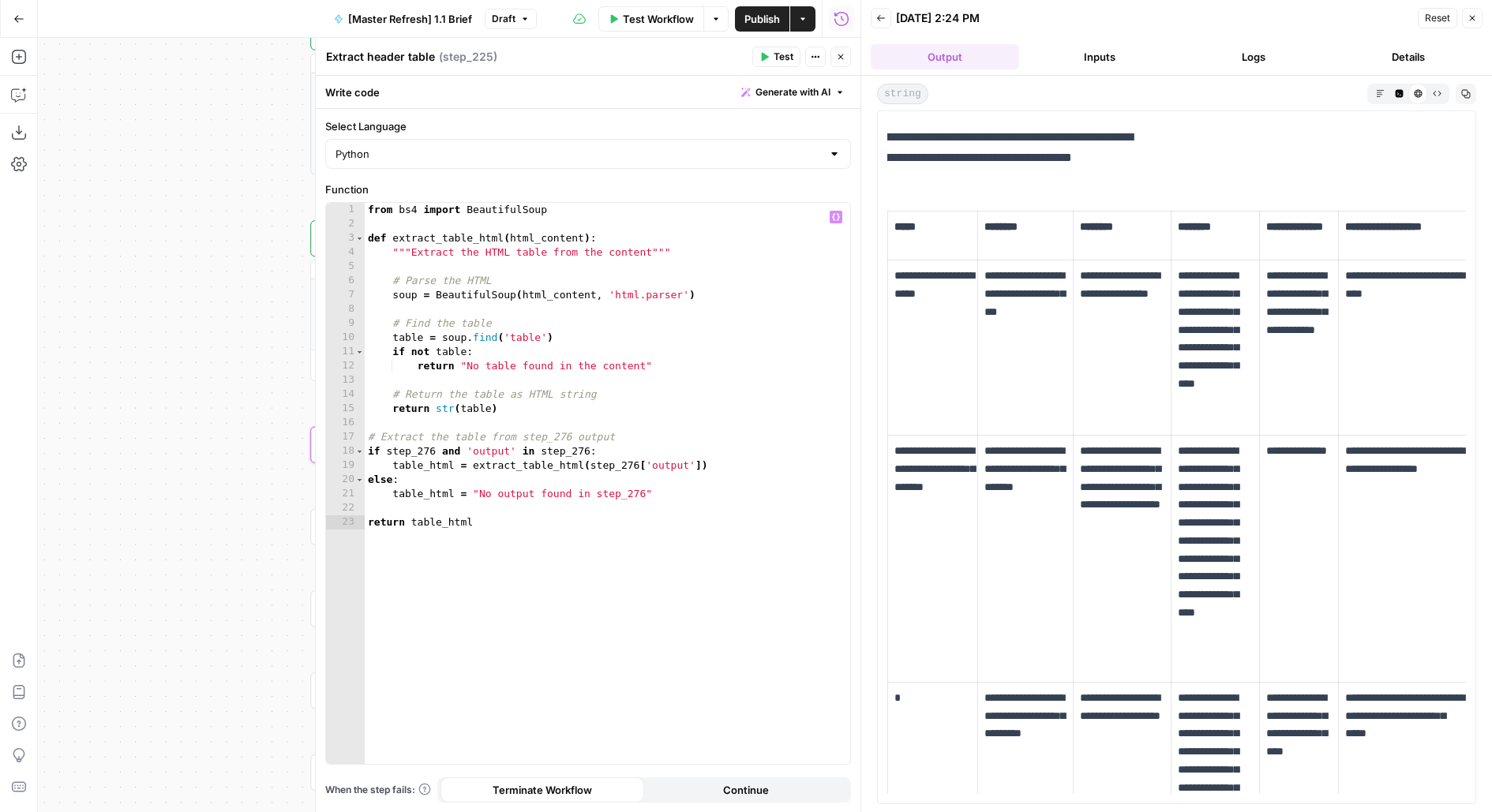
click at [587, 454] on div "from bs4 import BeautifulSoup def extract_table_html ( html_content ) : """Extr…" at bounding box center [607, 497] width 486 height 590
drag, startPoint x: 432, startPoint y: 451, endPoint x: 566, endPoint y: 257, distance: 235.8
click at [432, 452] on div "from bs4 import BeautifulSoup def extract_table_html ( html_content ) : """Extr…" at bounding box center [607, 497] width 486 height 590
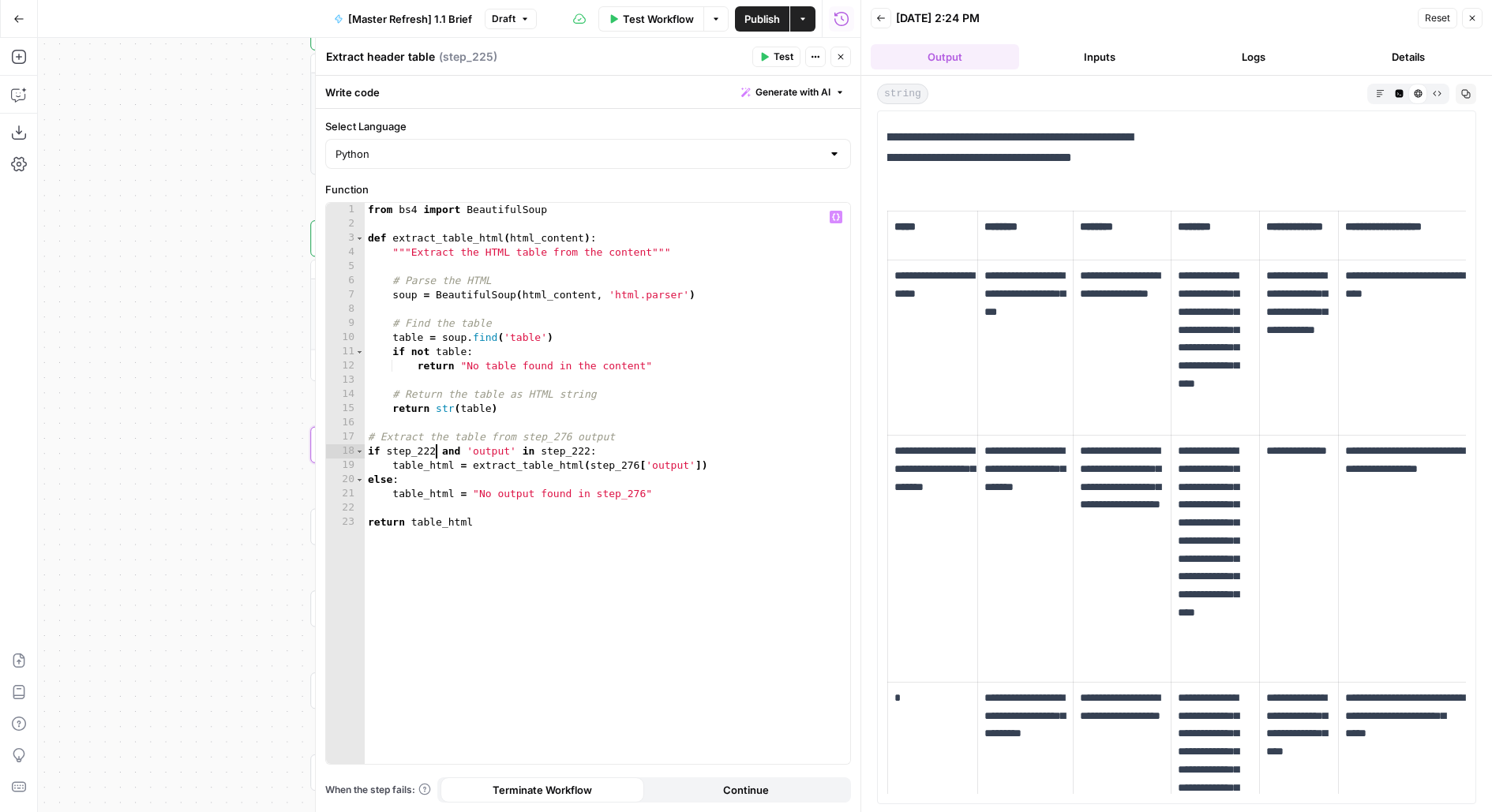
click at [598, 547] on div "from bs4 import BeautifulSoup def extract_table_html ( html_content ) : """Extr…" at bounding box center [607, 497] width 486 height 590
click at [635, 461] on div "from bs4 import BeautifulSoup def extract_table_html ( html_content ) : """Extr…" at bounding box center [607, 497] width 486 height 590
type textarea "**********"
click at [783, 56] on span "Test" at bounding box center [783, 56] width 20 height 14
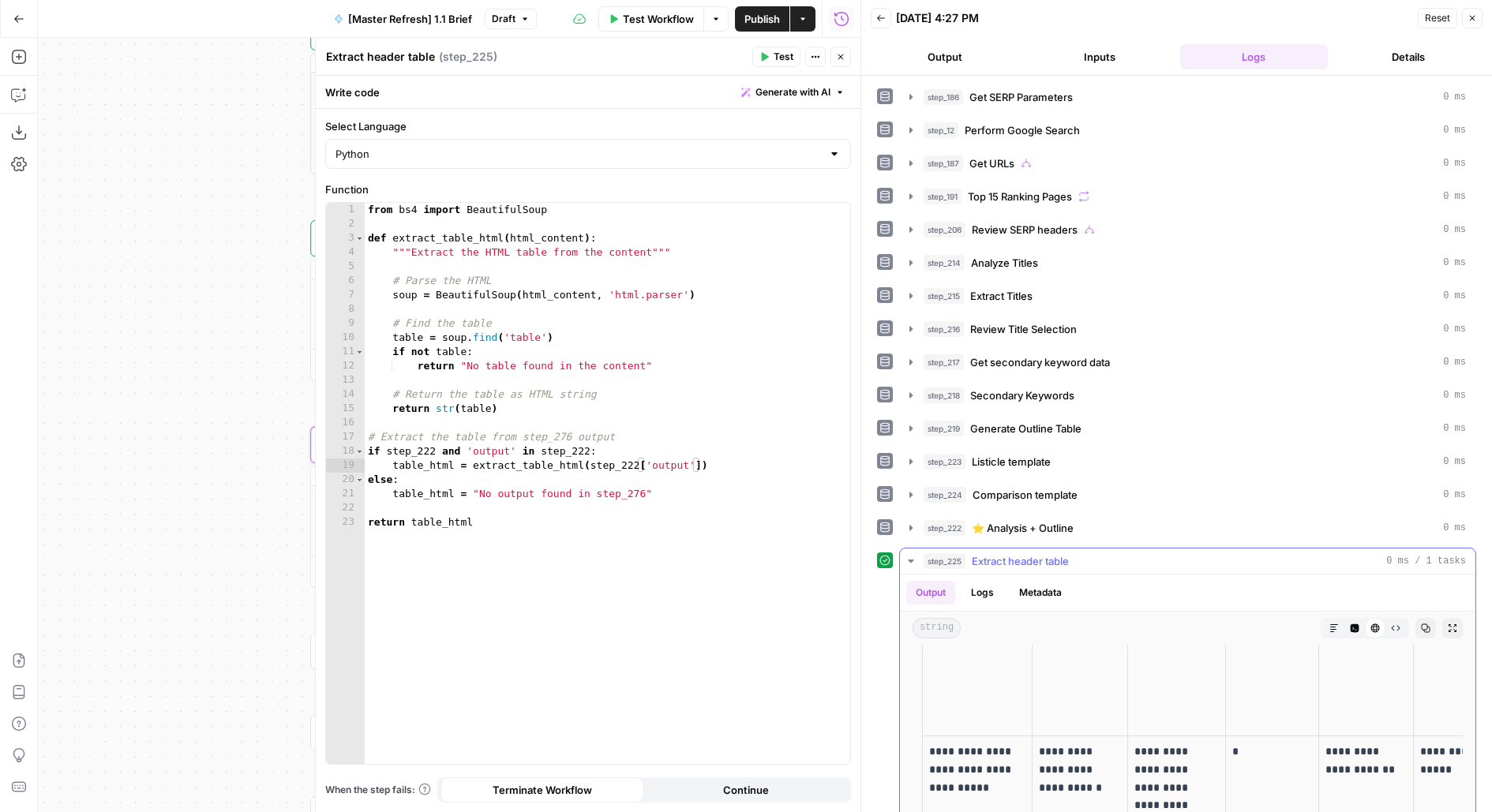
scroll to position [155, 0]
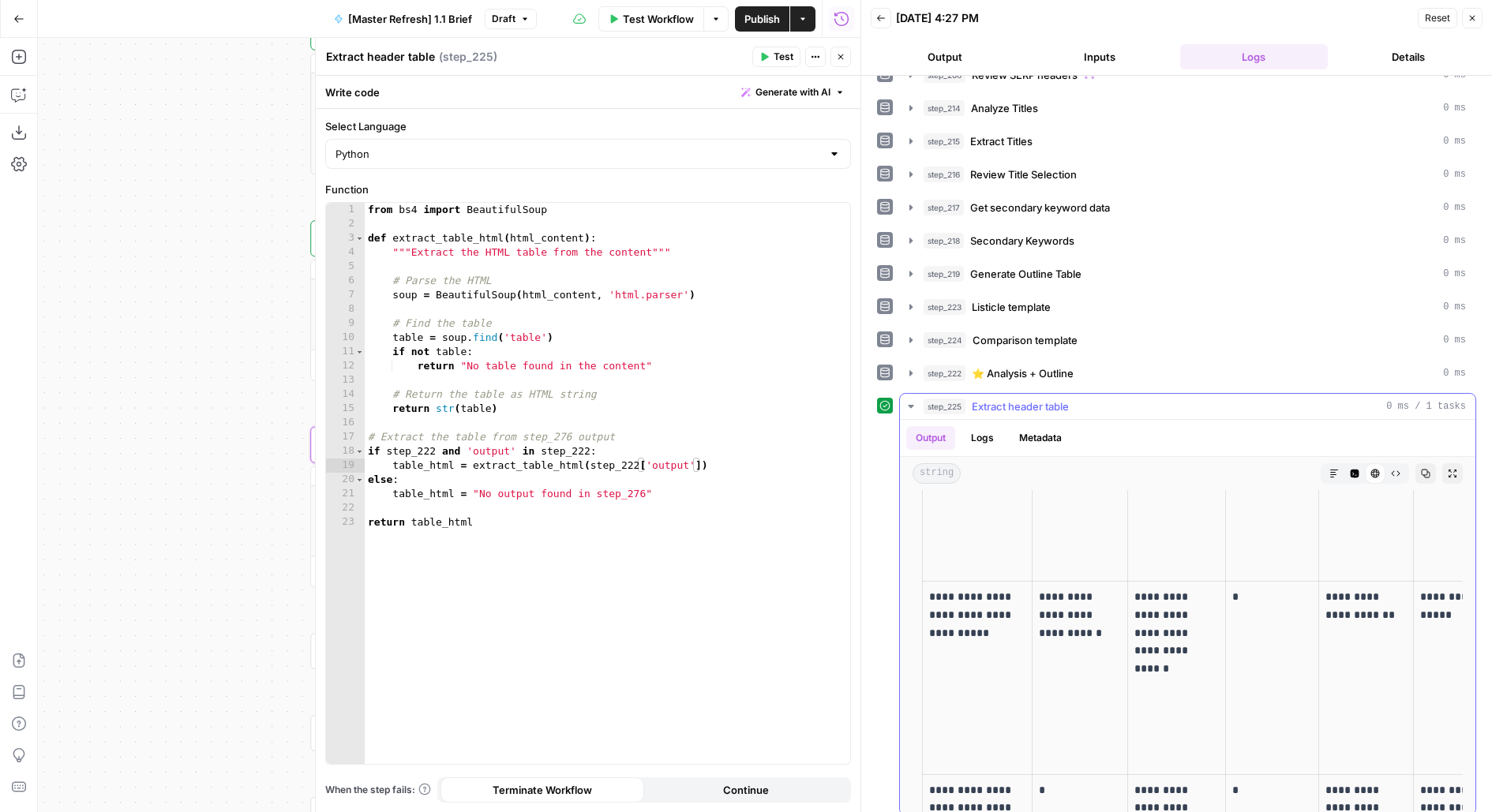
click at [1448, 468] on icon "button" at bounding box center [1451, 473] width 9 height 9
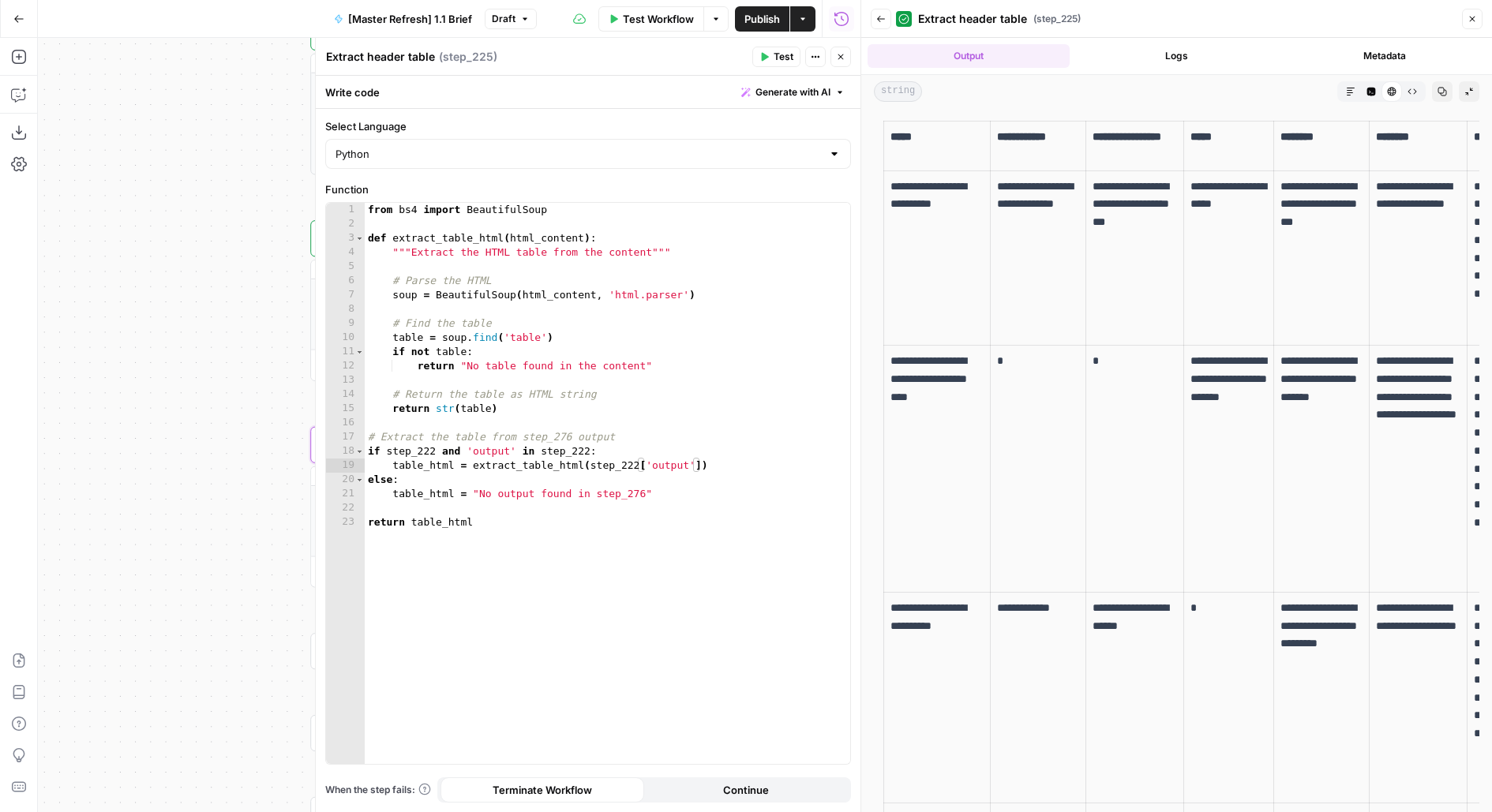
click at [836, 57] on icon "button" at bounding box center [840, 56] width 9 height 9
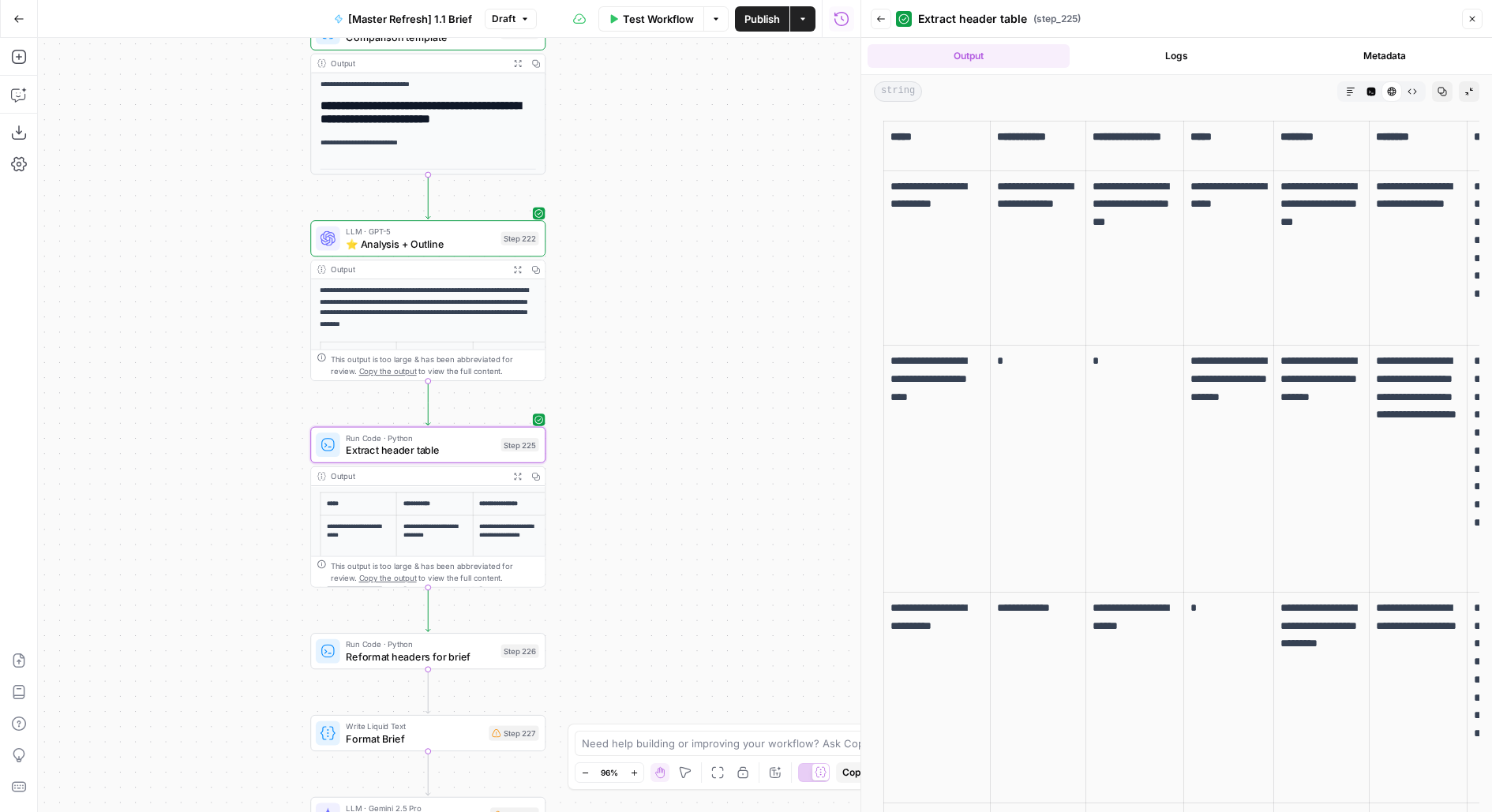
click at [780, 17] on span "Publish" at bounding box center [762, 18] width 36 height 16
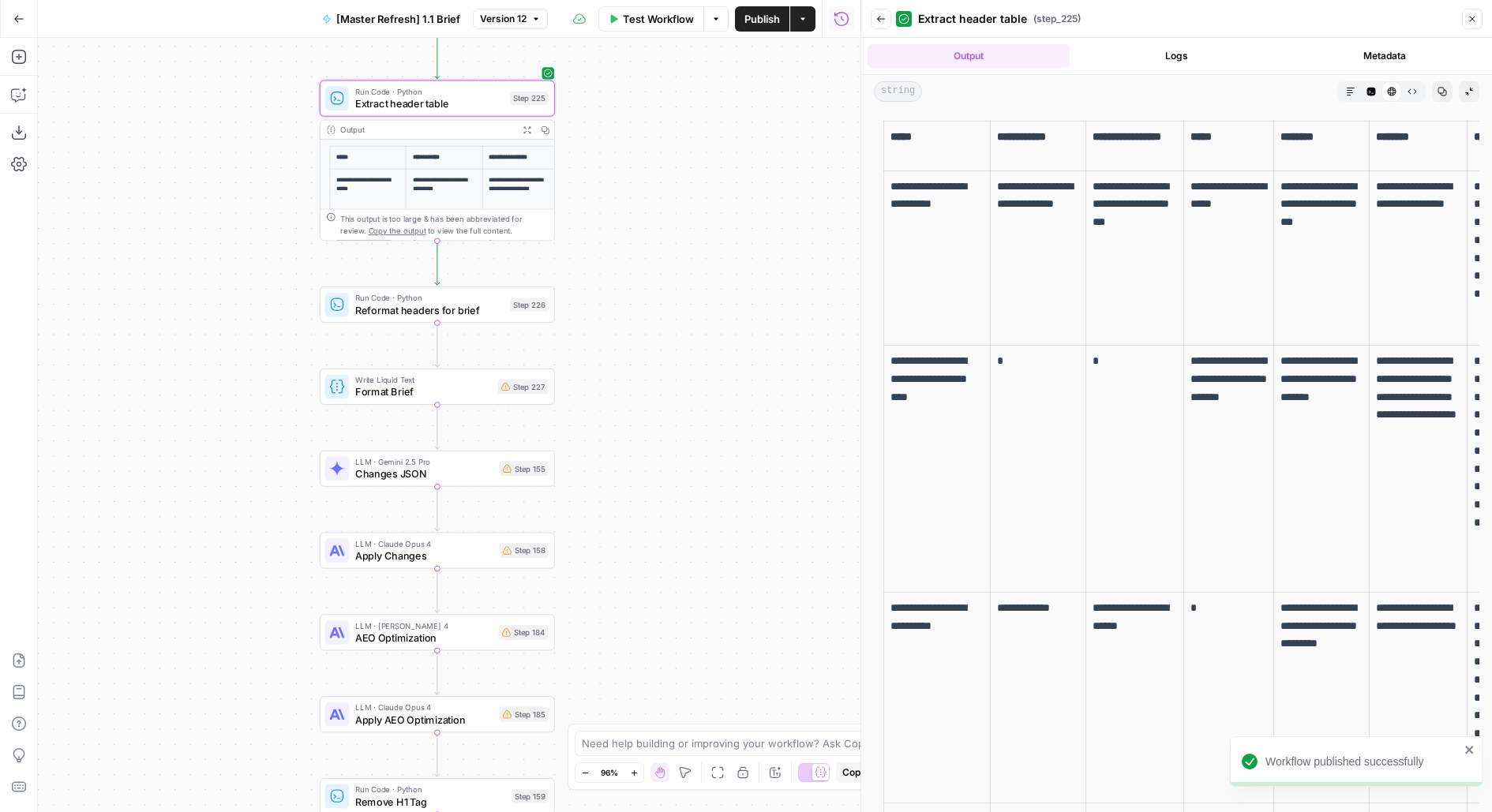
drag, startPoint x: 667, startPoint y: 366, endPoint x: 668, endPoint y: 190, distance: 176.0
click at [668, 190] on div "true false false true false true false true Workflow Set Inputs Inputs Run Code…" at bounding box center [449, 425] width 822 height 774
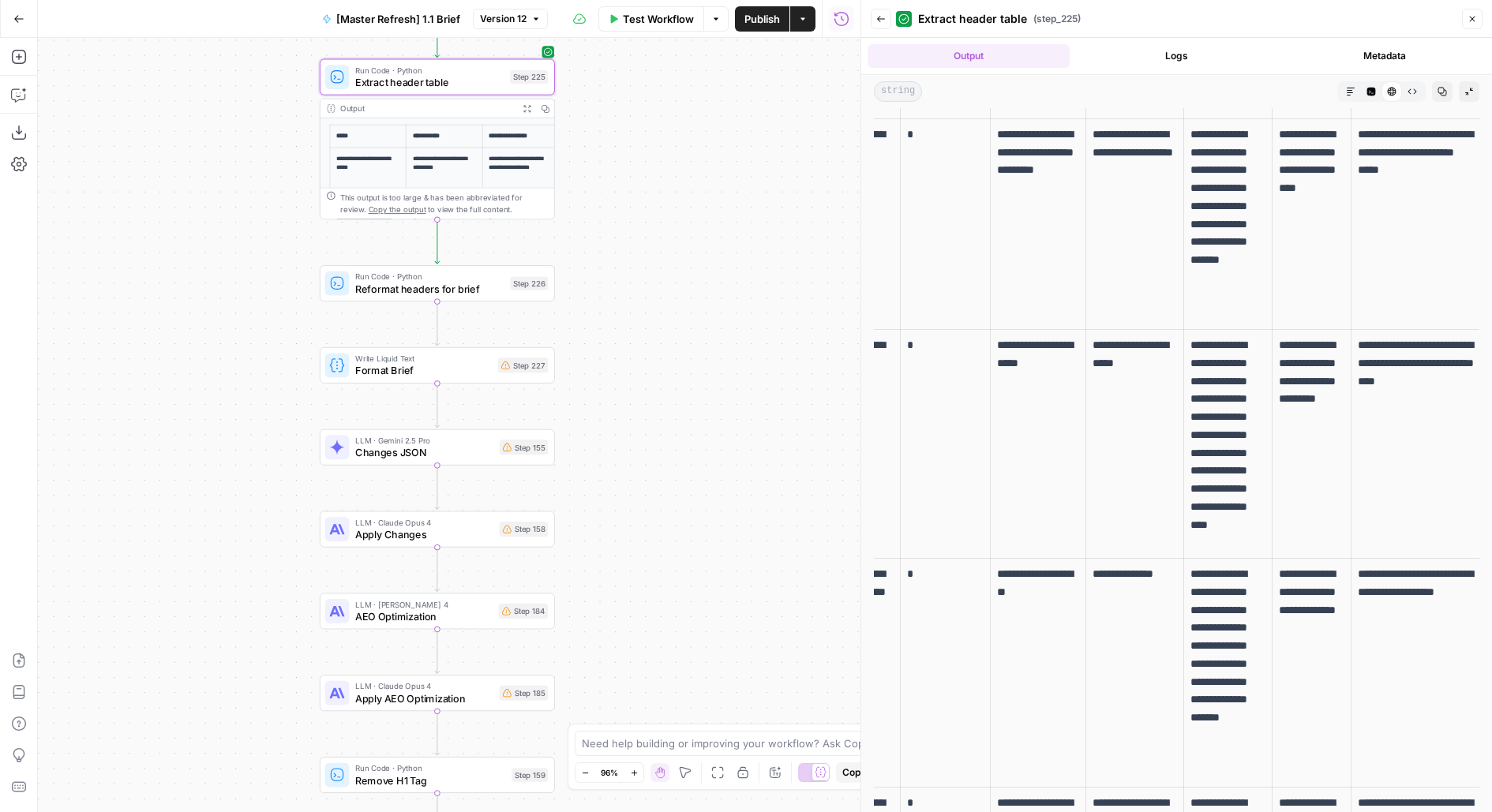
scroll to position [483, 0]
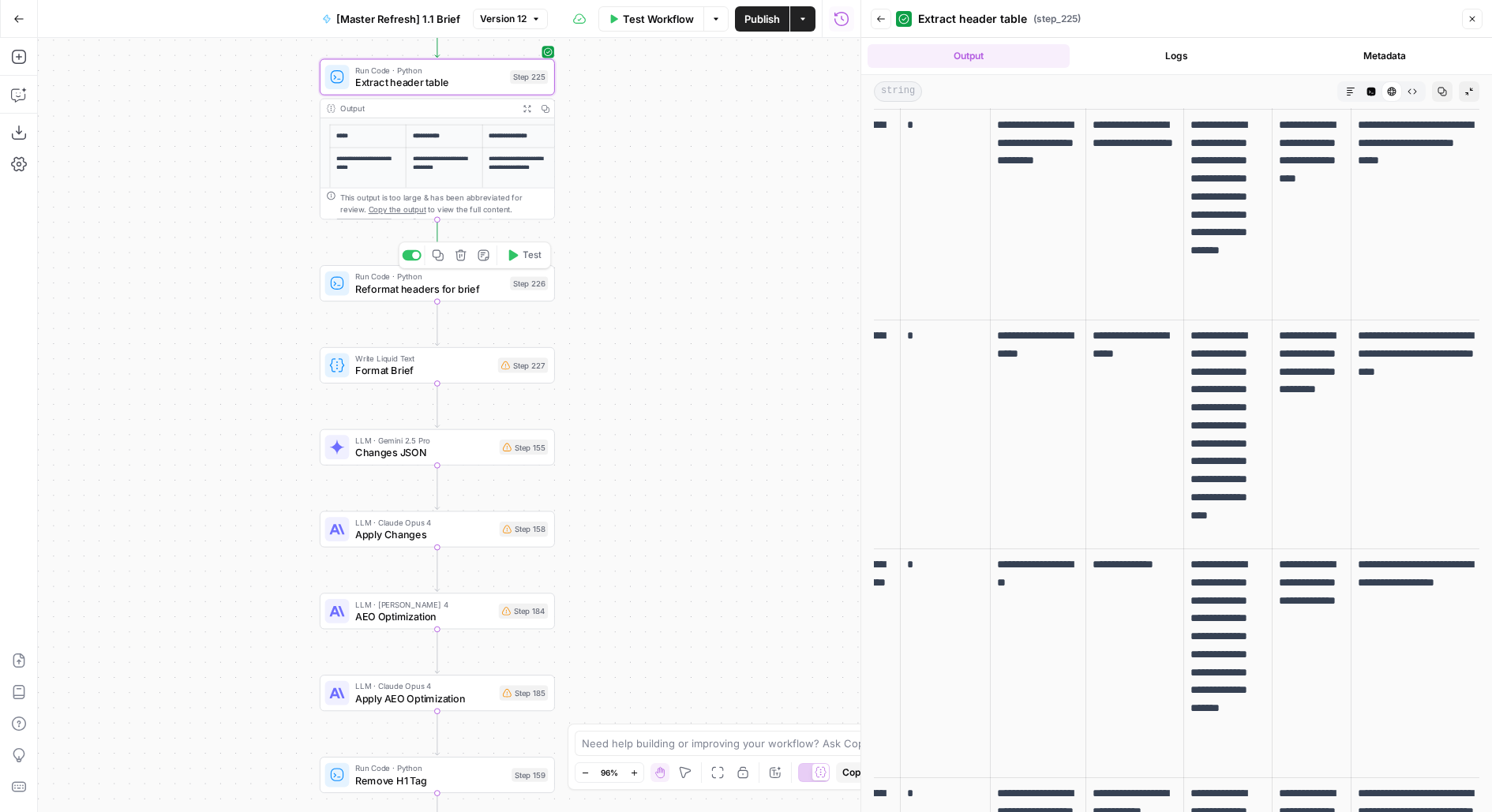
click at [540, 247] on button "Test" at bounding box center [523, 255] width 47 height 20
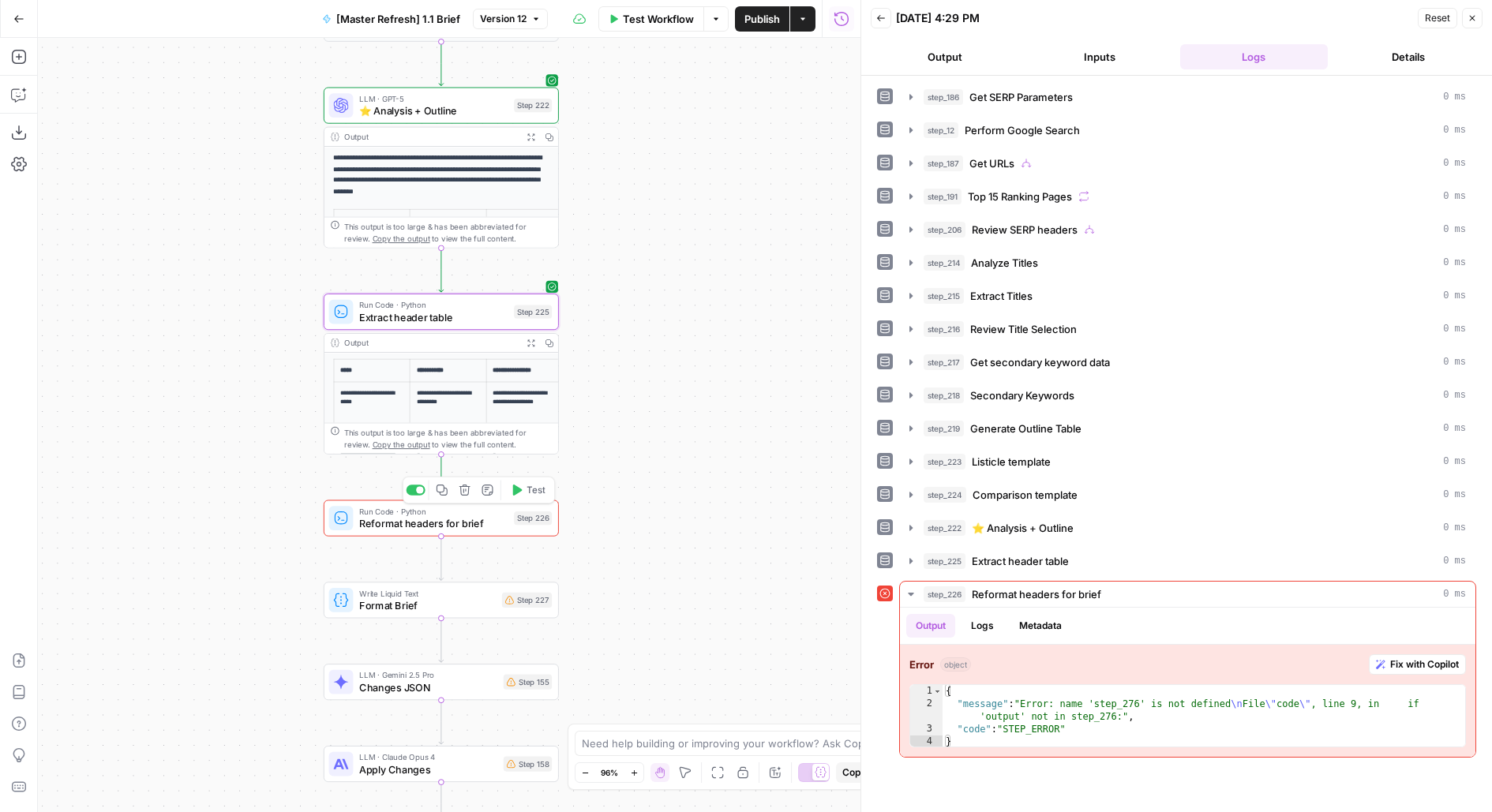
click at [477, 533] on div "Run Code · Python Reformat headers for brief Step 226 Copy step Delete step Add…" at bounding box center [441, 518] width 235 height 36
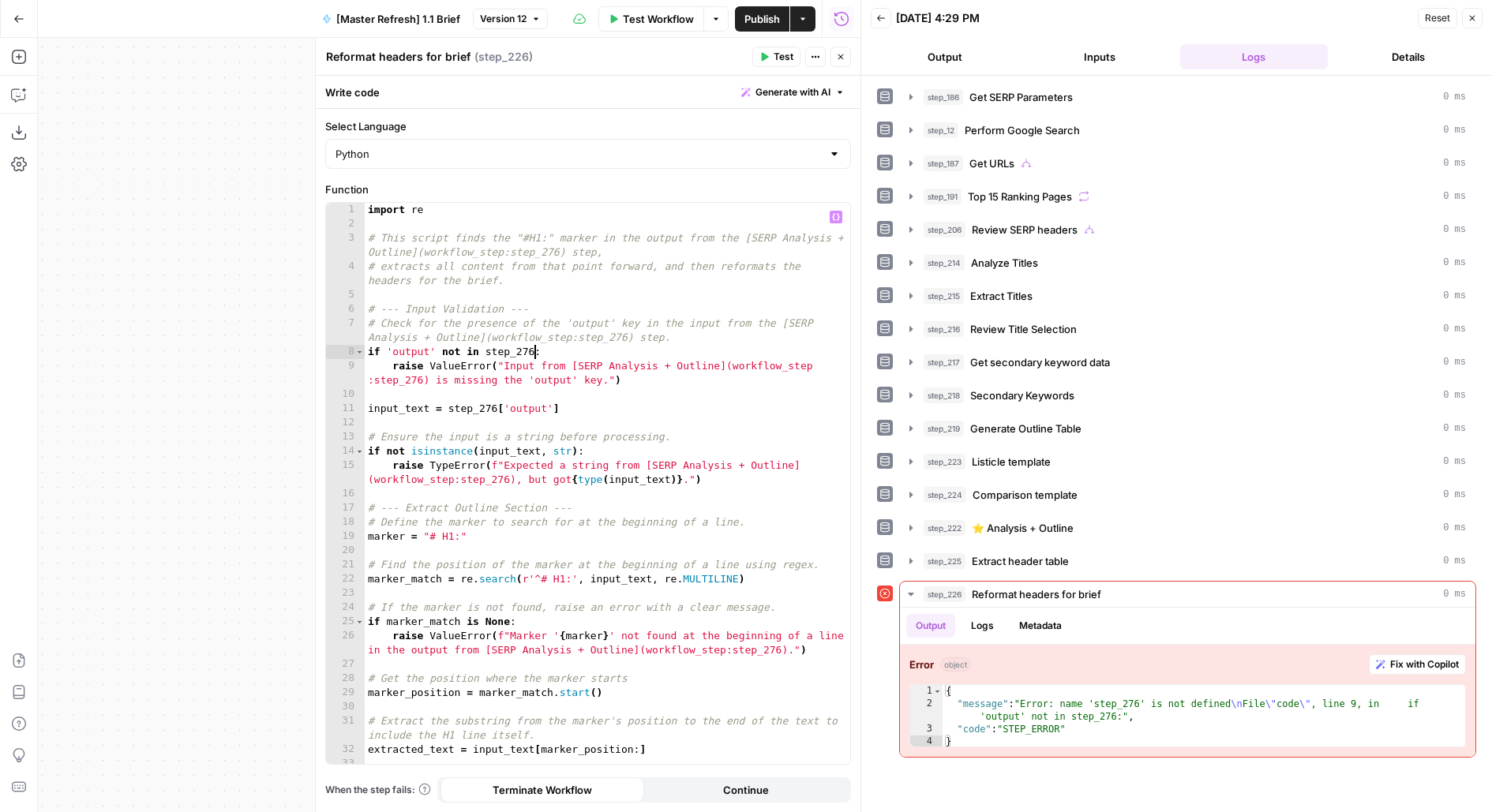
click at [532, 353] on div "import re # This script finds the "#H1:" marker in the output from the [SERP An…" at bounding box center [607, 497] width 486 height 590
click at [496, 412] on div "import re # This script finds the "#H1:" marker in the output from the [SERP An…" at bounding box center [607, 497] width 486 height 590
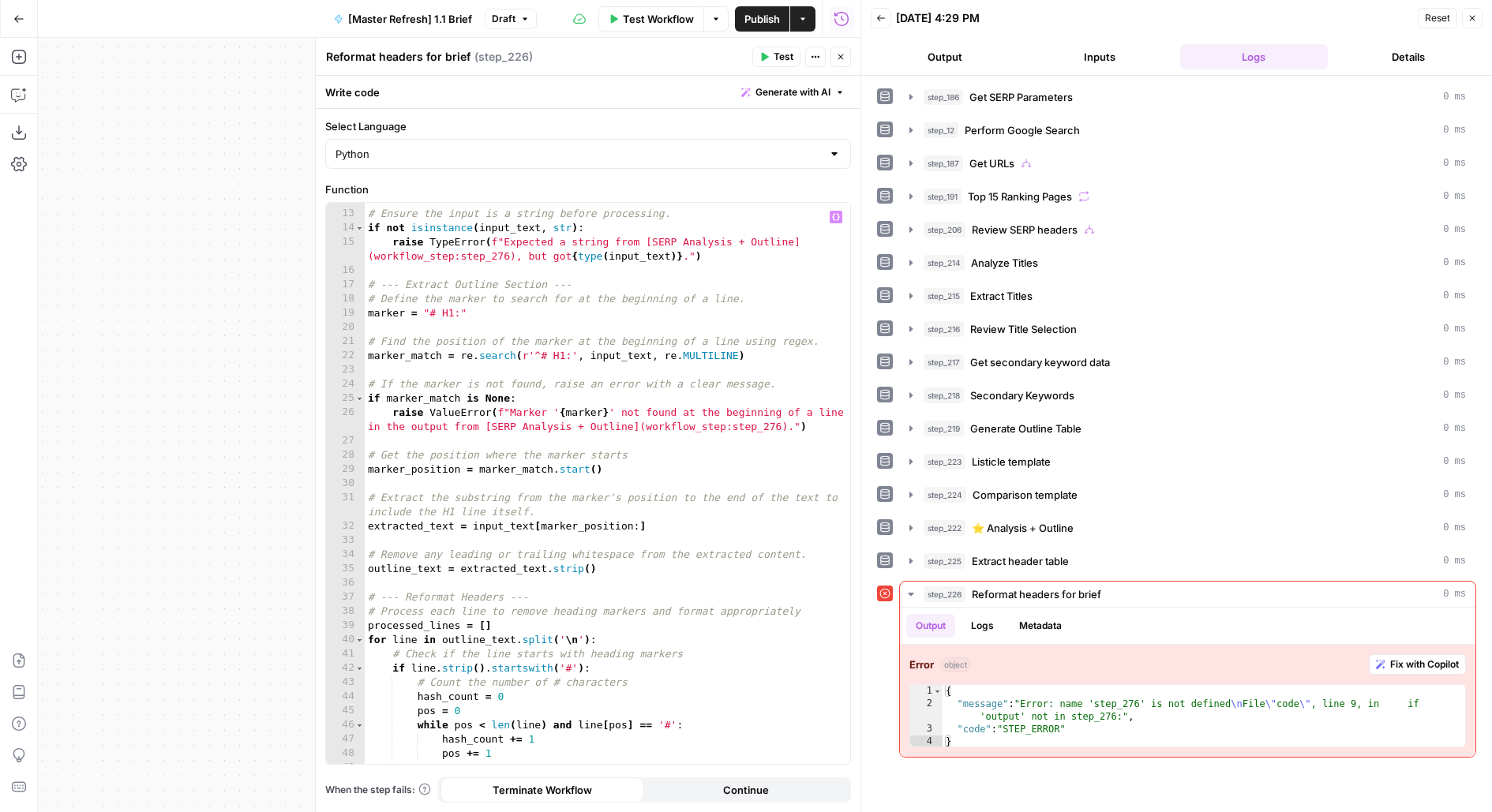
scroll to position [602, 0]
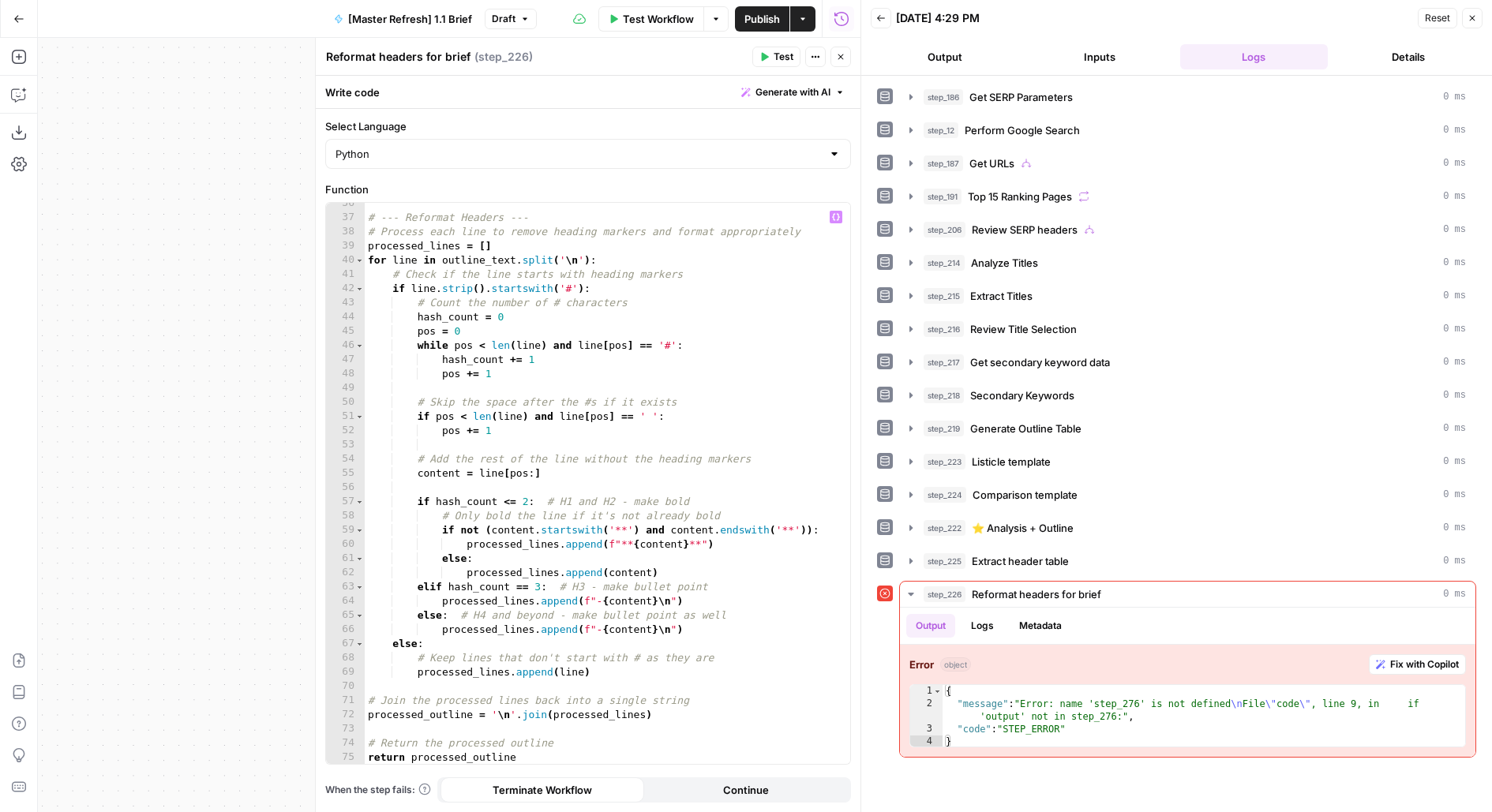
click at [777, 45] on header "Reformat headers for brief Reformat headers for brief ( step_226 ) Test Actions…" at bounding box center [588, 57] width 545 height 38
click at [783, 60] on span "Test" at bounding box center [783, 56] width 20 height 14
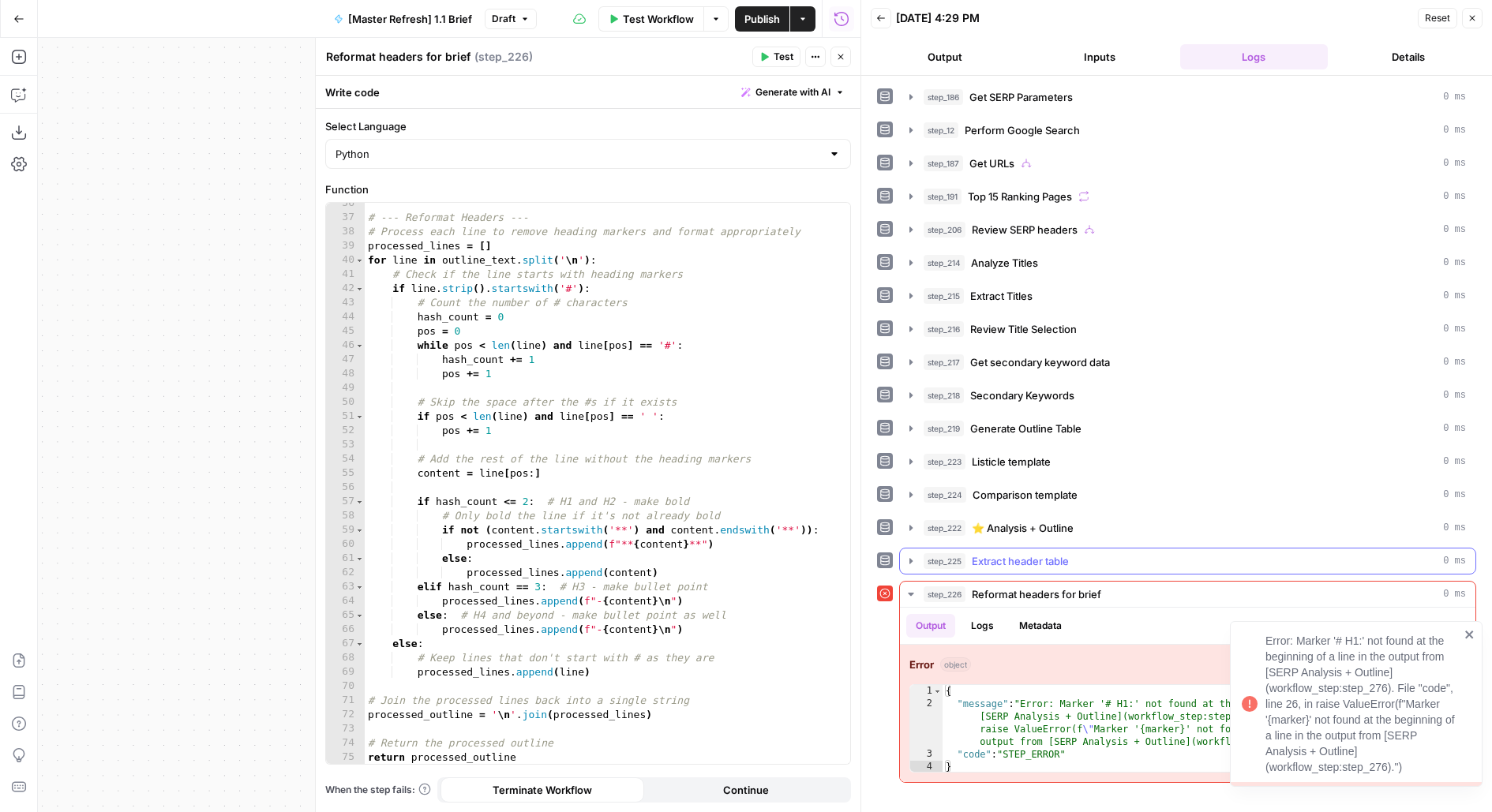
click at [1028, 553] on span "Extract header table" at bounding box center [1019, 560] width 97 height 16
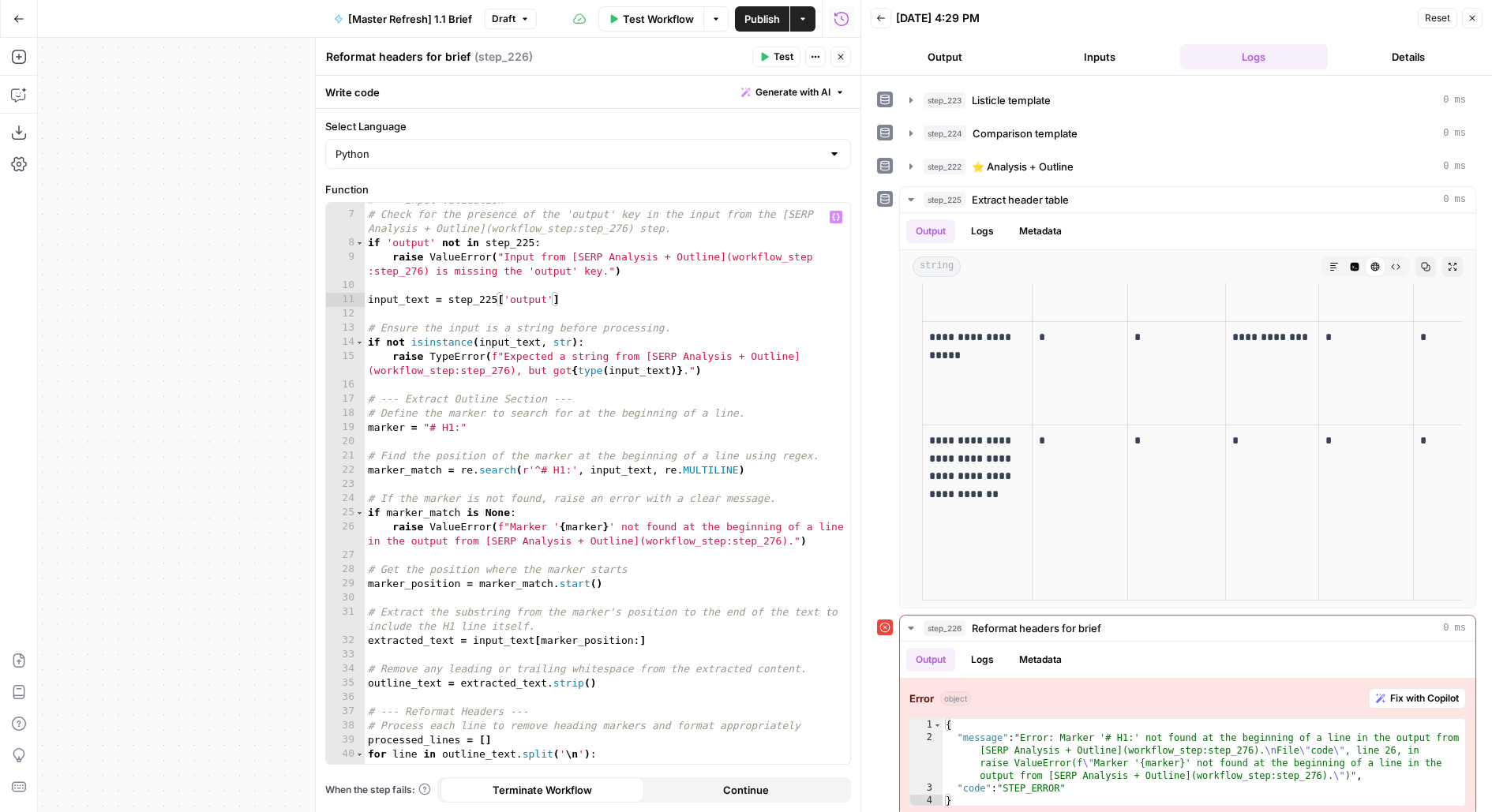
scroll to position [0, 0]
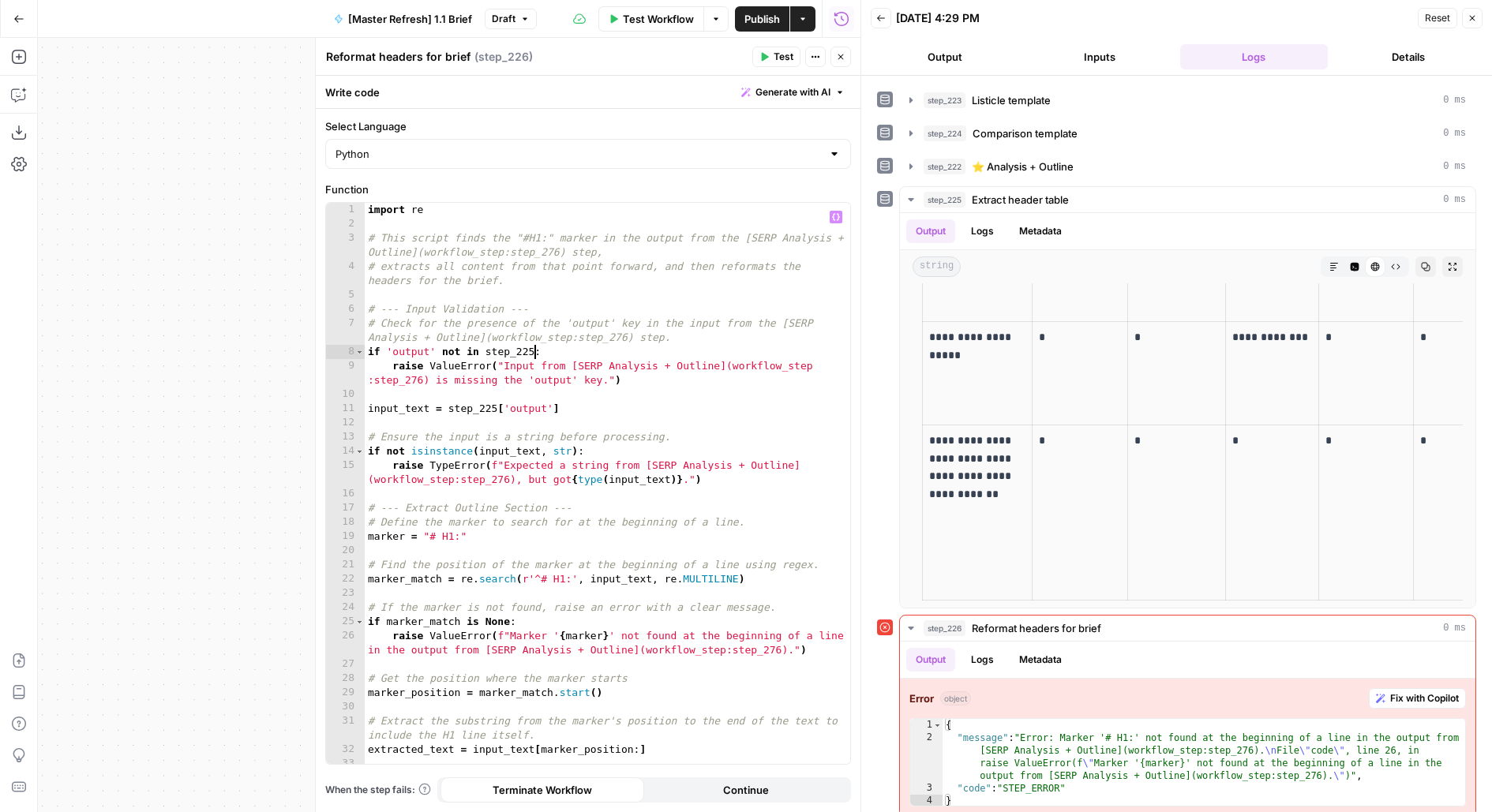
click at [532, 353] on div "import re # This script finds the "#H1:" marker in the output from the [SERP An…" at bounding box center [607, 497] width 486 height 590
click at [496, 408] on div "import re # This script finds the "#H1:" marker in the output from the [SERP An…" at bounding box center [607, 497] width 486 height 590
click at [549, 502] on div "import re # This script finds the "#H1:" marker in the output from the [SERP An…" at bounding box center [607, 497] width 486 height 590
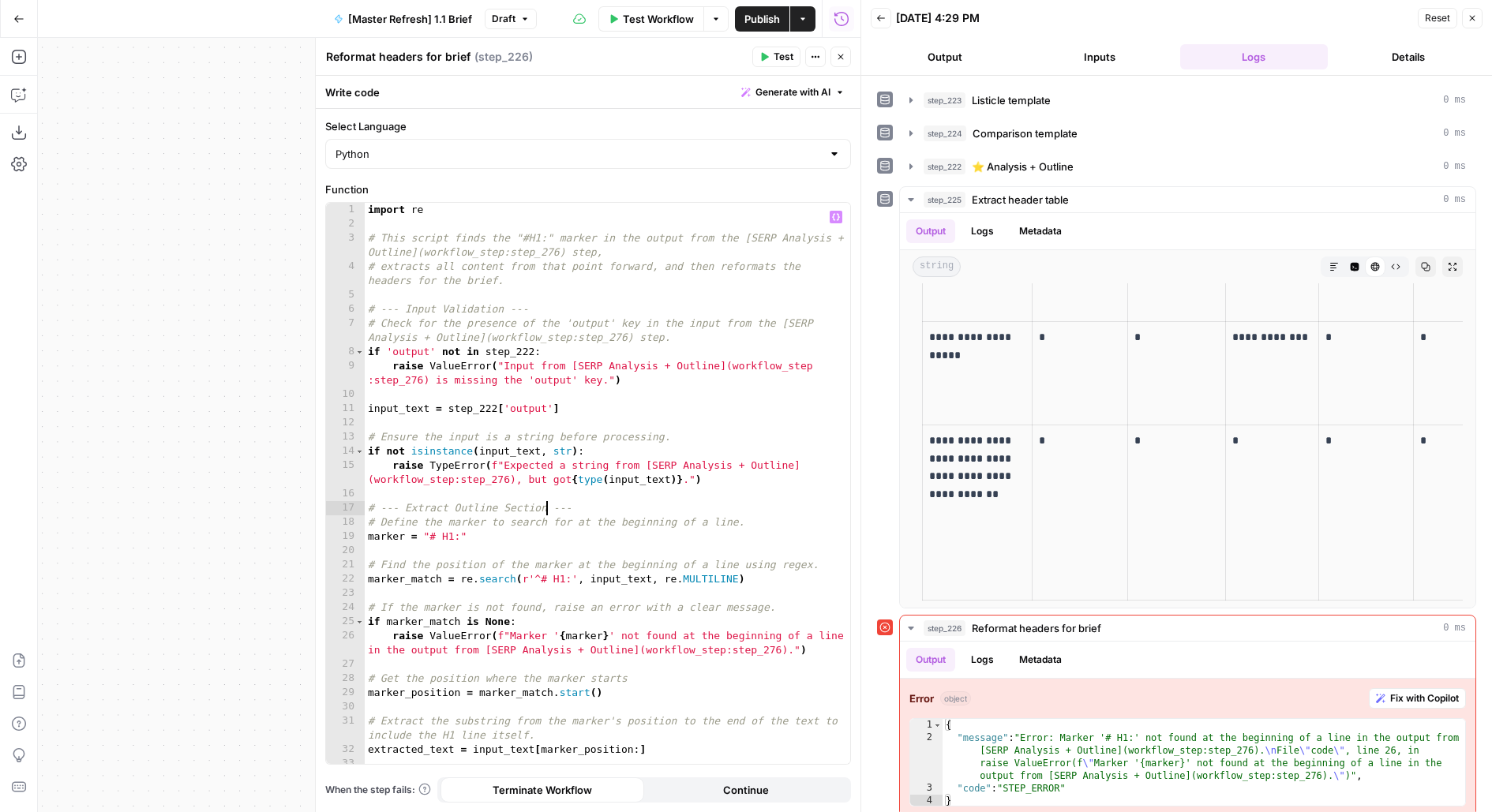
type textarea "**********"
type input "*"
click at [766, 55] on icon "button" at bounding box center [765, 57] width 7 height 8
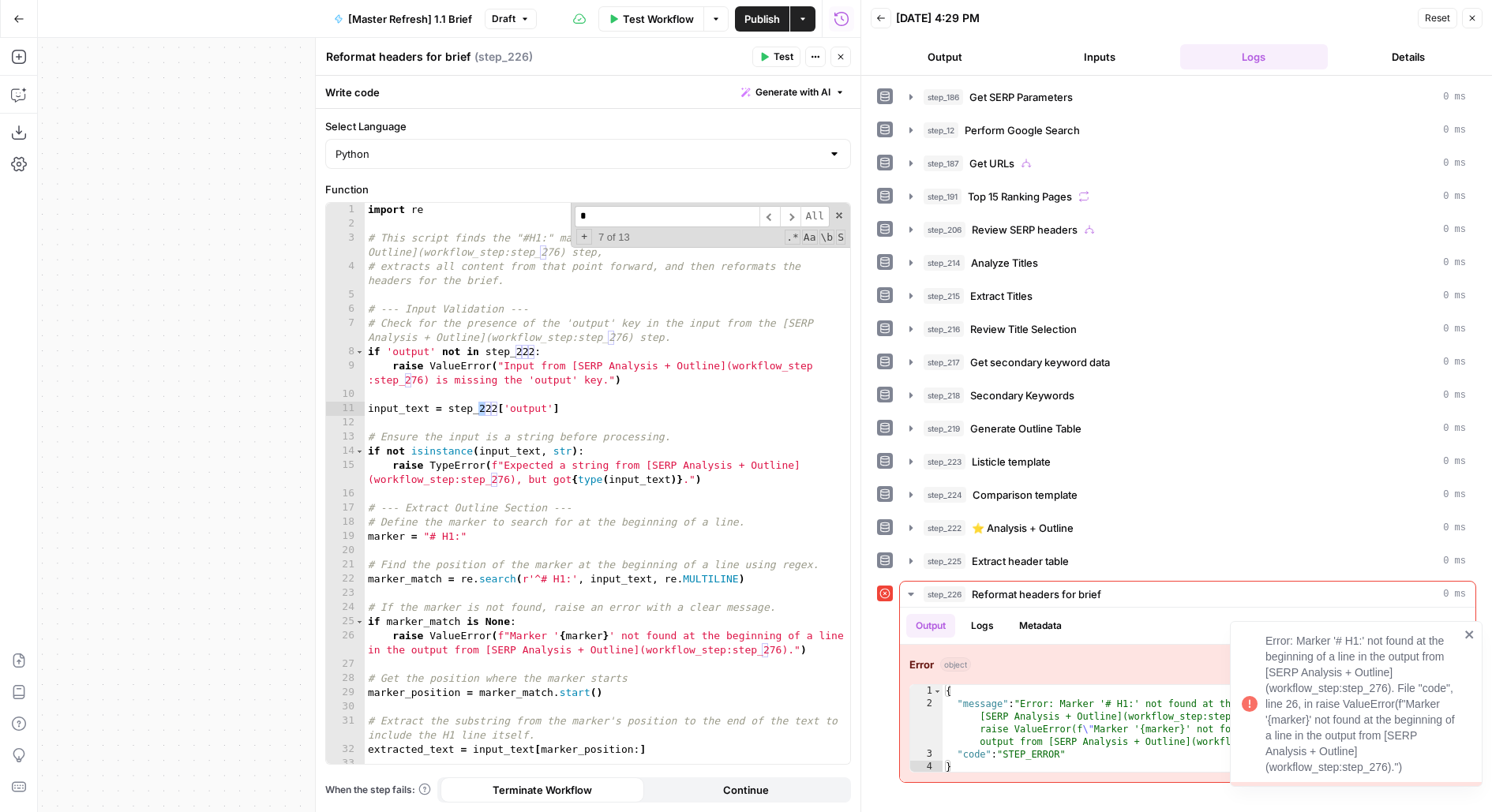
click at [1044, 515] on button "step_222 ⭐️ Analysis + Outline 0 ms" at bounding box center [1187, 527] width 575 height 26
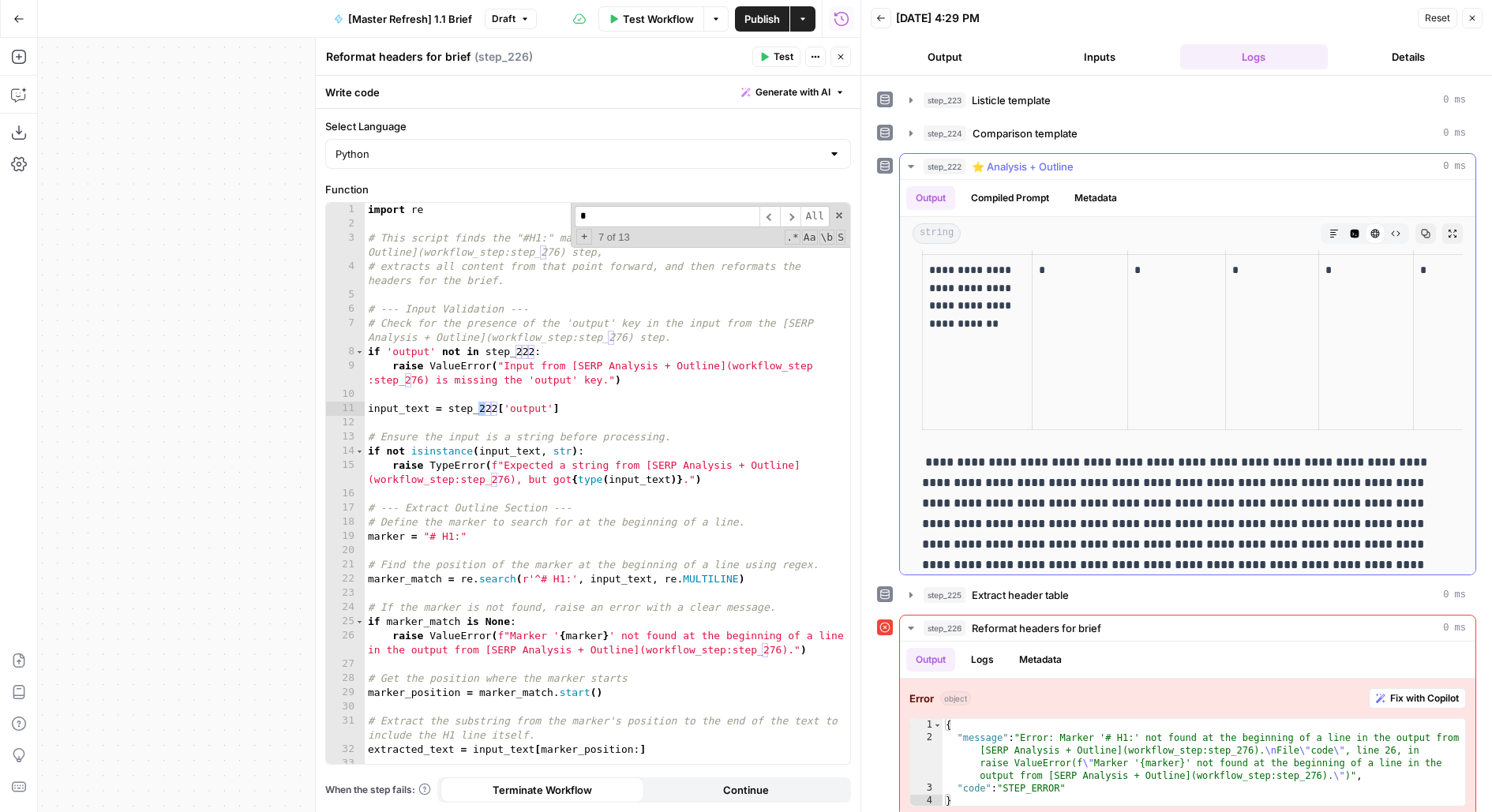
scroll to position [2580, 0]
click at [842, 215] on span at bounding box center [839, 215] width 11 height 11
type textarea "**********"
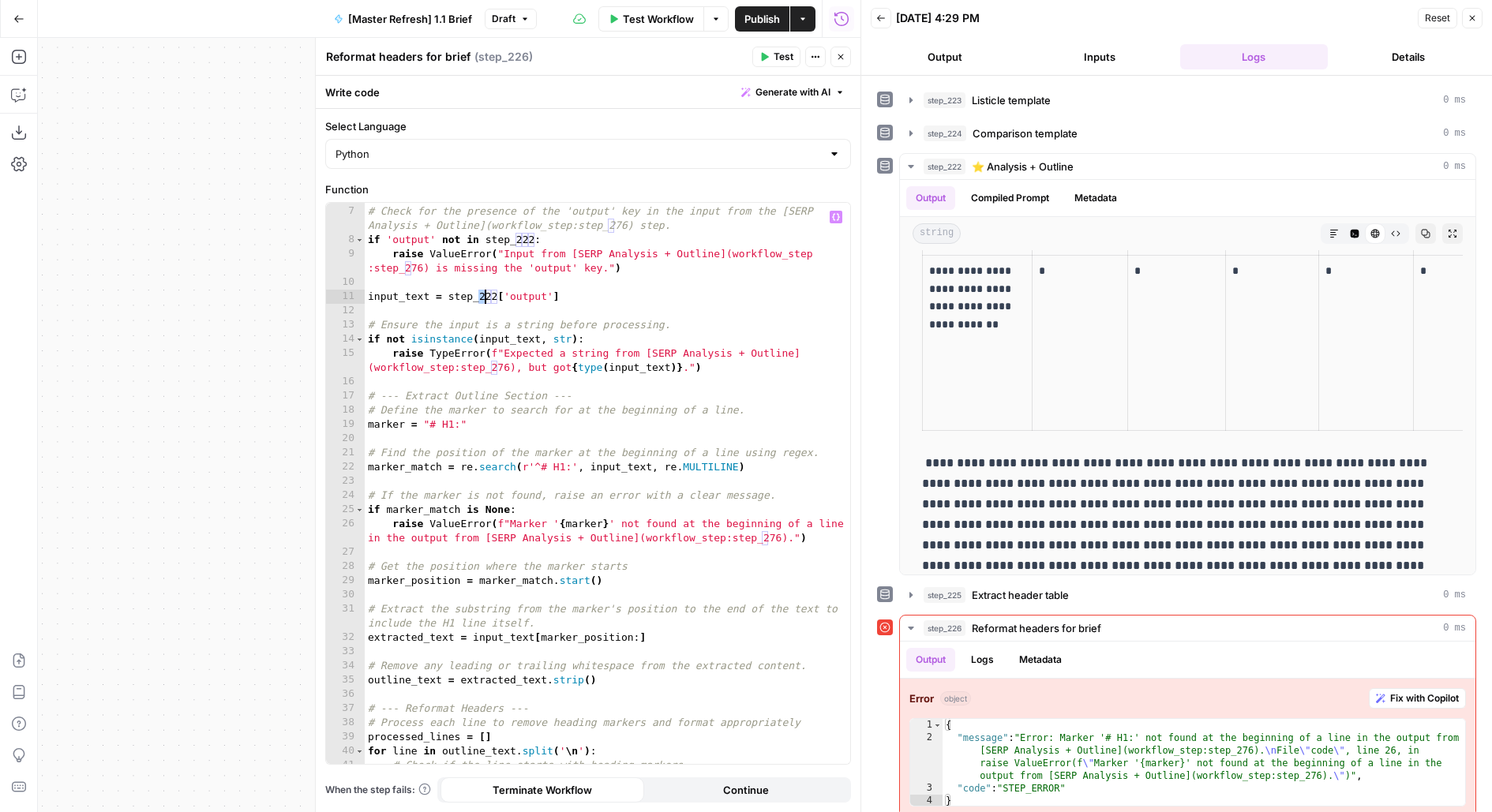
scroll to position [602, 0]
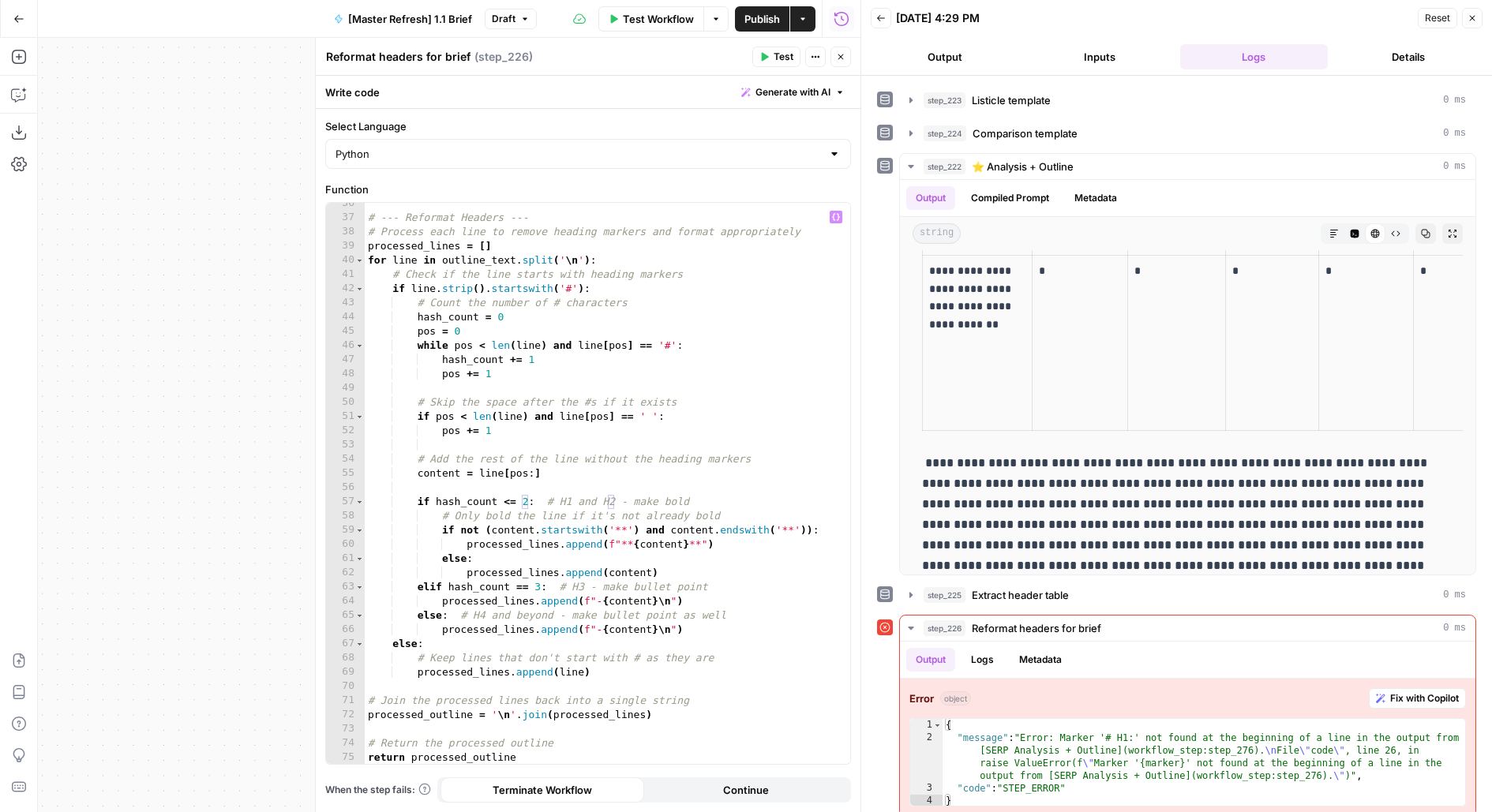
click at [787, 54] on span "Test" at bounding box center [783, 56] width 20 height 14
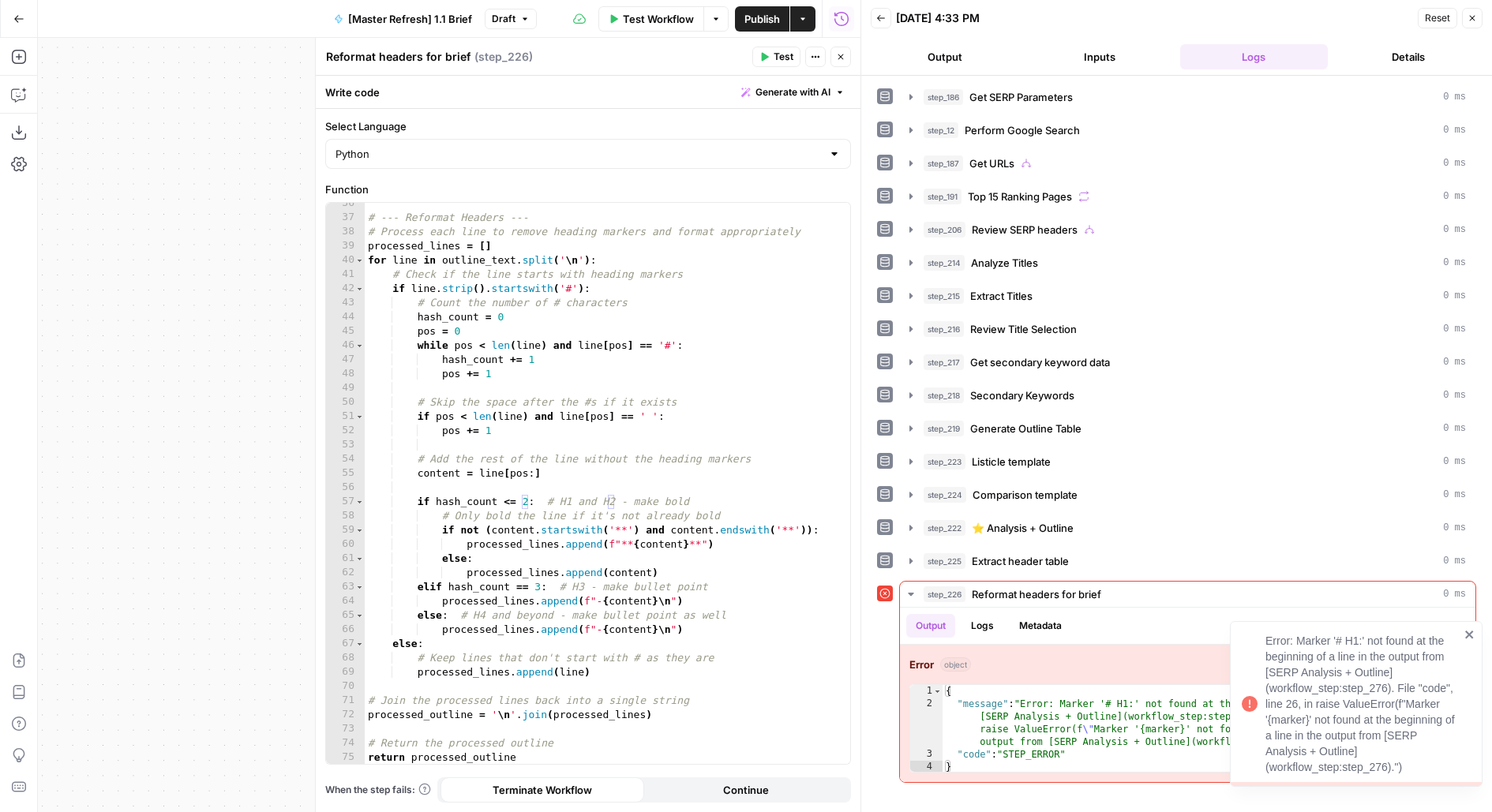
click at [1469, 636] on icon "close" at bounding box center [1469, 635] width 8 height 8
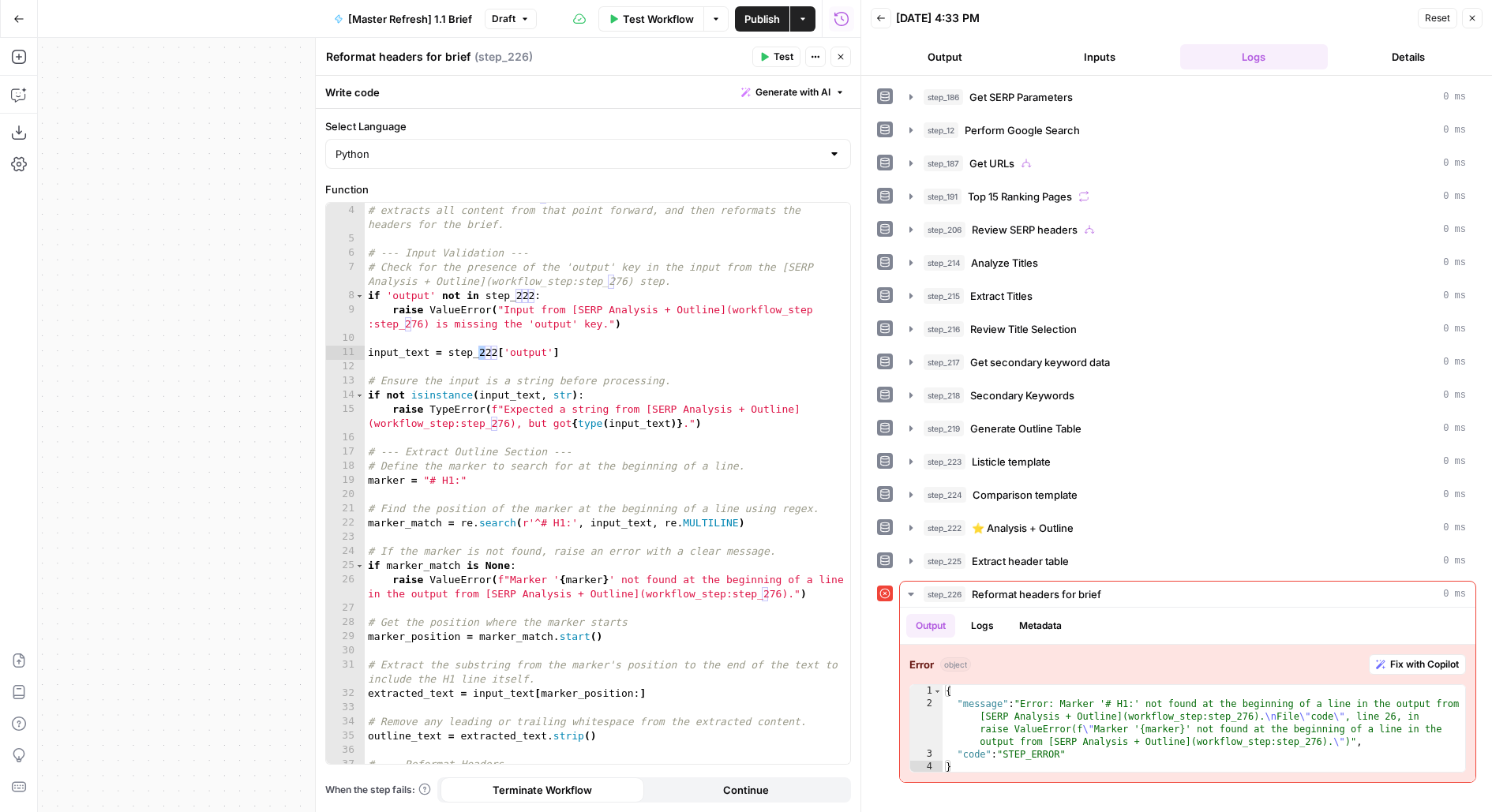
scroll to position [0, 0]
